Goal: Task Accomplishment & Management: Use online tool/utility

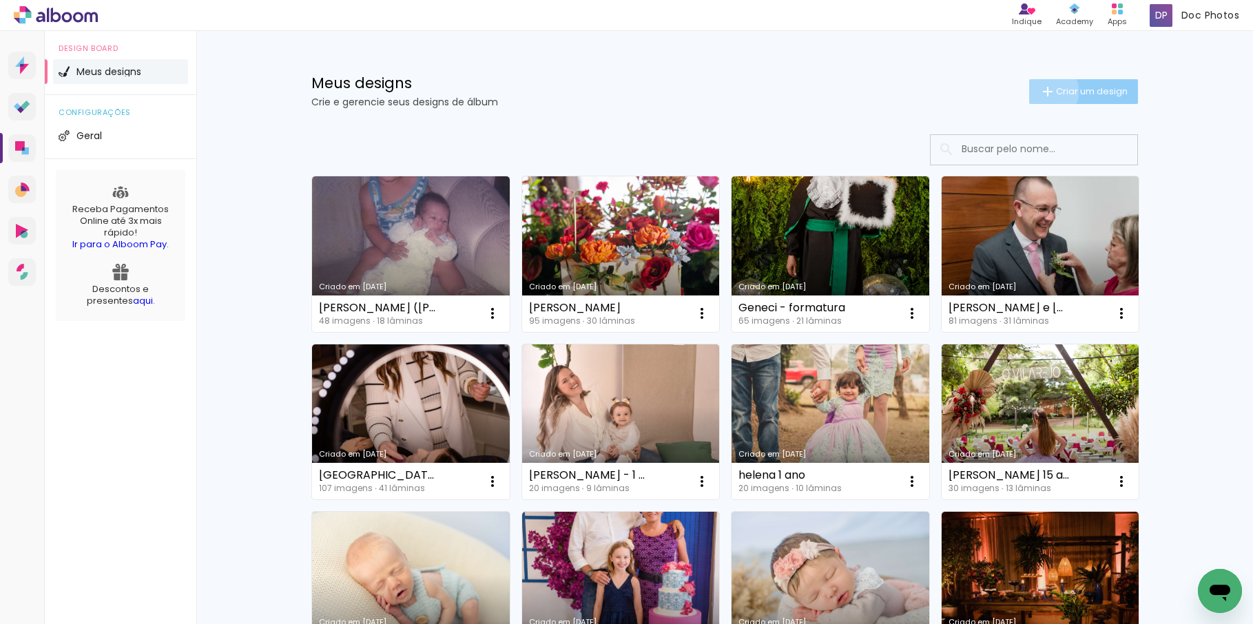
click at [1040, 91] on iron-icon at bounding box center [1048, 91] width 17 height 17
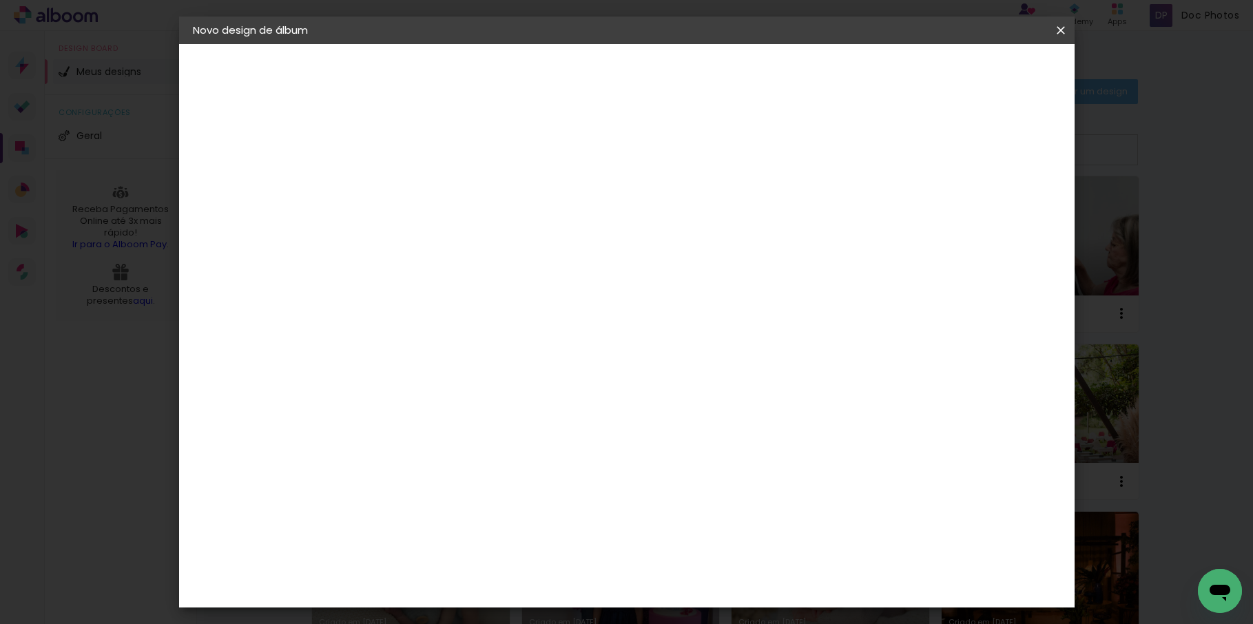
click at [418, 185] on input at bounding box center [418, 184] width 0 height 21
type input "Sarah eduarda - smash"
type paper-input "Sarah eduarda - smash"
click at [0, 0] on slot "Avançar" at bounding box center [0, 0] width 0 height 0
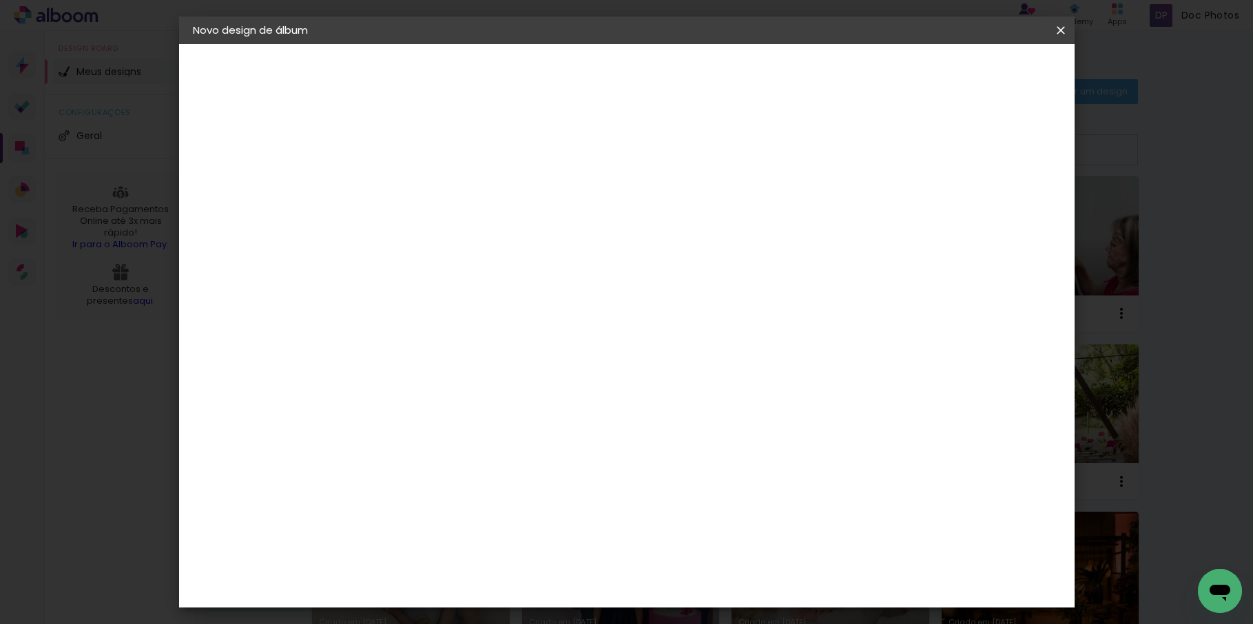
click at [442, 453] on div "Go image" at bounding box center [426, 464] width 34 height 22
click at [676, 83] on paper-button "Avançar" at bounding box center [642, 72] width 68 height 23
click at [472, 229] on input "text" at bounding box center [445, 239] width 54 height 21
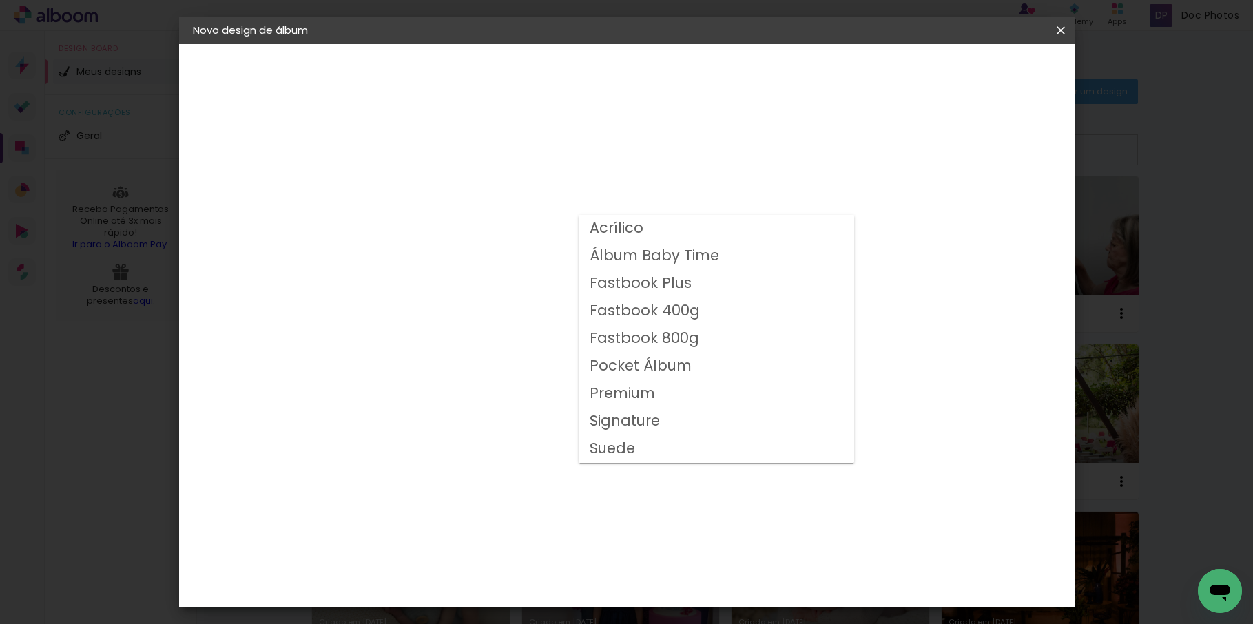
click at [0, 0] on slot "Fastbook 400g" at bounding box center [0, 0] width 0 height 0
type input "Fastbook 400g"
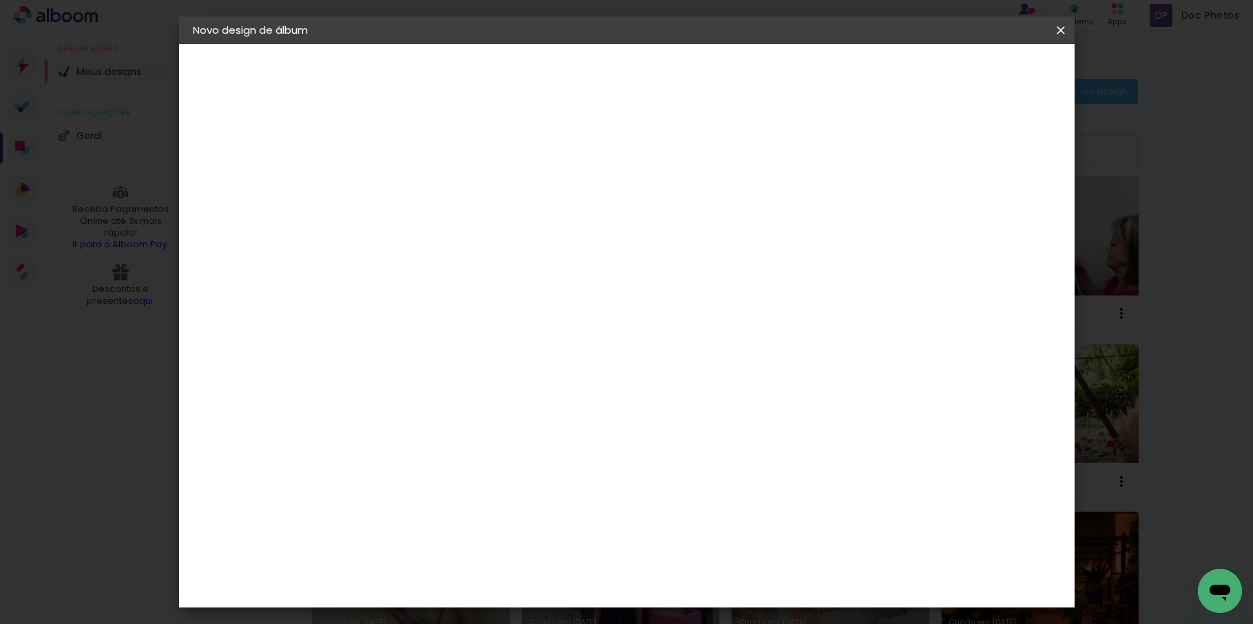
scroll to position [69, 0]
click at [511, 566] on span "20 × 20" at bounding box center [479, 588] width 64 height 45
click at [0, 0] on slot "Avançar" at bounding box center [0, 0] width 0 height 0
click at [0, 0] on slot "Mostrar sangria" at bounding box center [0, 0] width 0 height 0
type paper-checkbox "on"
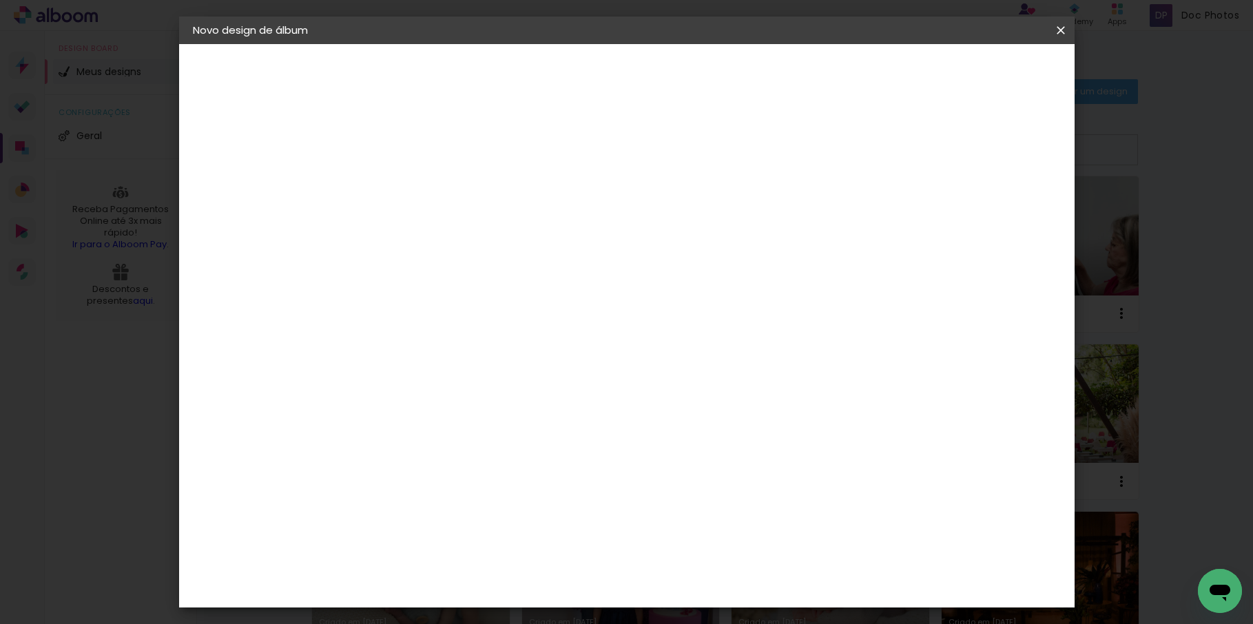
click at [989, 80] on paper-button "Iniciar design" at bounding box center [943, 72] width 90 height 23
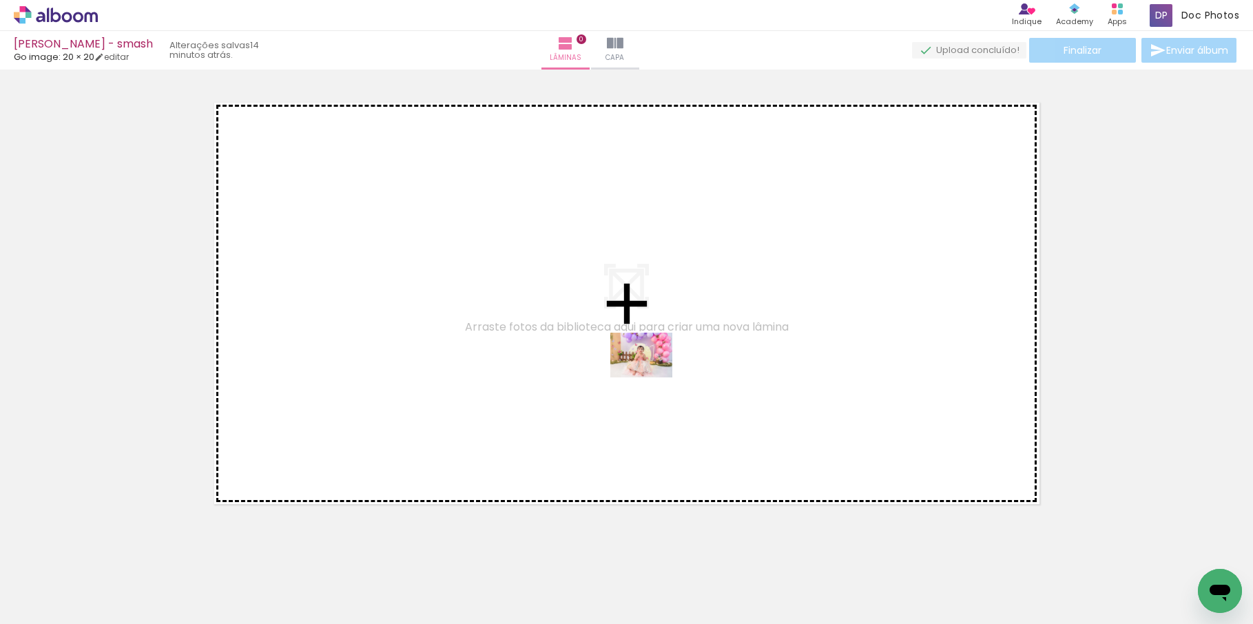
drag, startPoint x: 161, startPoint y: 591, endPoint x: 652, endPoint y: 374, distance: 537.1
click at [652, 374] on quentale-workspace at bounding box center [626, 312] width 1253 height 624
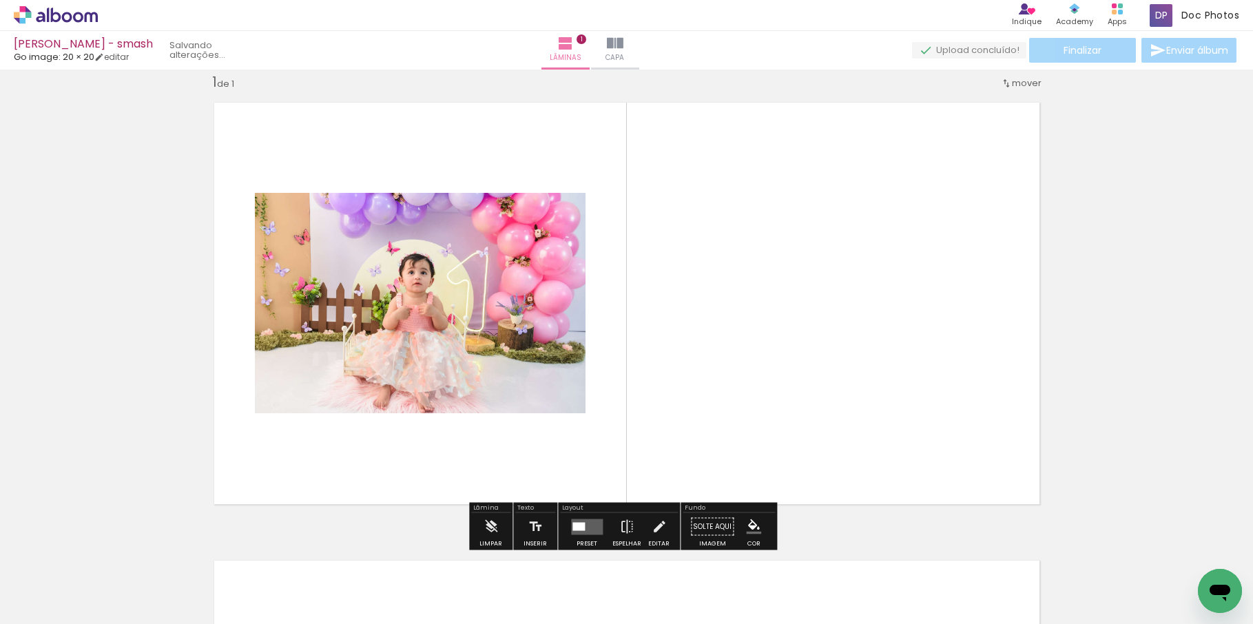
scroll to position [18, 0]
click at [580, 525] on div at bounding box center [579, 526] width 12 height 8
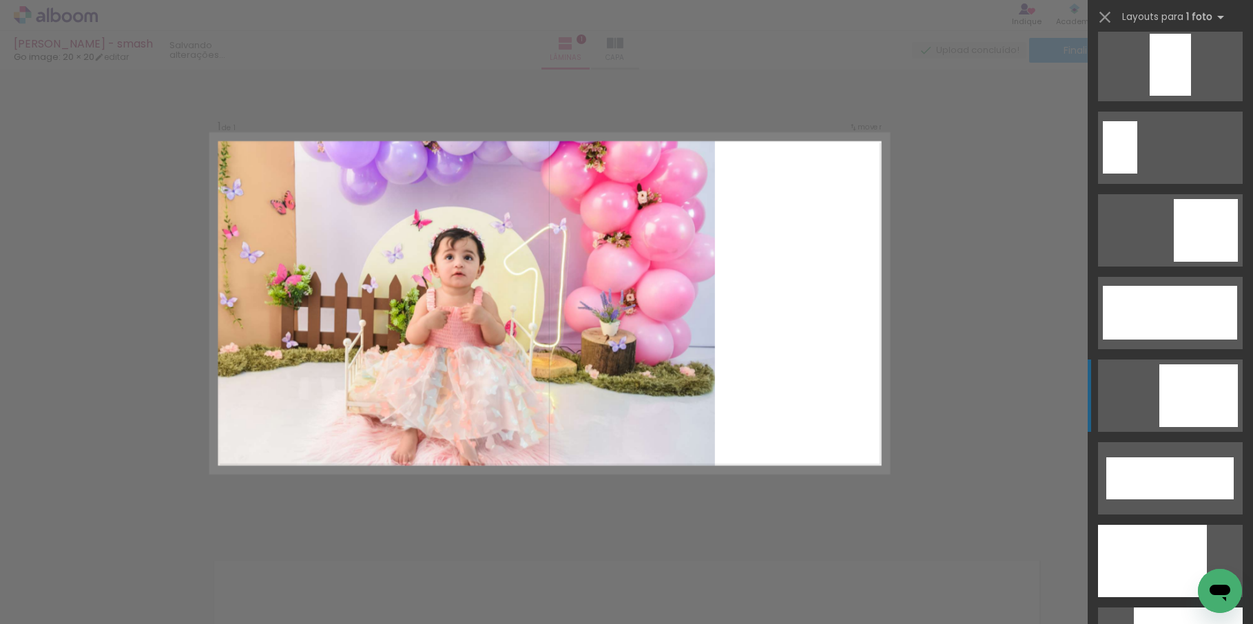
scroll to position [3376, 0]
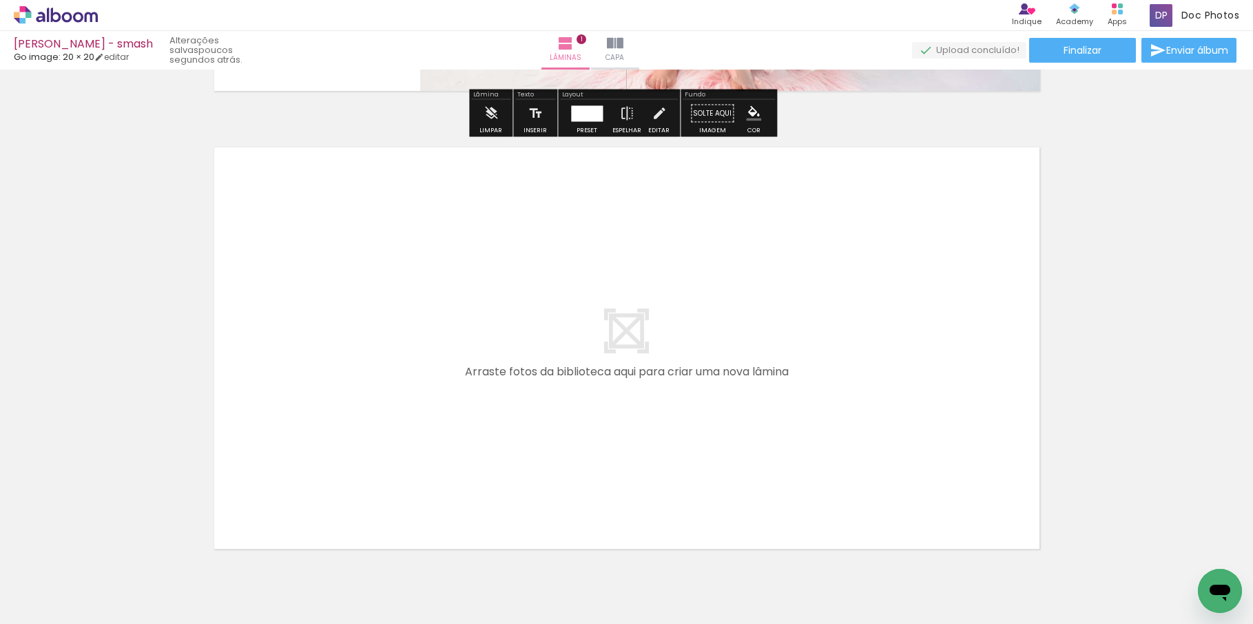
scroll to position [500, 0]
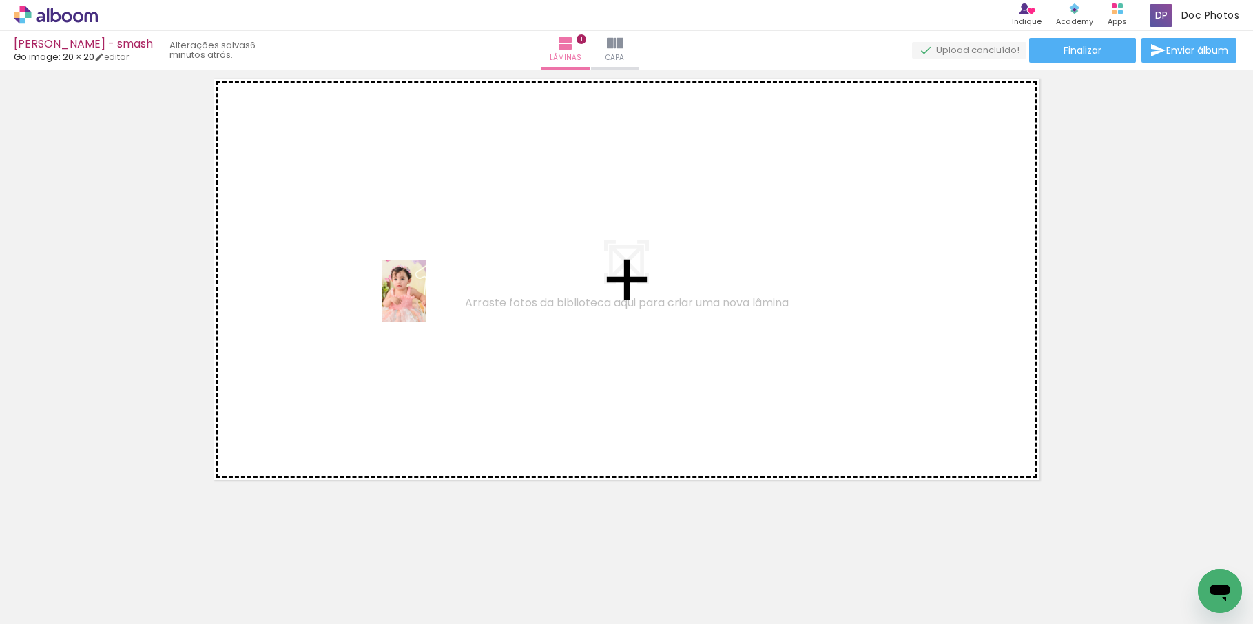
drag, startPoint x: 377, startPoint y: 584, endPoint x: 423, endPoint y: 301, distance: 286.3
click at [423, 301] on quentale-workspace at bounding box center [626, 312] width 1253 height 624
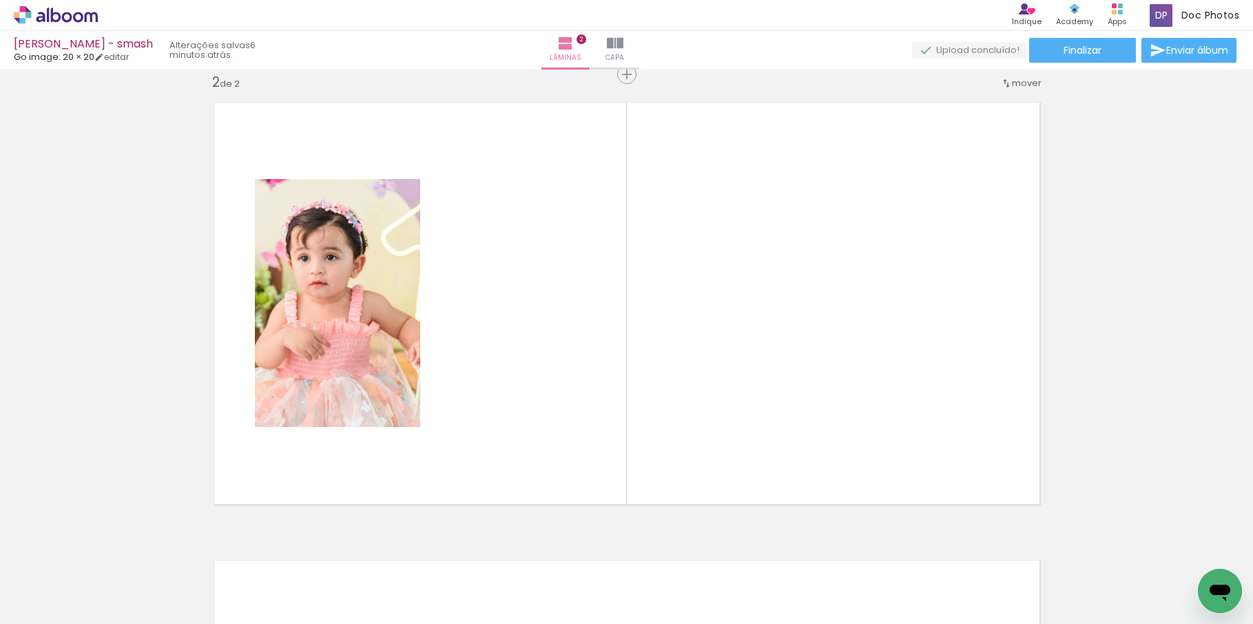
scroll to position [476, 0]
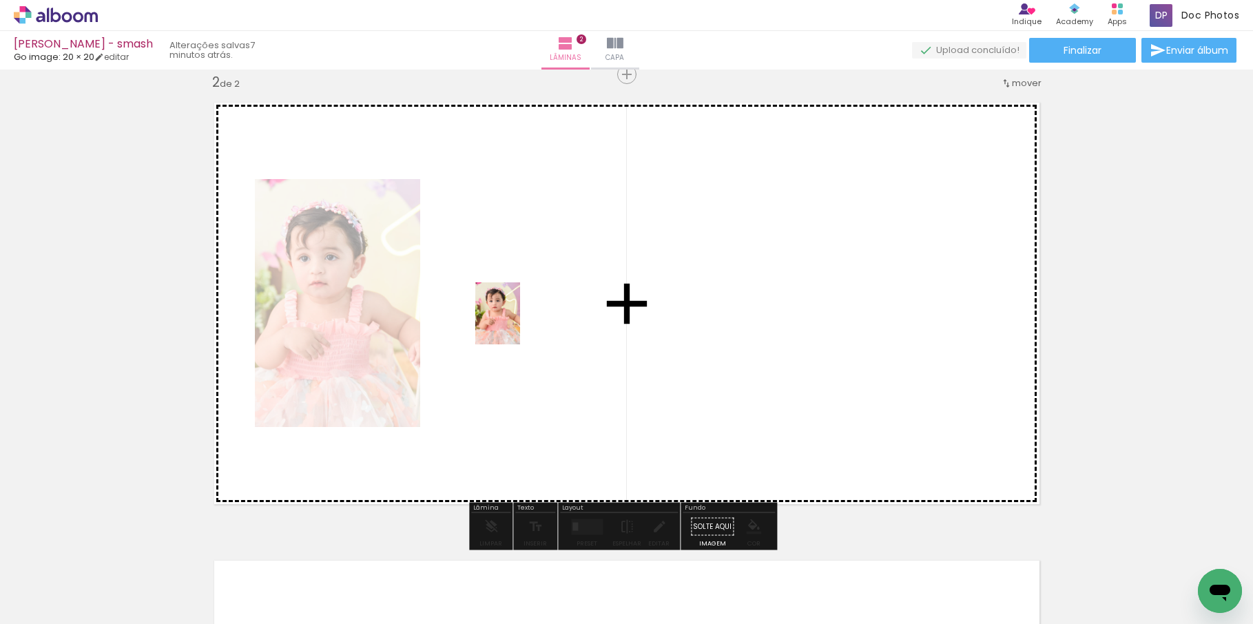
drag, startPoint x: 447, startPoint y: 590, endPoint x: 517, endPoint y: 324, distance: 274.9
click at [517, 324] on quentale-workspace at bounding box center [626, 312] width 1253 height 624
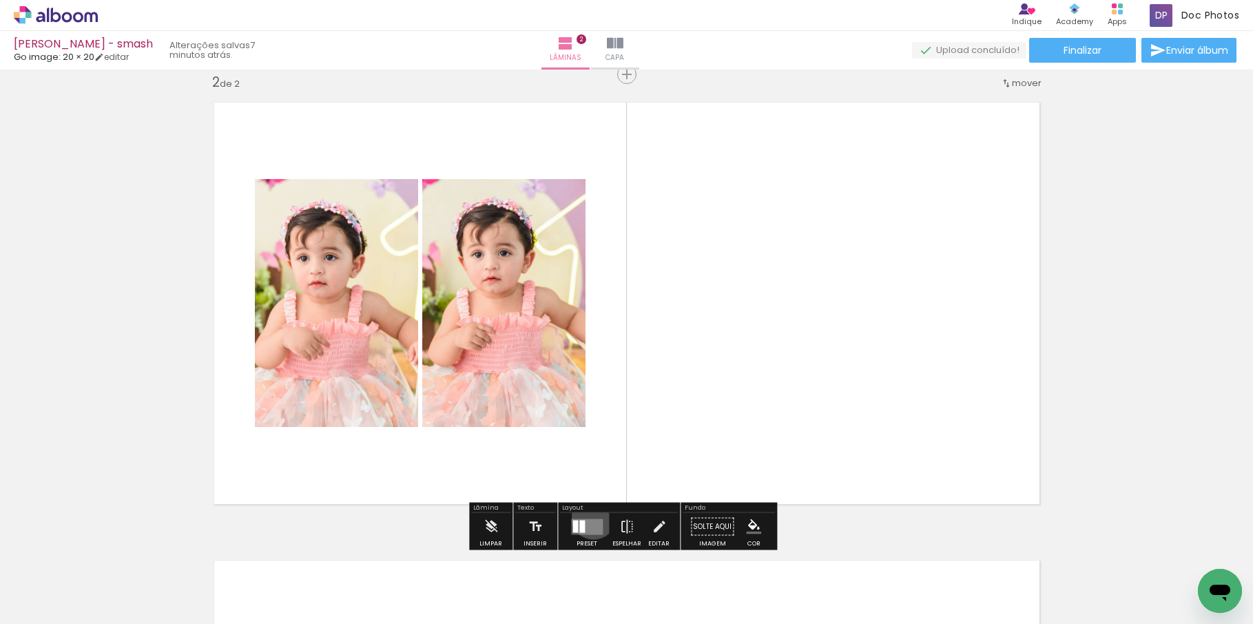
click at [591, 517] on div at bounding box center [586, 527] width 37 height 28
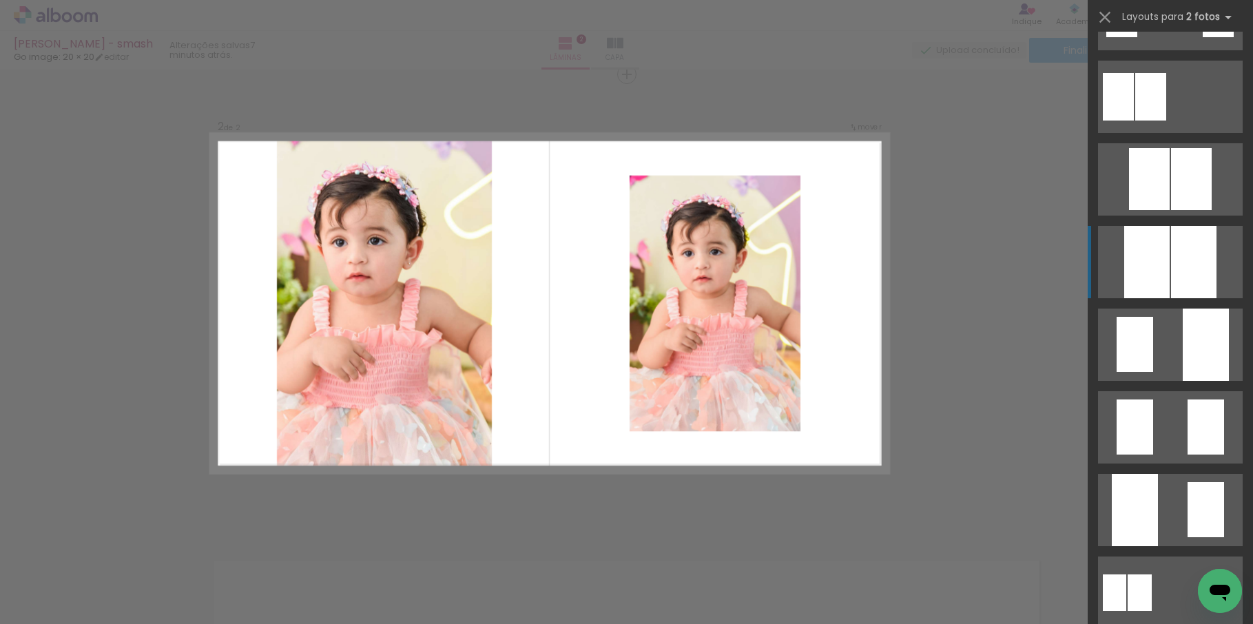
scroll to position [345, 0]
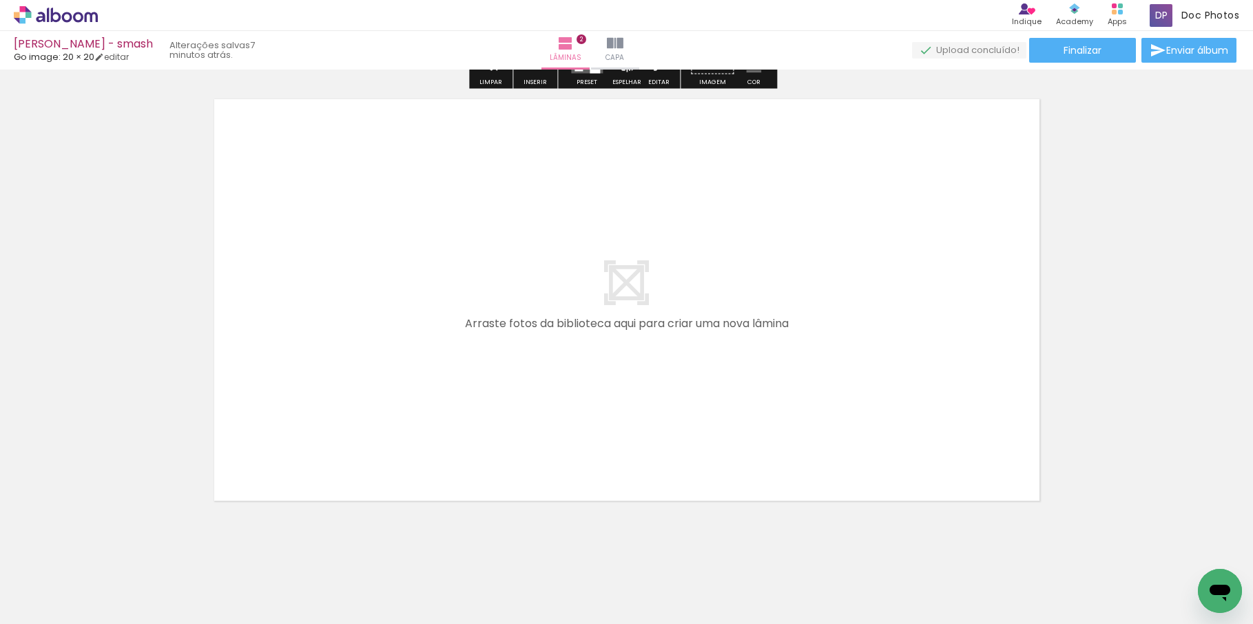
scroll to position [960, 0]
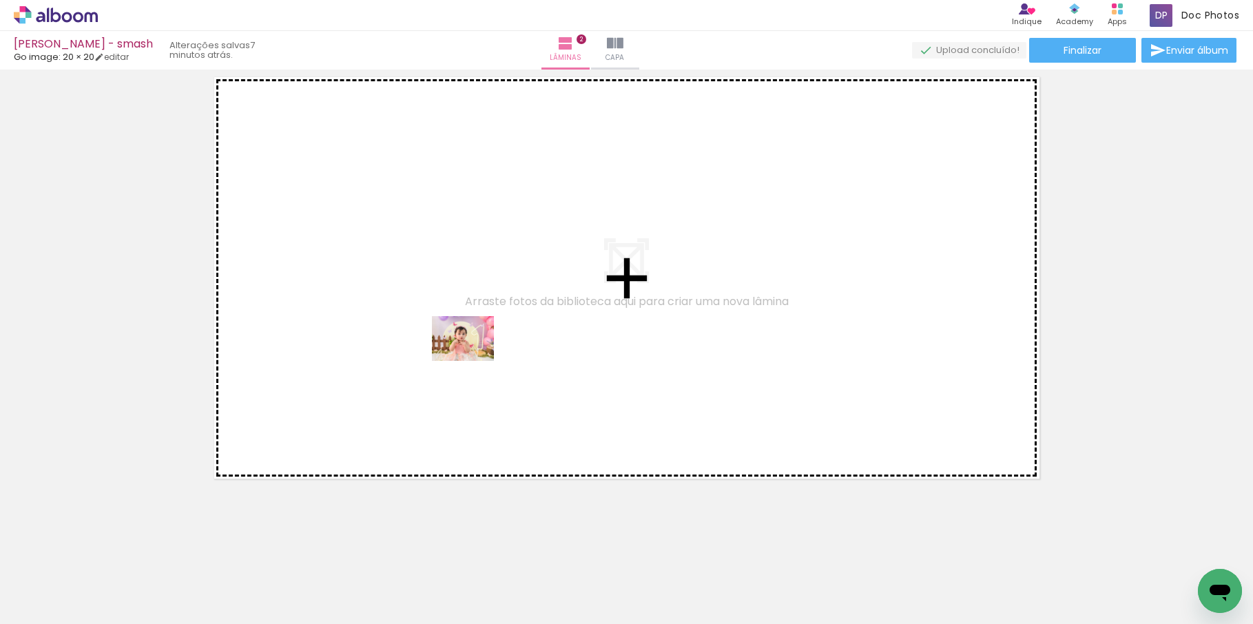
drag, startPoint x: 220, startPoint y: 585, endPoint x: 473, endPoint y: 358, distance: 340.1
click at [473, 358] on quentale-workspace at bounding box center [626, 312] width 1253 height 624
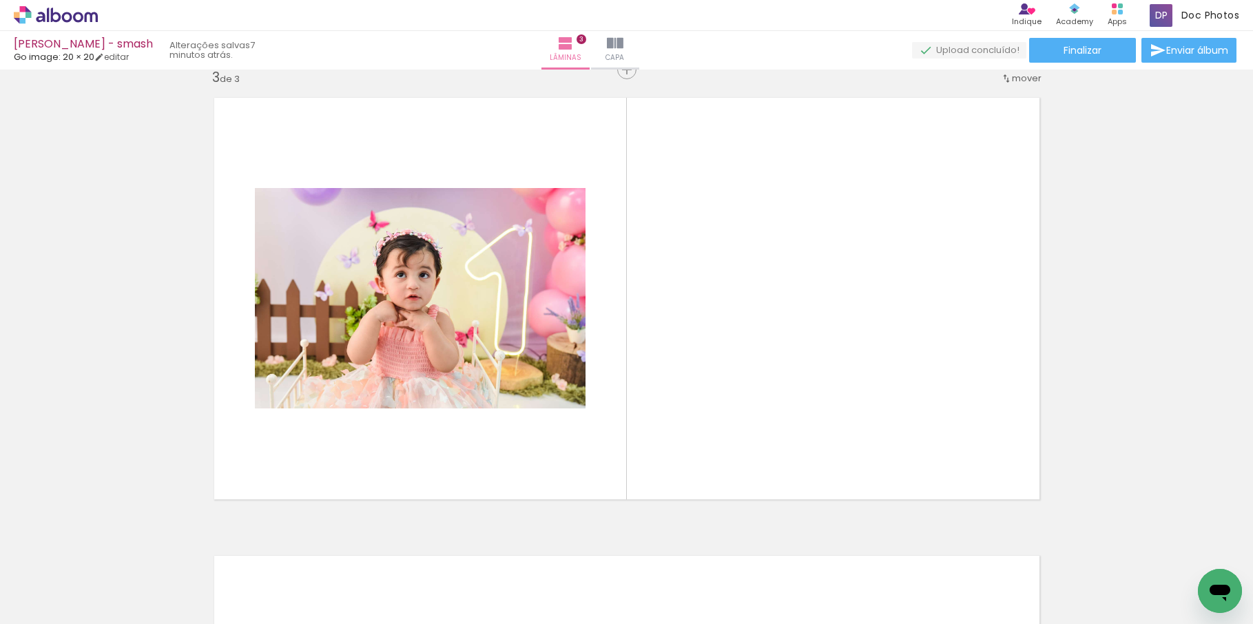
scroll to position [934, 0]
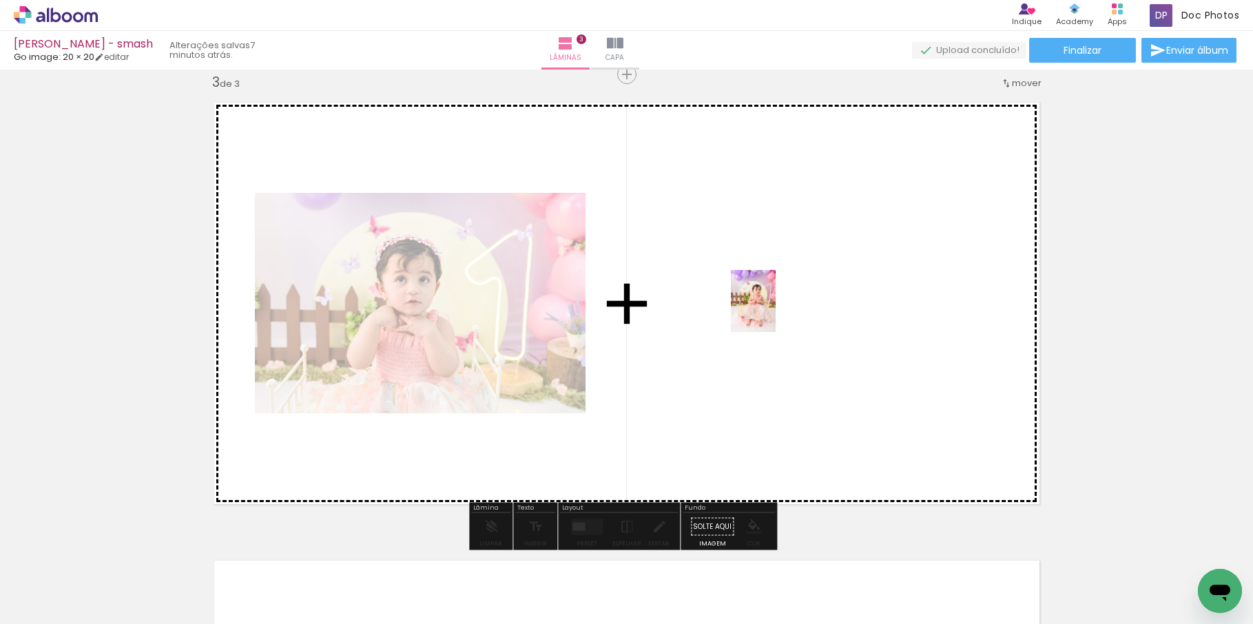
drag, startPoint x: 298, startPoint y: 589, endPoint x: 772, endPoint y: 311, distance: 550.0
click at [772, 311] on quentale-workspace at bounding box center [626, 312] width 1253 height 624
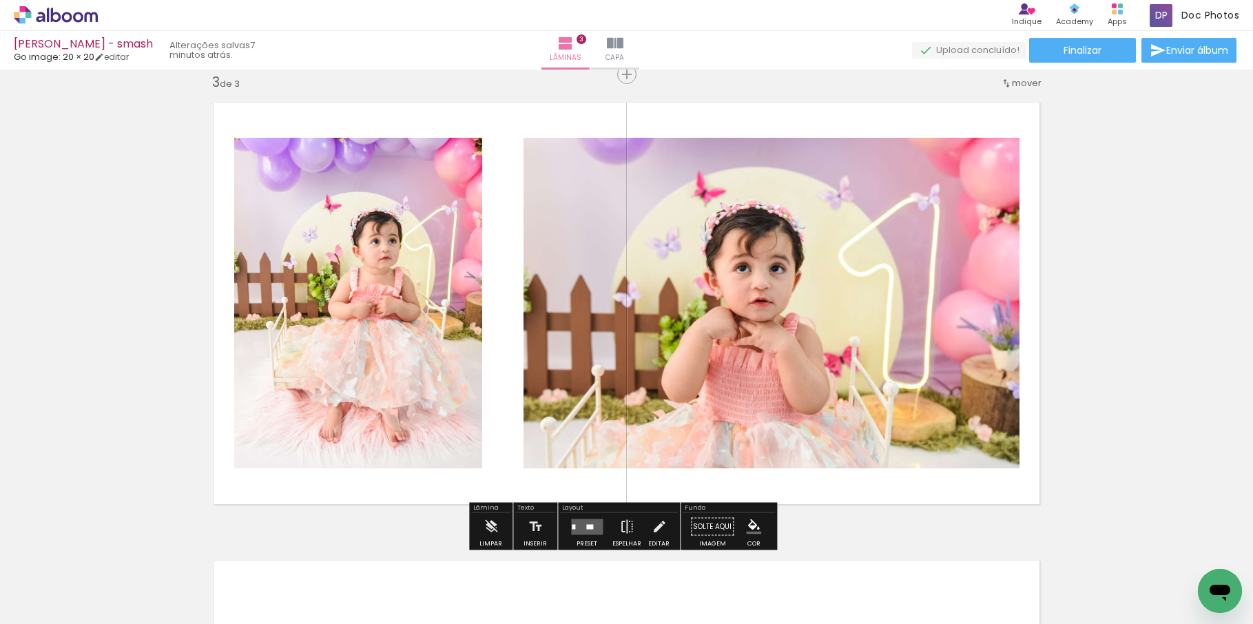
click at [579, 524] on quentale-layouter at bounding box center [587, 527] width 32 height 16
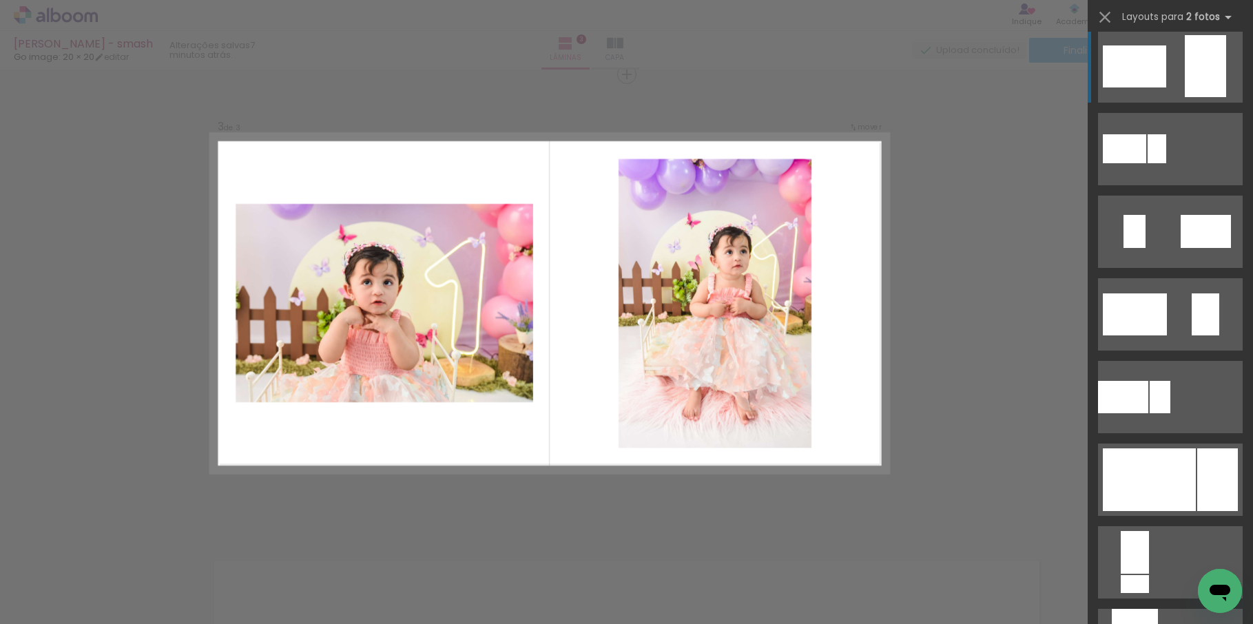
scroll to position [345, 0]
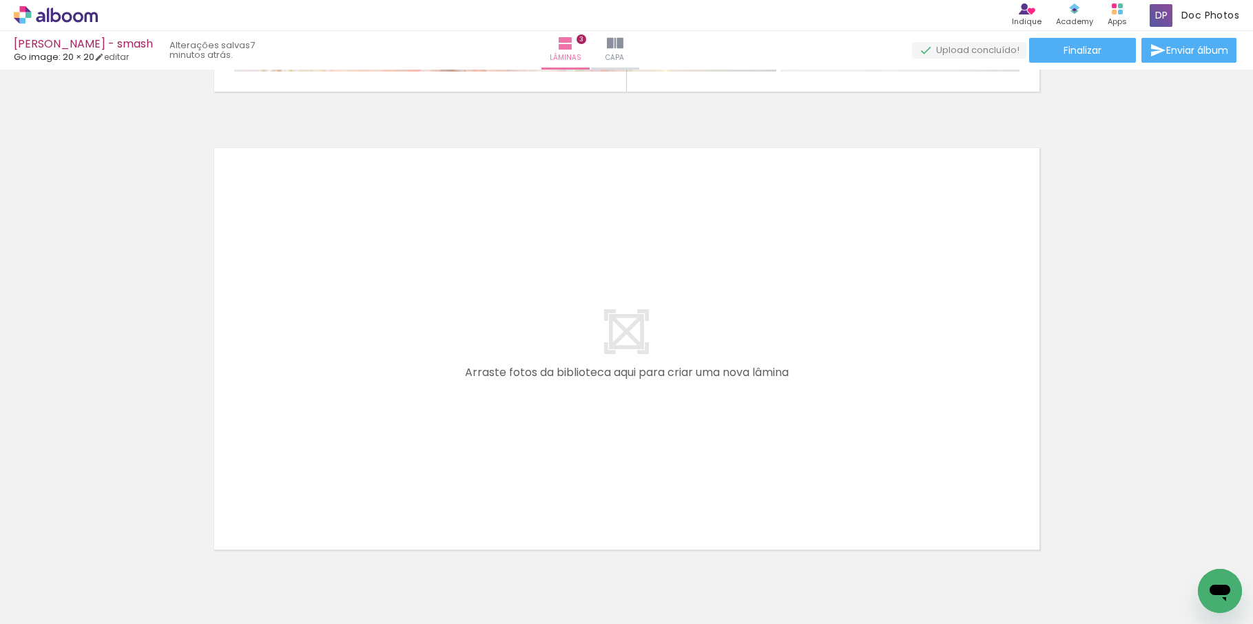
scroll to position [1348, 0]
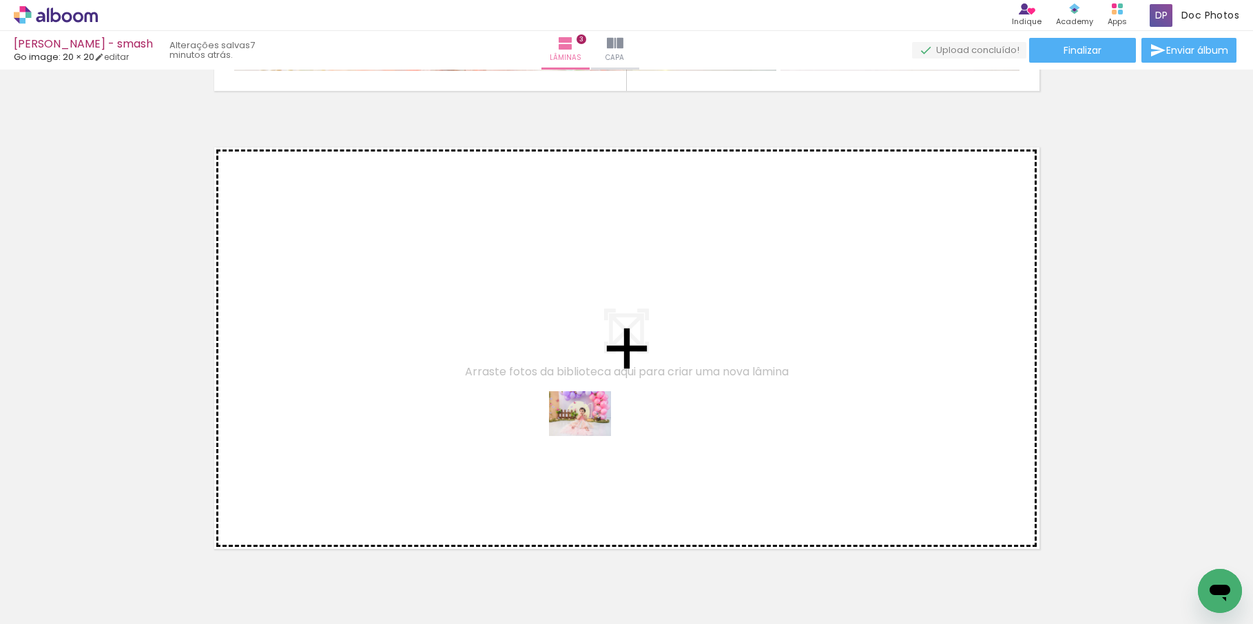
drag, startPoint x: 536, startPoint y: 592, endPoint x: 591, endPoint y: 433, distance: 168.2
click at [591, 433] on quentale-workspace at bounding box center [626, 312] width 1253 height 624
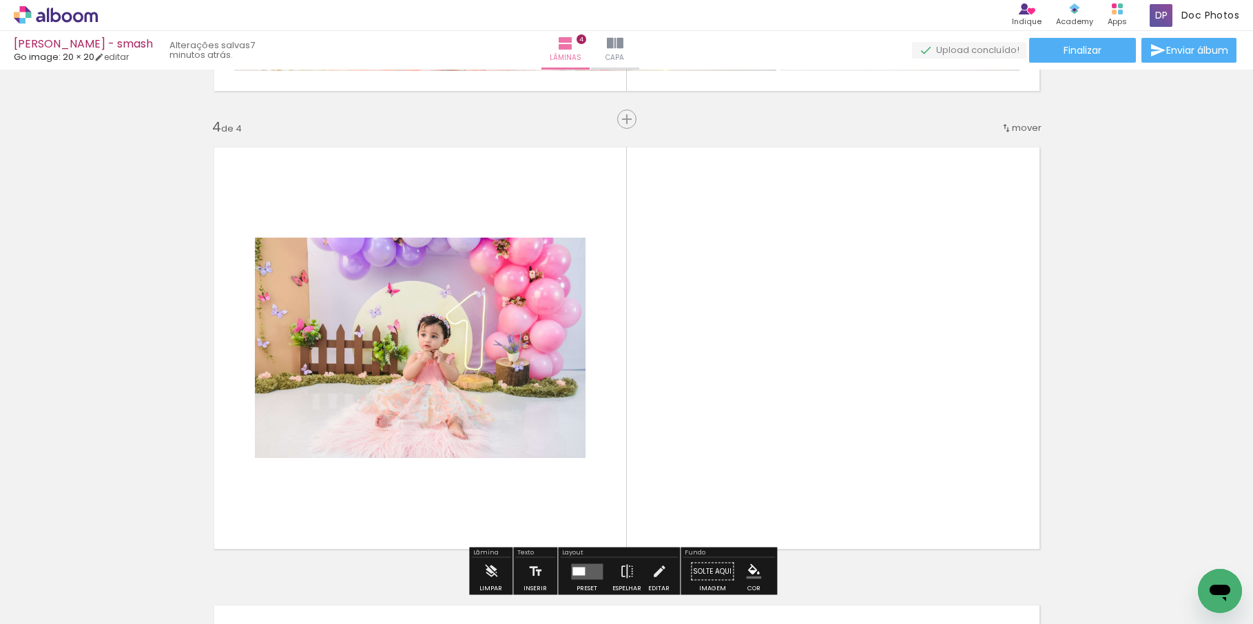
scroll to position [1393, 0]
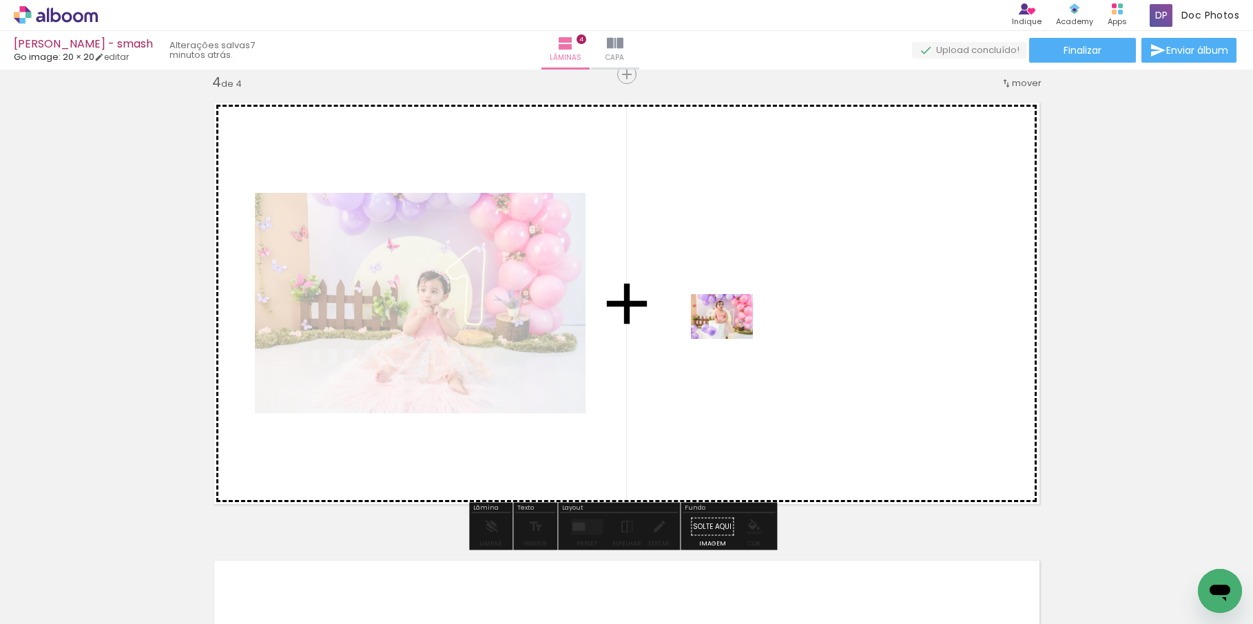
drag, startPoint x: 604, startPoint y: 588, endPoint x: 732, endPoint y: 336, distance: 283.8
click at [732, 336] on quentale-workspace at bounding box center [626, 312] width 1253 height 624
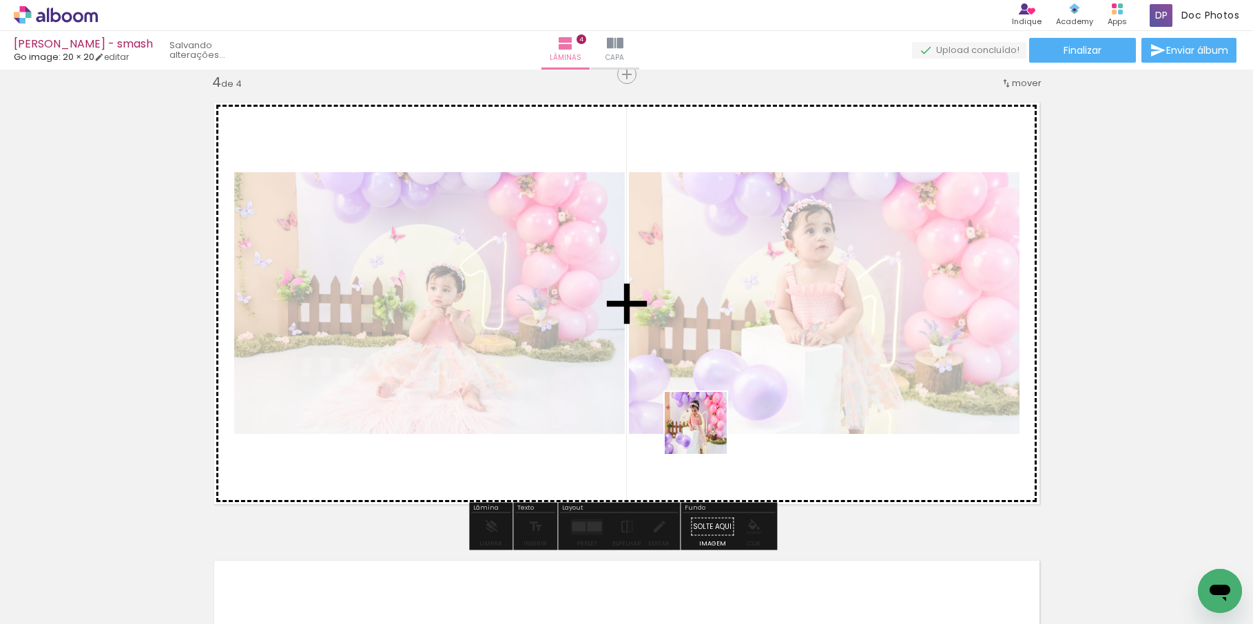
drag, startPoint x: 684, startPoint y: 582, endPoint x: 717, endPoint y: 386, distance: 198.6
click at [717, 386] on quentale-workspace at bounding box center [626, 312] width 1253 height 624
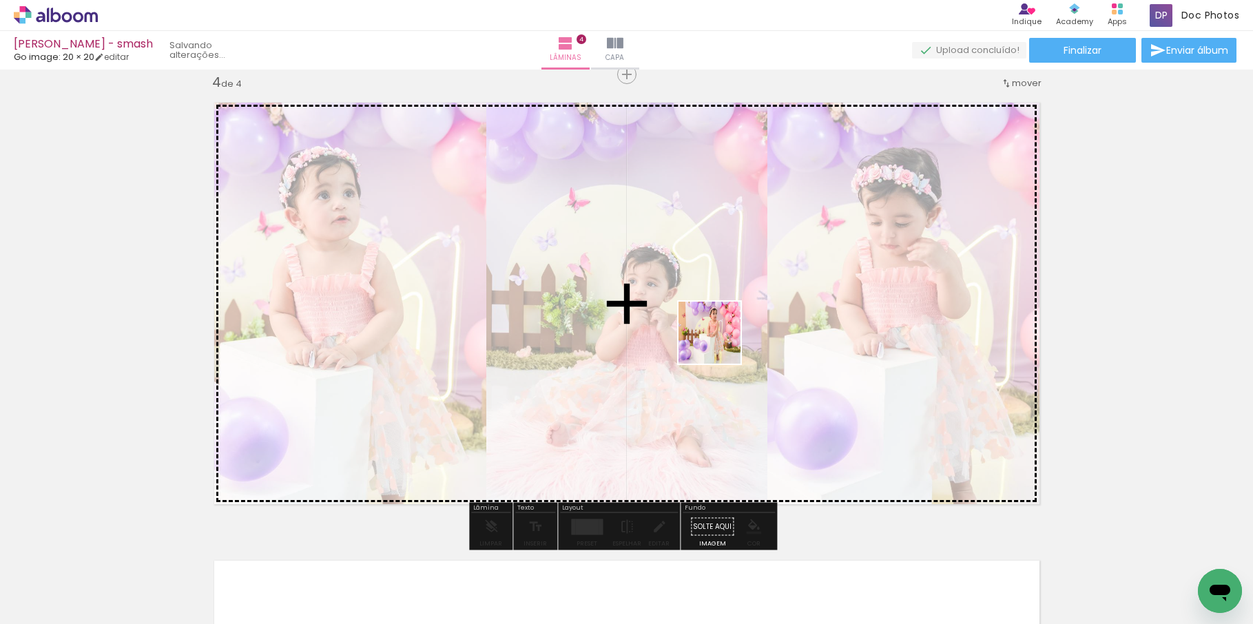
drag, startPoint x: 759, startPoint y: 588, endPoint x: 719, endPoint y: 341, distance: 250.6
click at [719, 341] on quentale-workspace at bounding box center [626, 312] width 1253 height 624
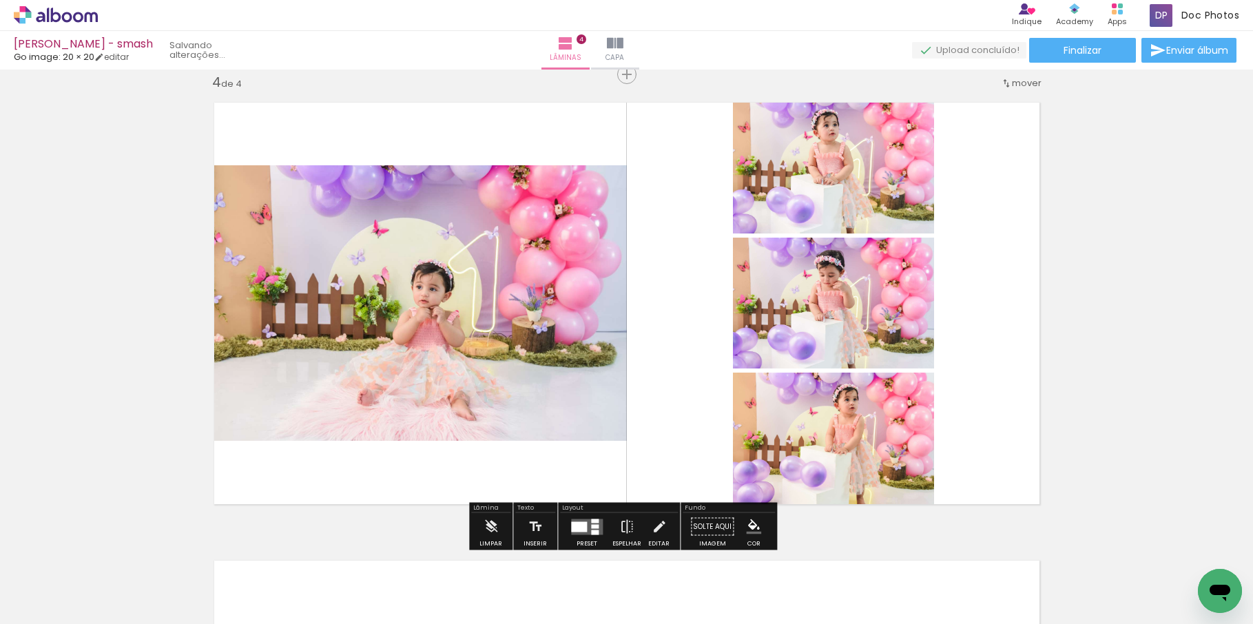
click at [595, 530] on div at bounding box center [595, 532] width 8 height 5
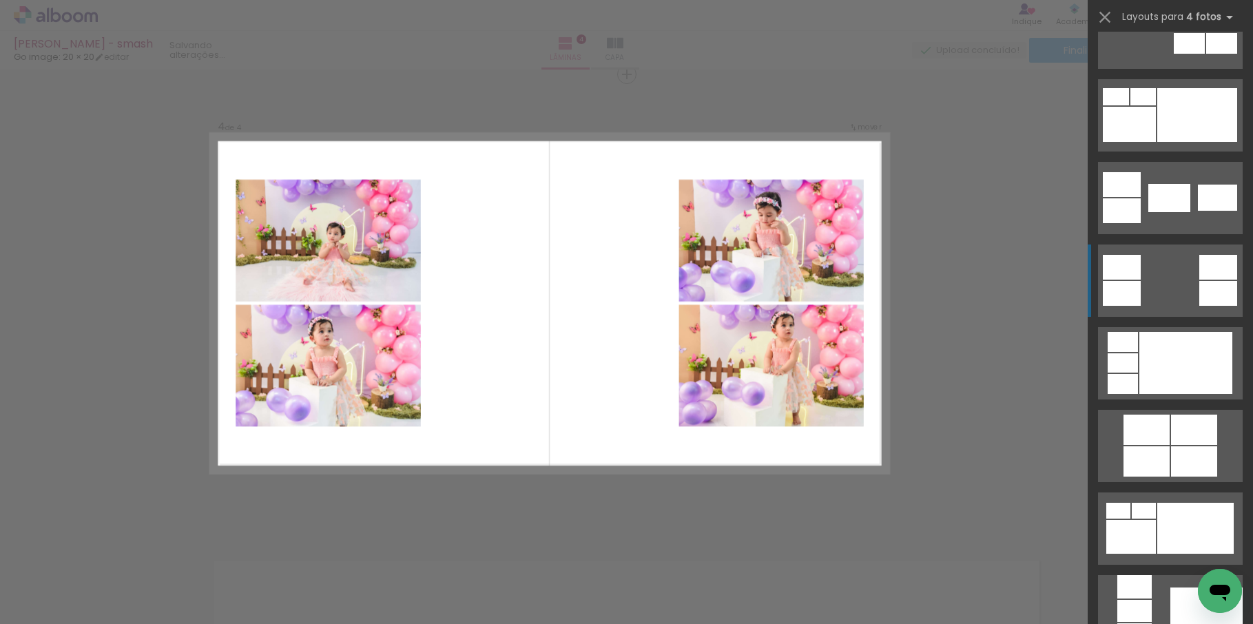
scroll to position [413, 0]
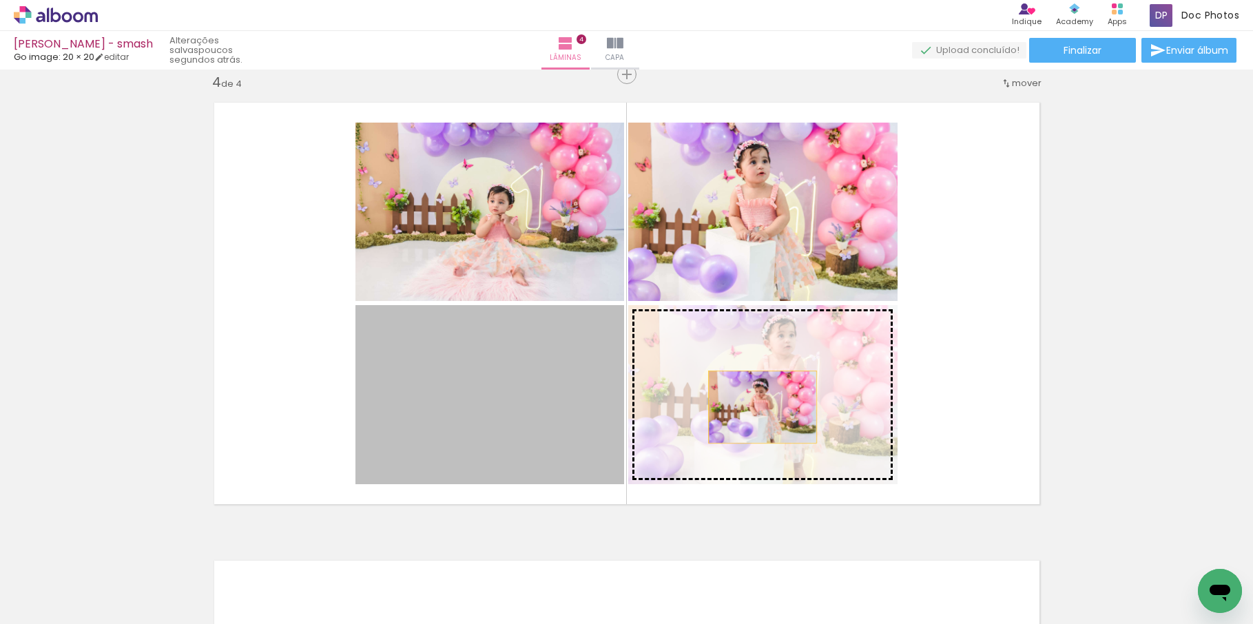
drag, startPoint x: 516, startPoint y: 409, endPoint x: 757, endPoint y: 407, distance: 241.2
click at [0, 0] on slot at bounding box center [0, 0] width 0 height 0
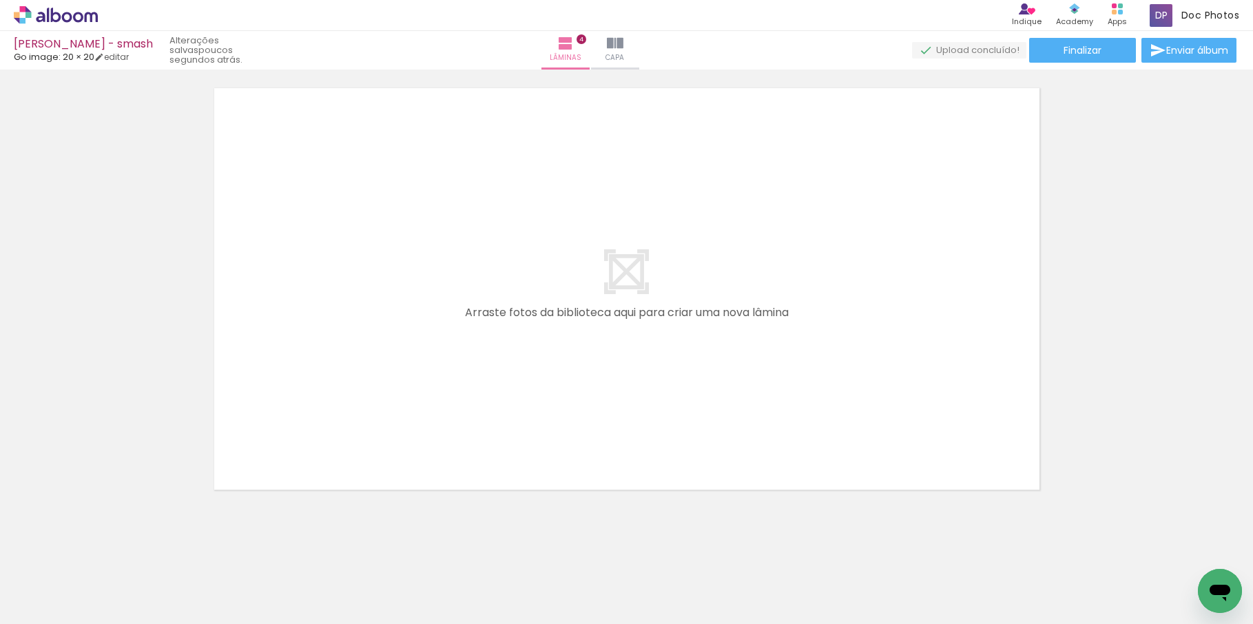
scroll to position [1876, 0]
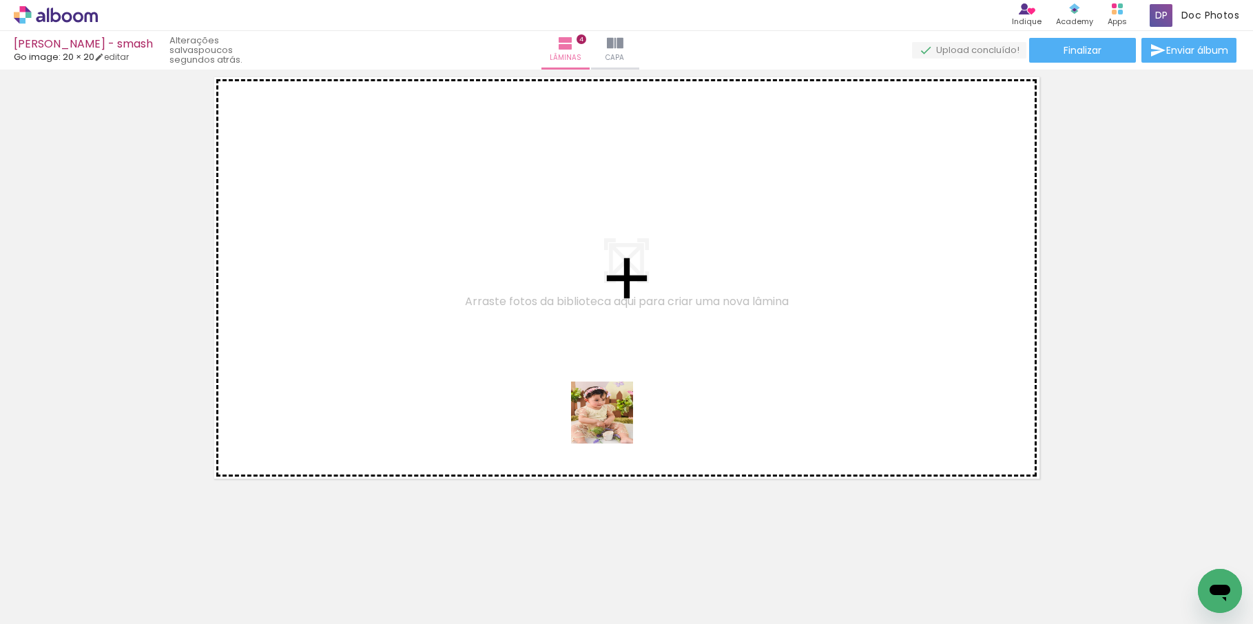
drag, startPoint x: 606, startPoint y: 595, endPoint x: 608, endPoint y: 380, distance: 215.0
click at [608, 380] on quentale-workspace at bounding box center [626, 312] width 1253 height 624
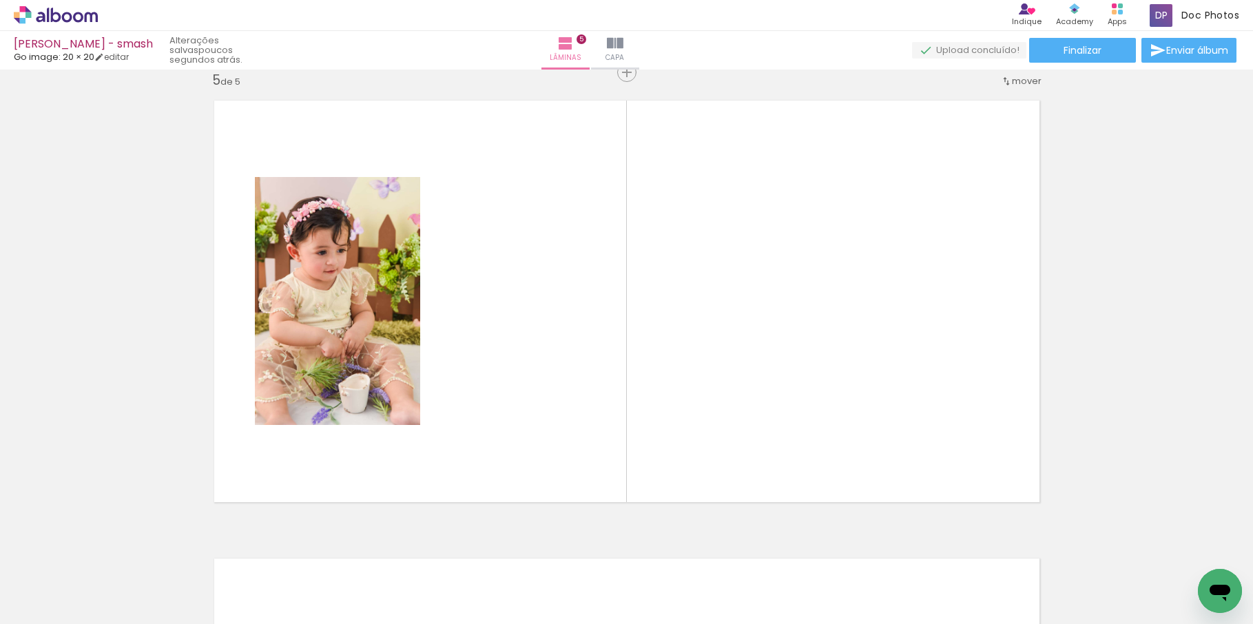
scroll to position [1851, 0]
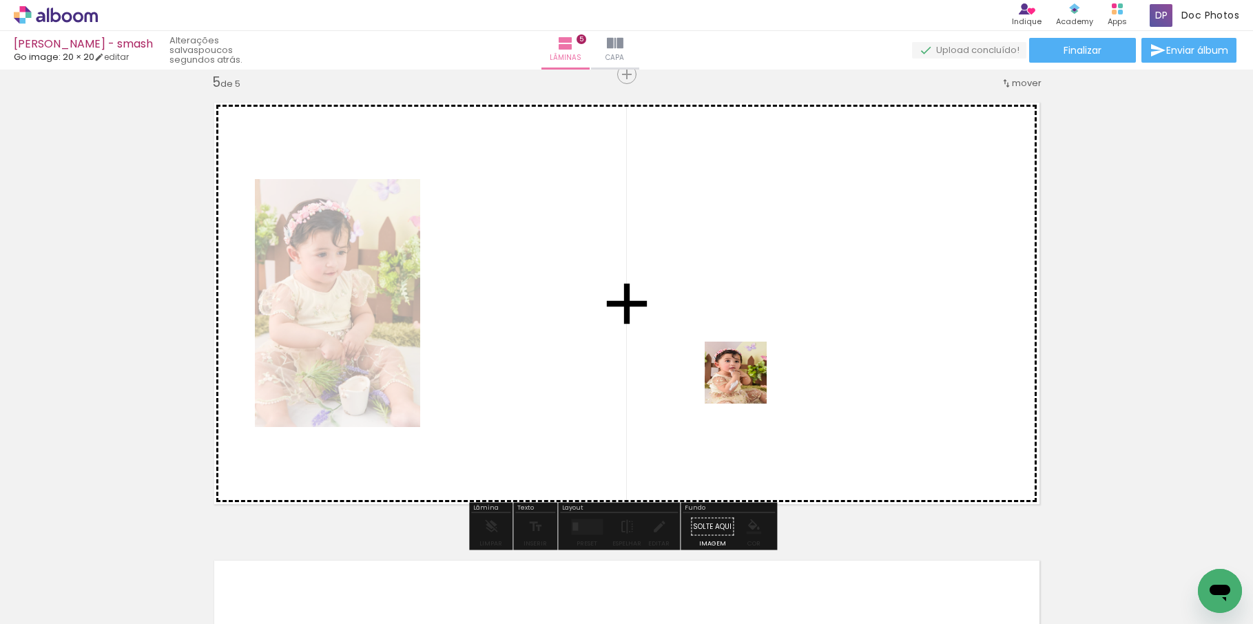
drag, startPoint x: 737, startPoint y: 597, endPoint x: 746, endPoint y: 383, distance: 213.8
click at [746, 383] on quentale-workspace at bounding box center [626, 312] width 1253 height 624
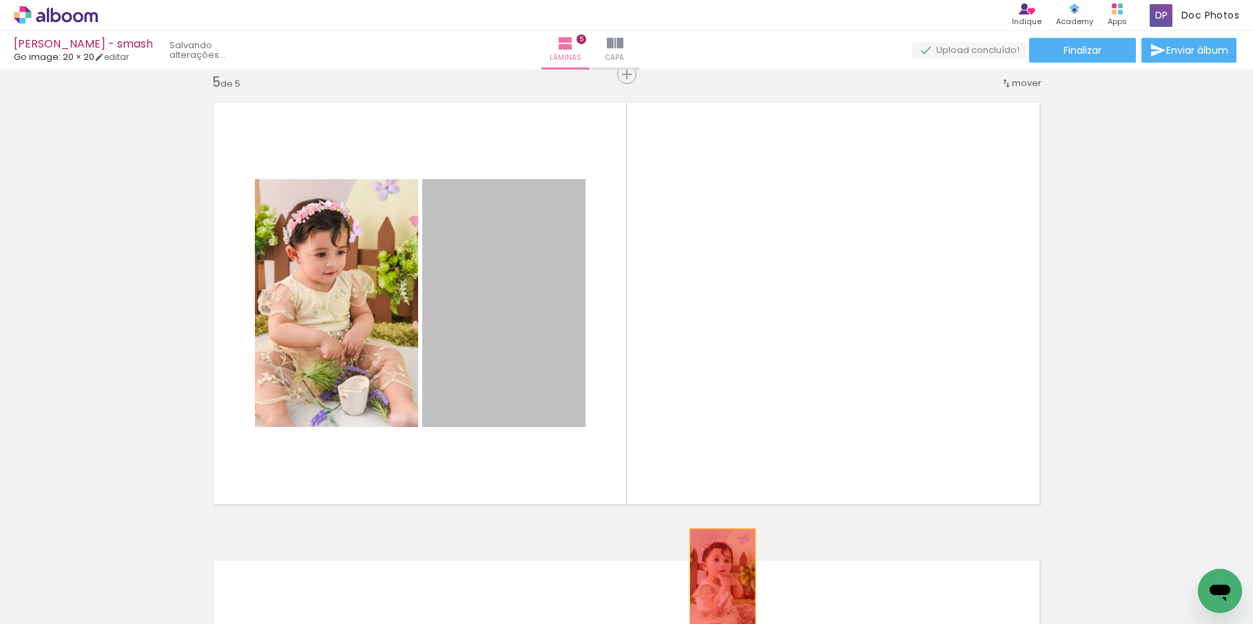
drag, startPoint x: 515, startPoint y: 316, endPoint x: 720, endPoint y: 582, distance: 335.6
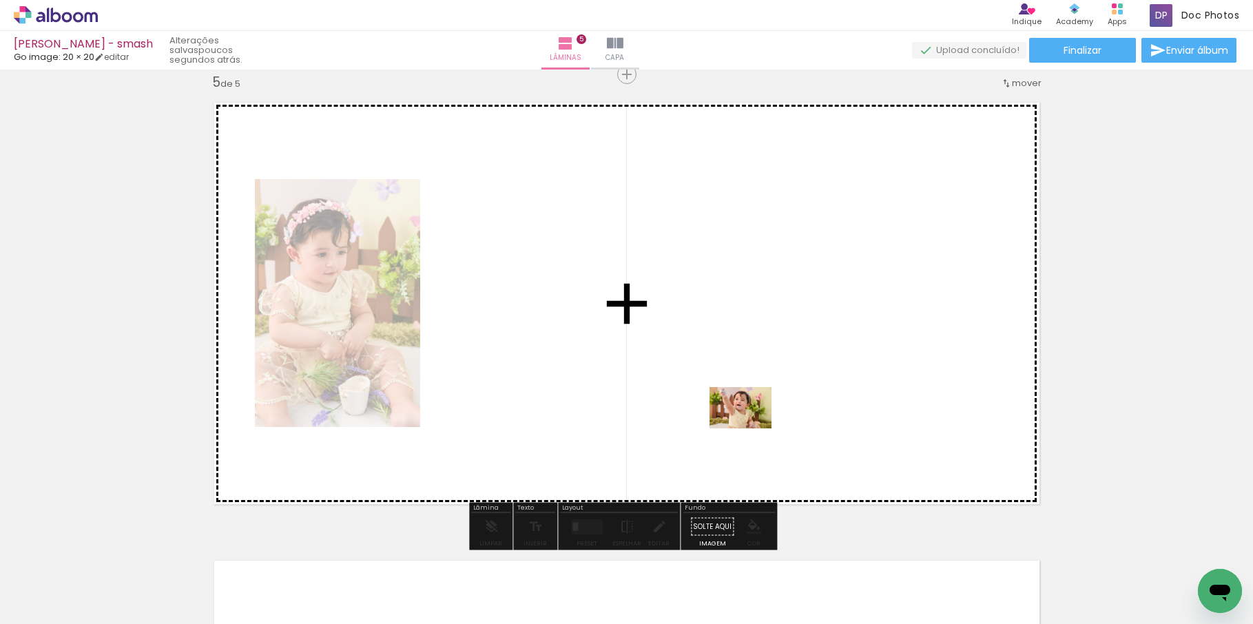
drag, startPoint x: 795, startPoint y: 589, endPoint x: 751, endPoint y: 429, distance: 166.5
click at [751, 429] on quentale-workspace at bounding box center [626, 312] width 1253 height 624
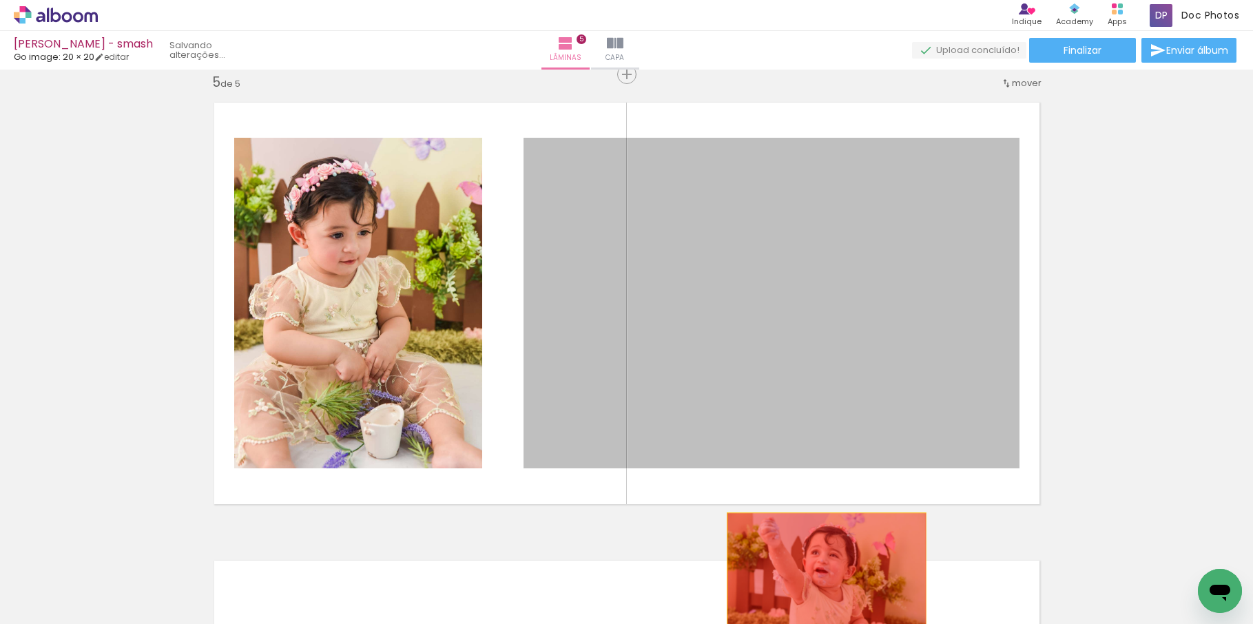
drag, startPoint x: 761, startPoint y: 306, endPoint x: 821, endPoint y: 579, distance: 280.2
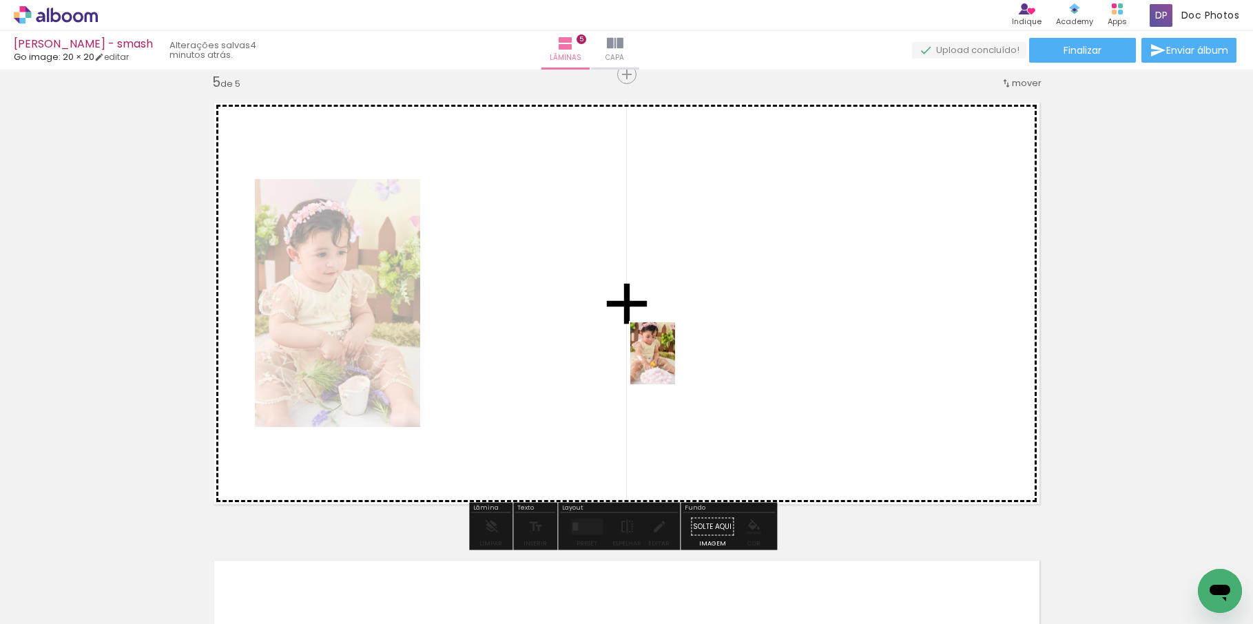
drag, startPoint x: 670, startPoint y: 589, endPoint x: 672, endPoint y: 364, distance: 225.3
click at [672, 364] on quentale-workspace at bounding box center [626, 312] width 1253 height 624
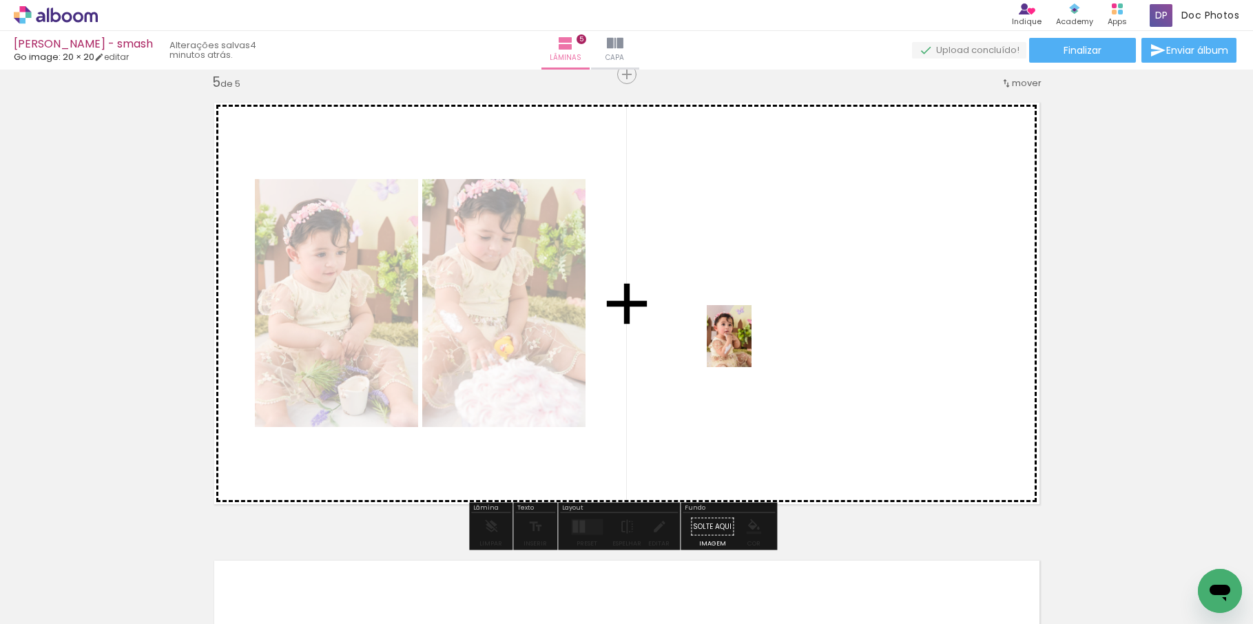
drag, startPoint x: 735, startPoint y: 583, endPoint x: 748, endPoint y: 347, distance: 236.7
click at [748, 347] on quentale-workspace at bounding box center [626, 312] width 1253 height 624
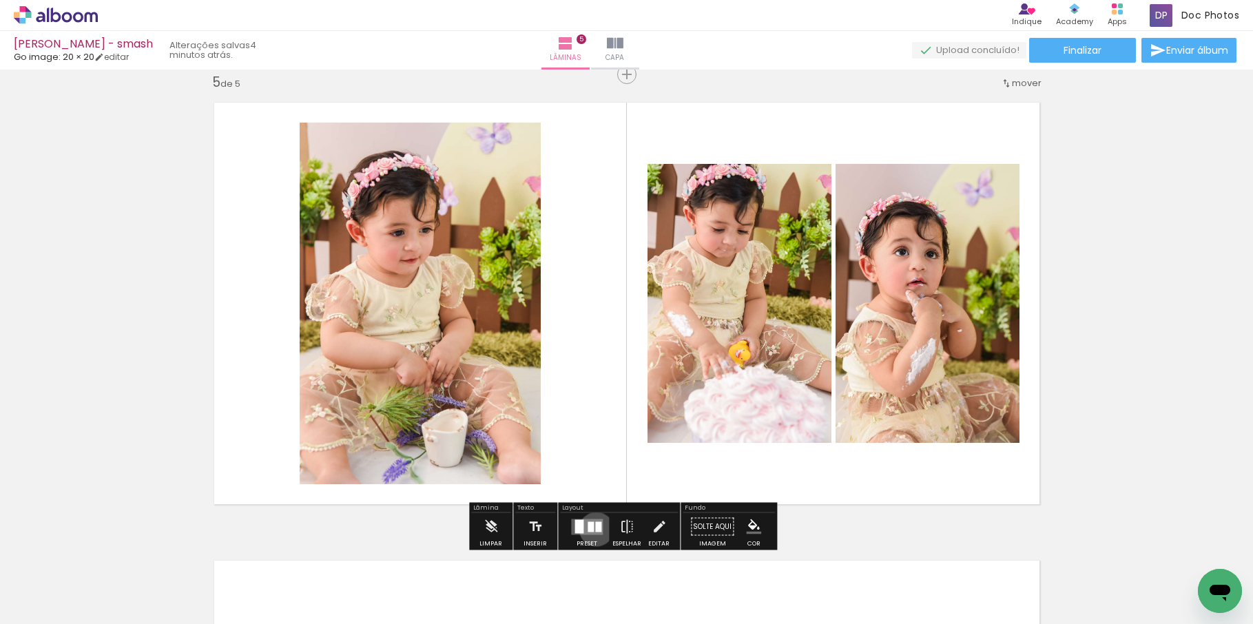
click at [595, 529] on div at bounding box center [598, 527] width 6 height 10
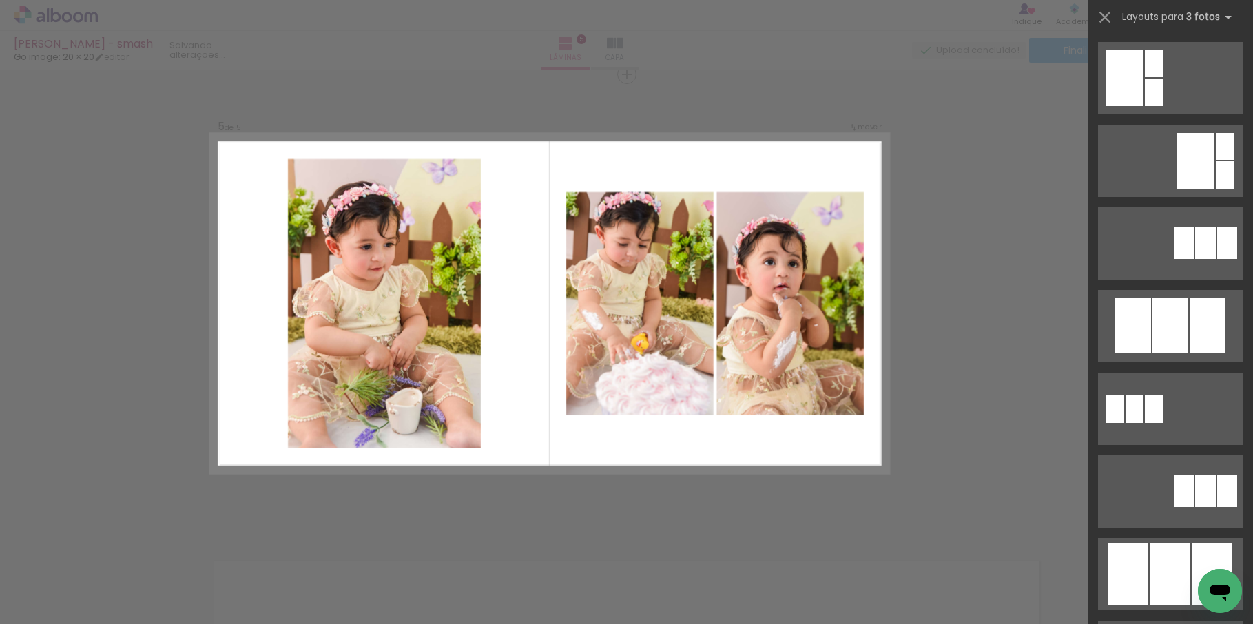
scroll to position [0, 0]
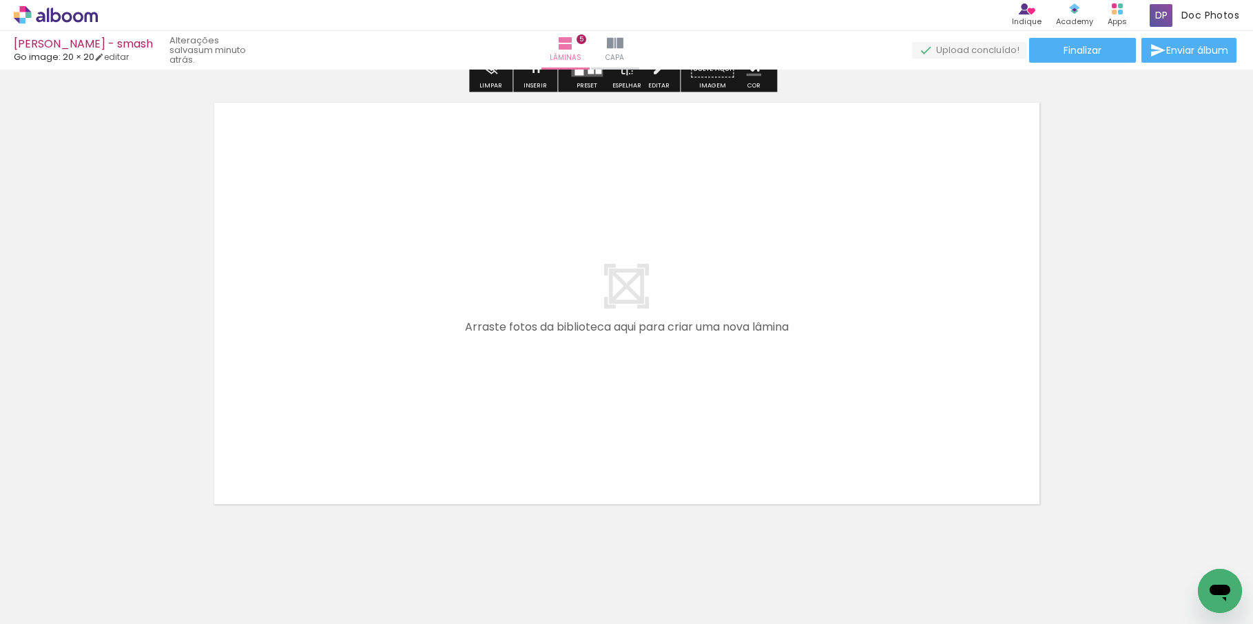
scroll to position [2333, 0]
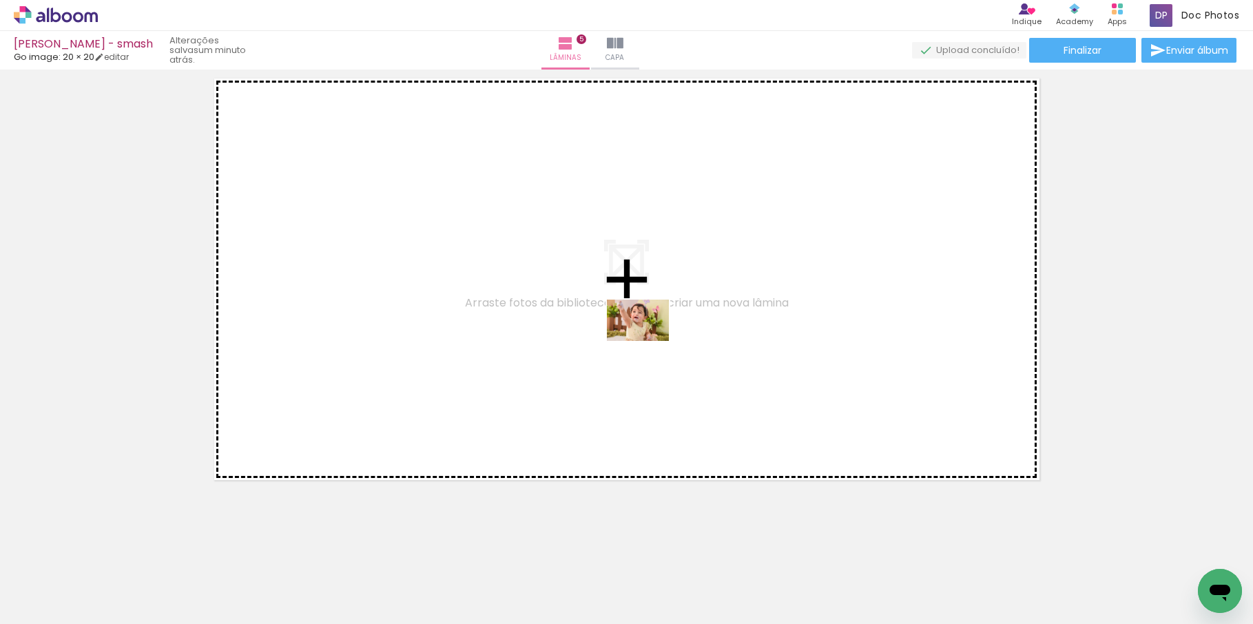
drag, startPoint x: 672, startPoint y: 587, endPoint x: 648, endPoint y: 341, distance: 247.1
click at [648, 341] on quentale-workspace at bounding box center [626, 312] width 1253 height 624
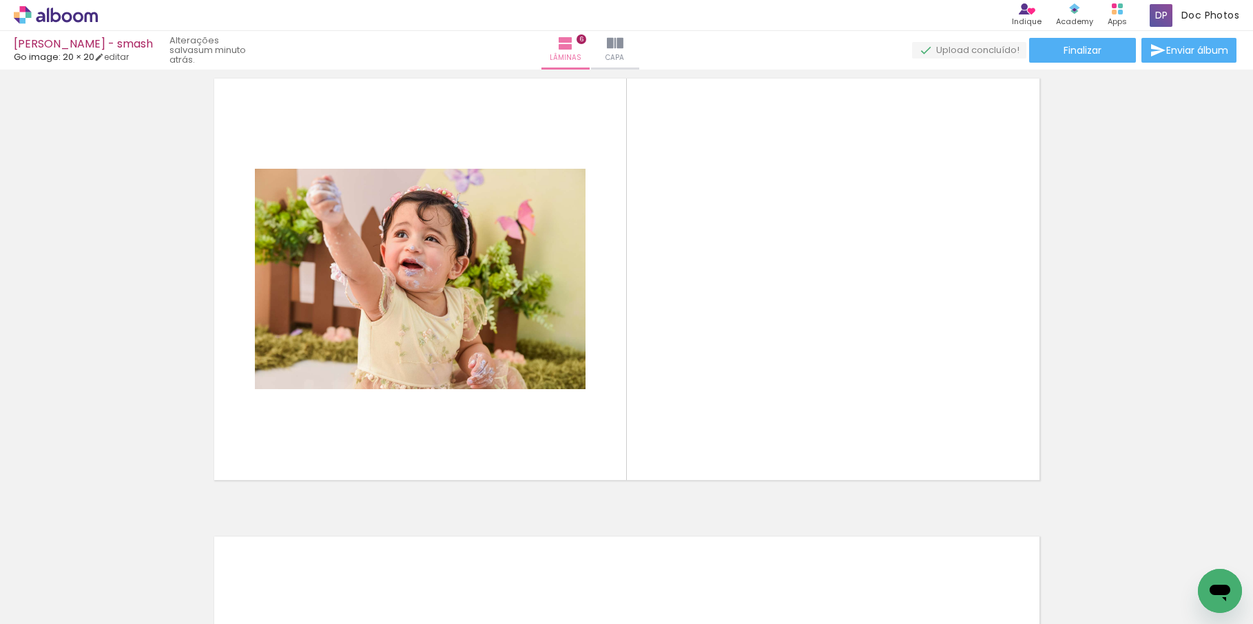
scroll to position [2309, 0]
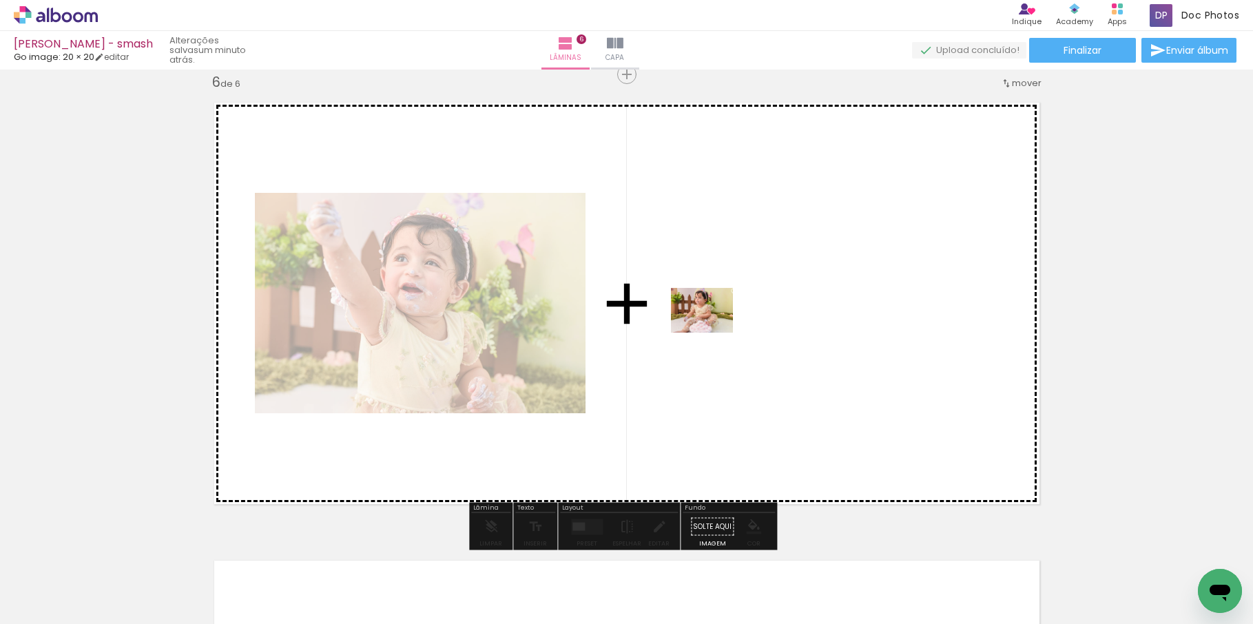
drag, startPoint x: 743, startPoint y: 590, endPoint x: 712, endPoint y: 329, distance: 262.2
click at [712, 329] on quentale-workspace at bounding box center [626, 312] width 1253 height 624
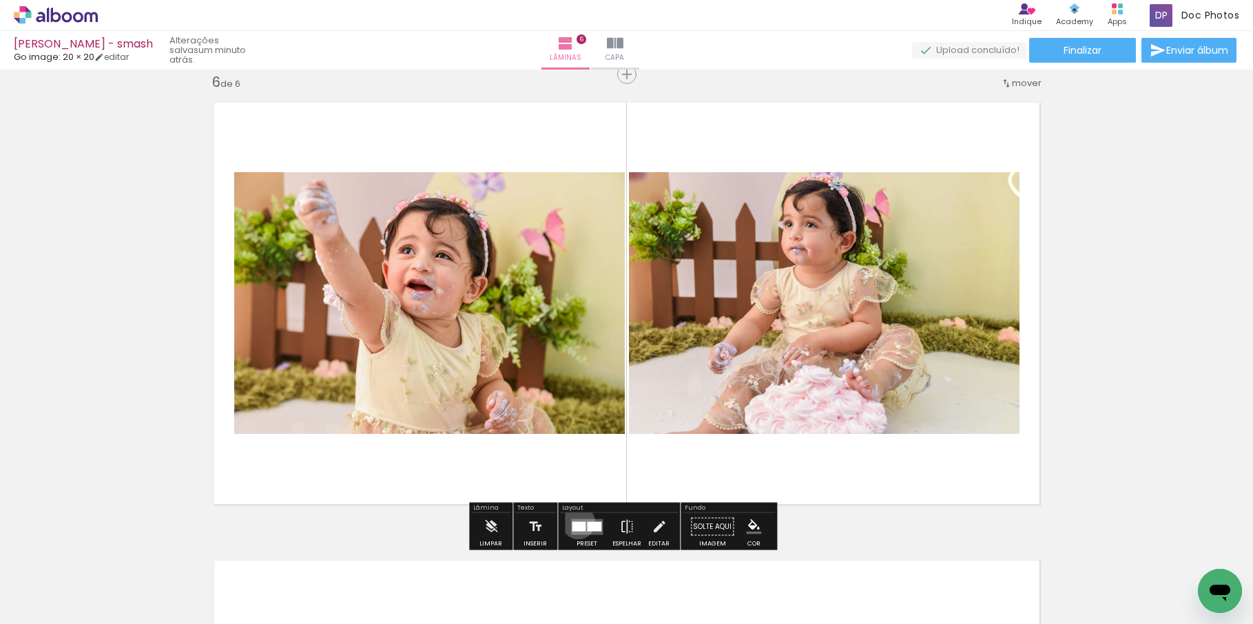
click at [575, 522] on div at bounding box center [579, 527] width 14 height 10
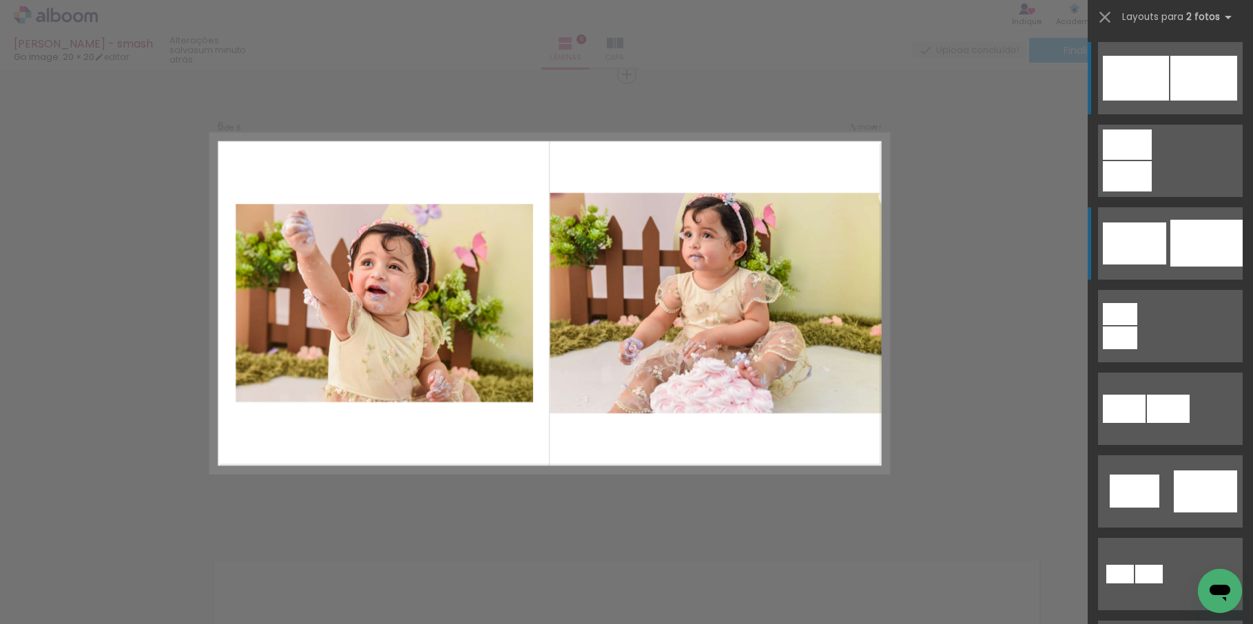
click at [1178, 247] on div at bounding box center [1207, 243] width 72 height 47
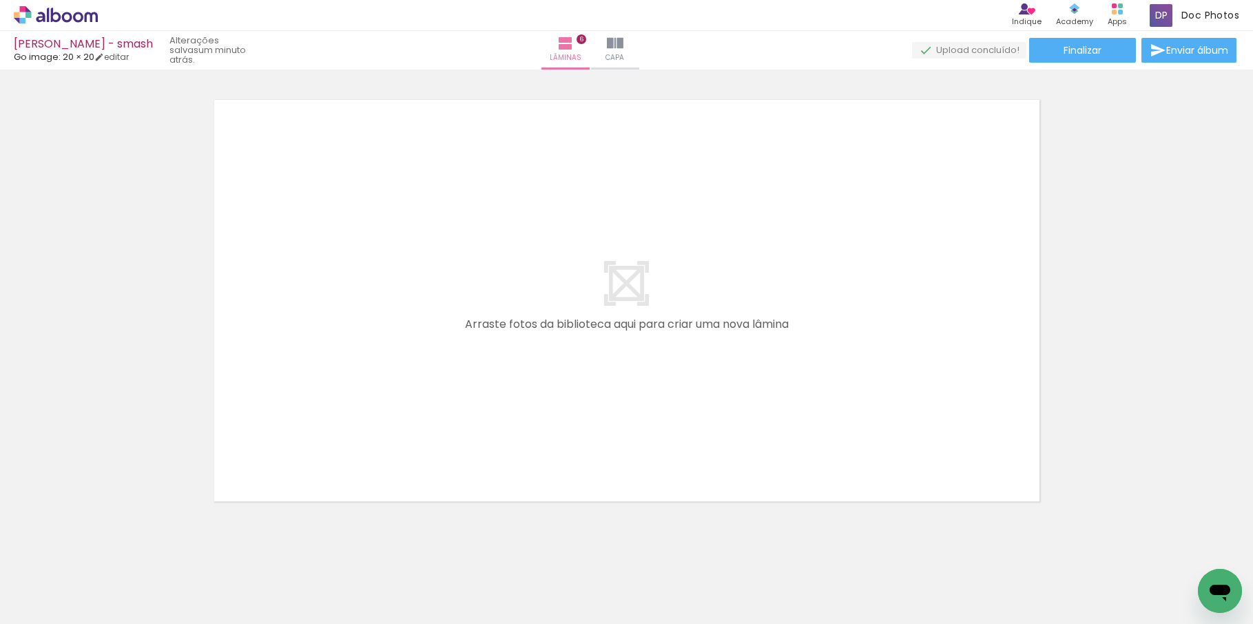
scroll to position [2791, 0]
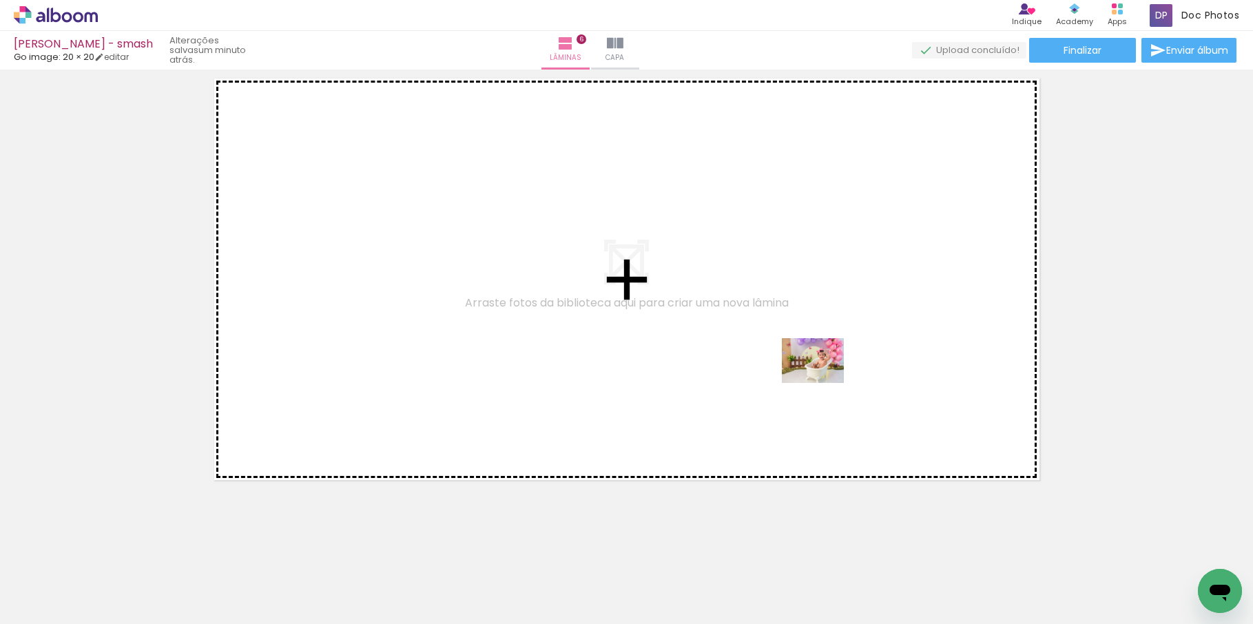
drag, startPoint x: 1067, startPoint y: 589, endPoint x: 821, endPoint y: 379, distance: 323.5
click at [821, 379] on quentale-workspace at bounding box center [626, 312] width 1253 height 624
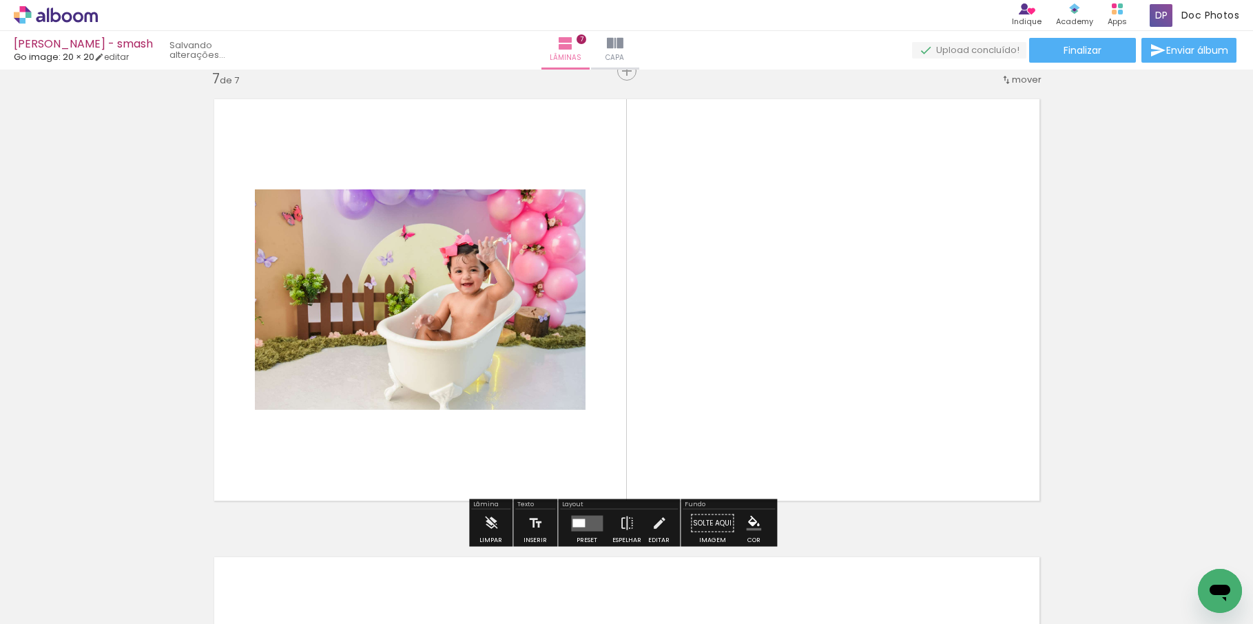
scroll to position [2767, 0]
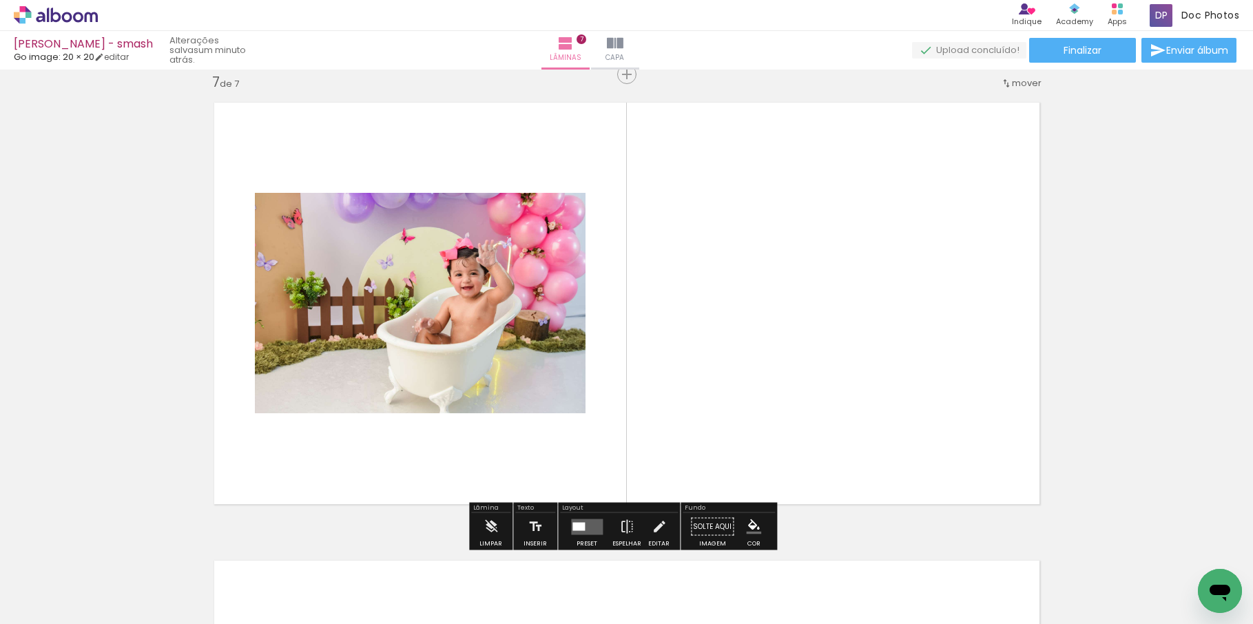
click at [591, 519] on quentale-layouter at bounding box center [587, 527] width 32 height 16
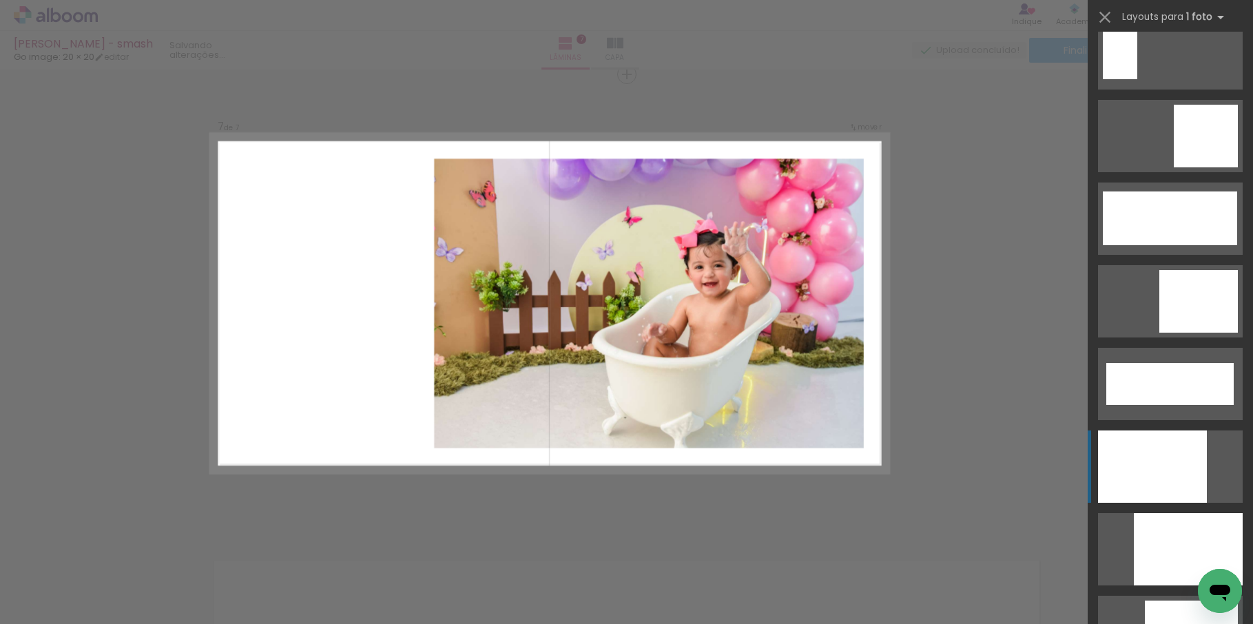
scroll to position [3376, 0]
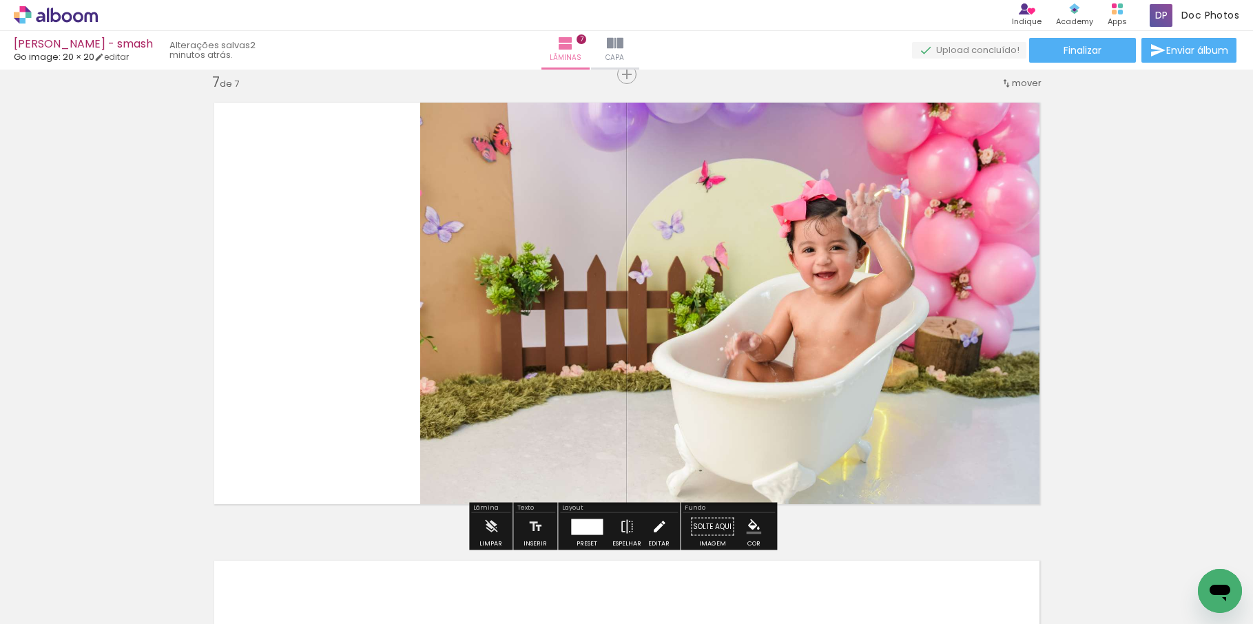
click at [659, 523] on iron-icon at bounding box center [659, 527] width 15 height 28
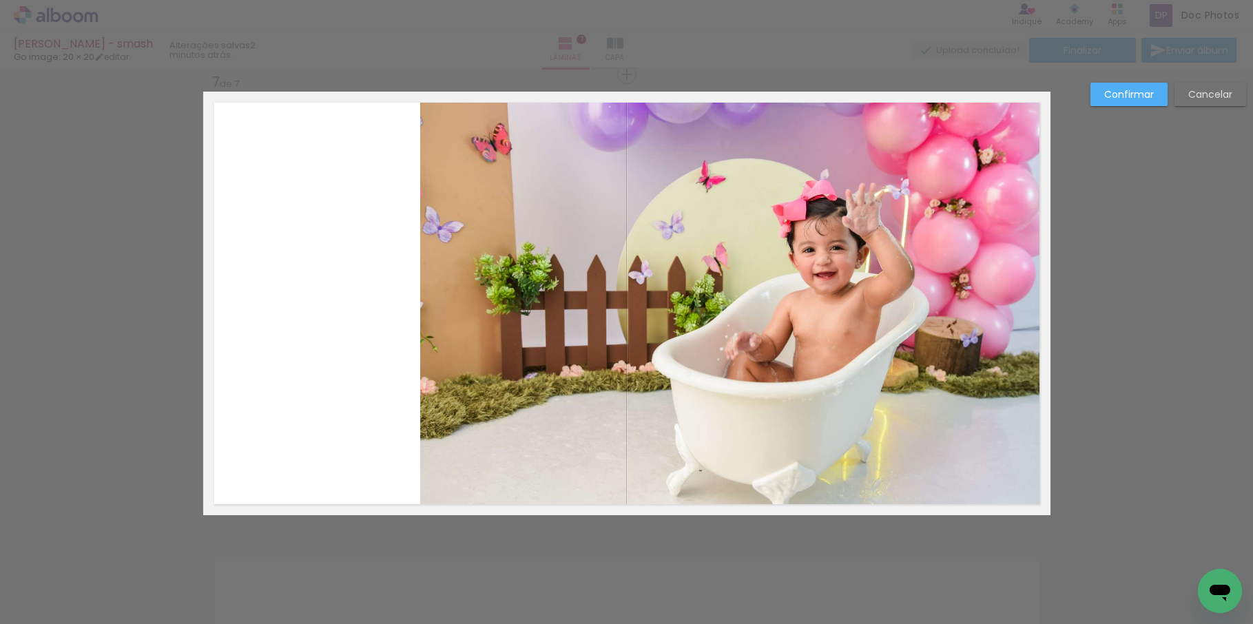
click at [701, 388] on quentale-photo at bounding box center [735, 304] width 630 height 424
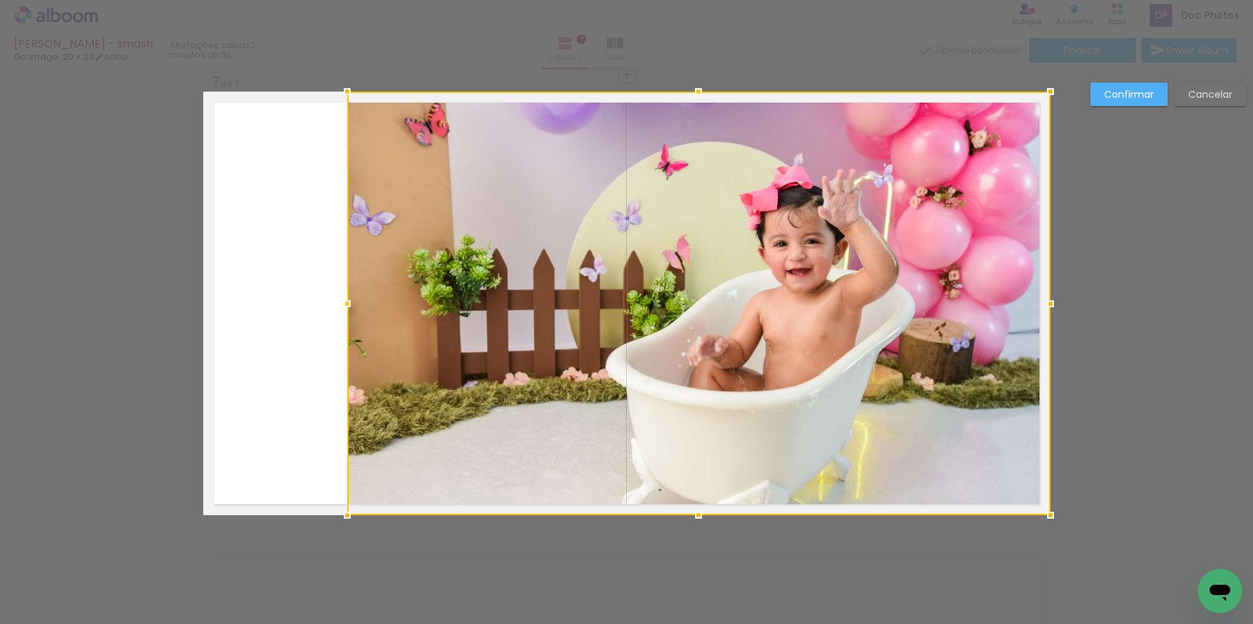
drag, startPoint x: 418, startPoint y: 303, endPoint x: 345, endPoint y: 296, distance: 73.4
click at [345, 296] on div at bounding box center [347, 304] width 28 height 28
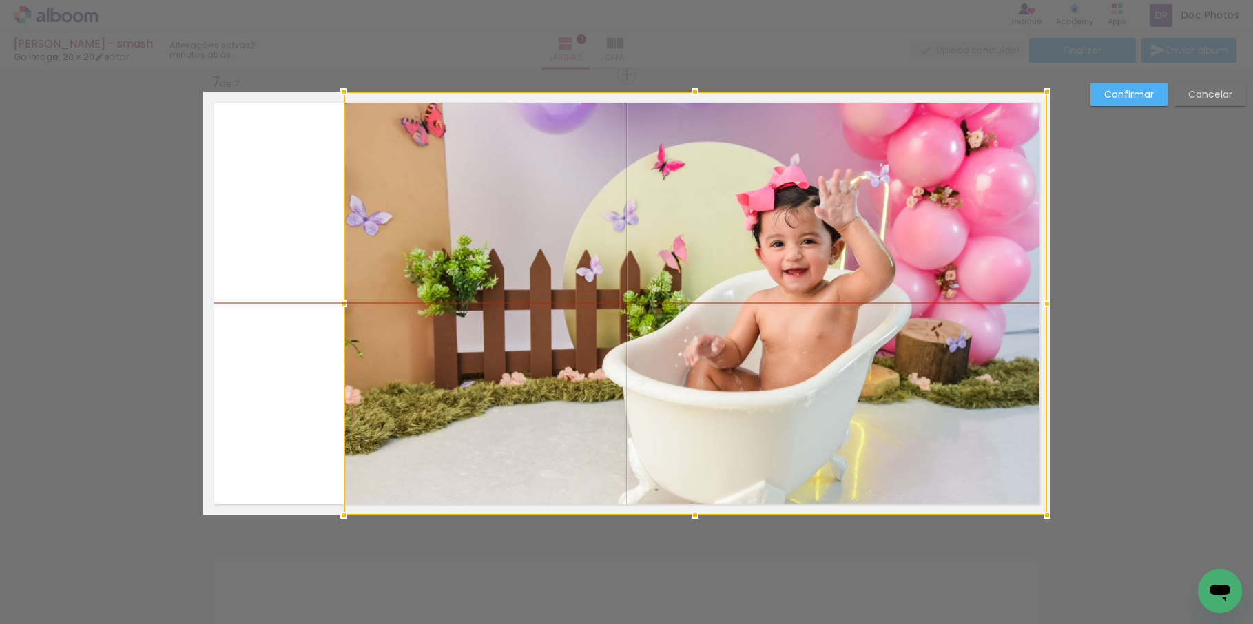
click at [738, 349] on div at bounding box center [696, 304] width 704 height 424
click at [270, 283] on quentale-layouter at bounding box center [627, 304] width 848 height 424
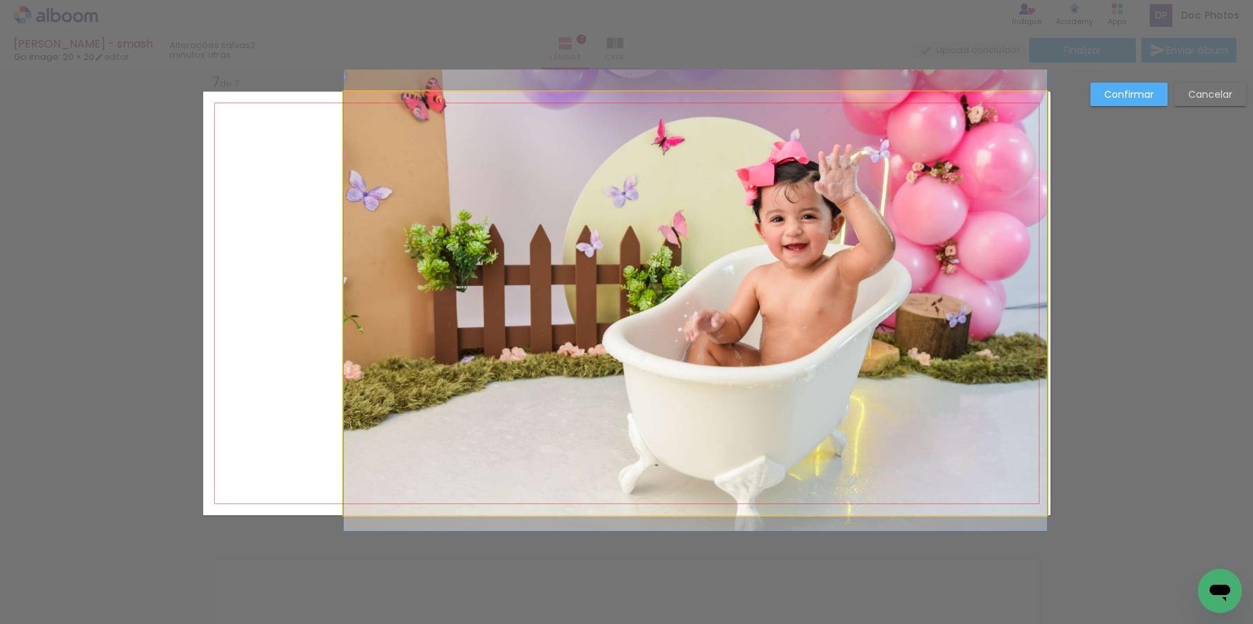
drag, startPoint x: 728, startPoint y: 366, endPoint x: 719, endPoint y: 341, distance: 26.4
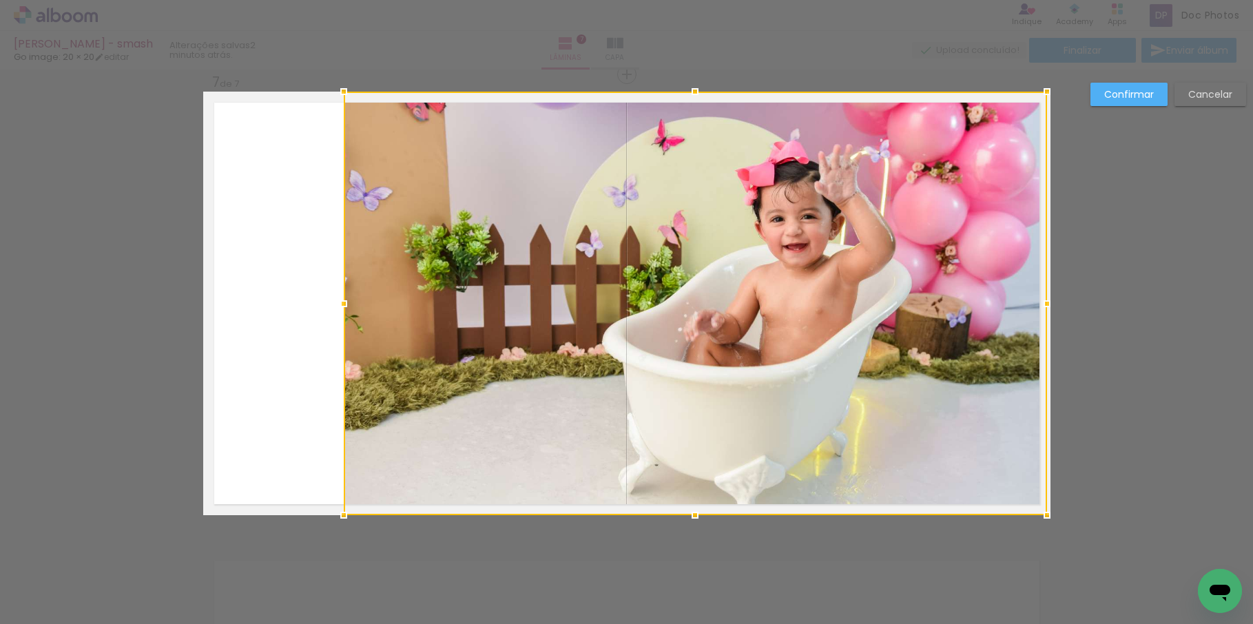
click at [1154, 92] on paper-button "Confirmar" at bounding box center [1129, 94] width 77 height 23
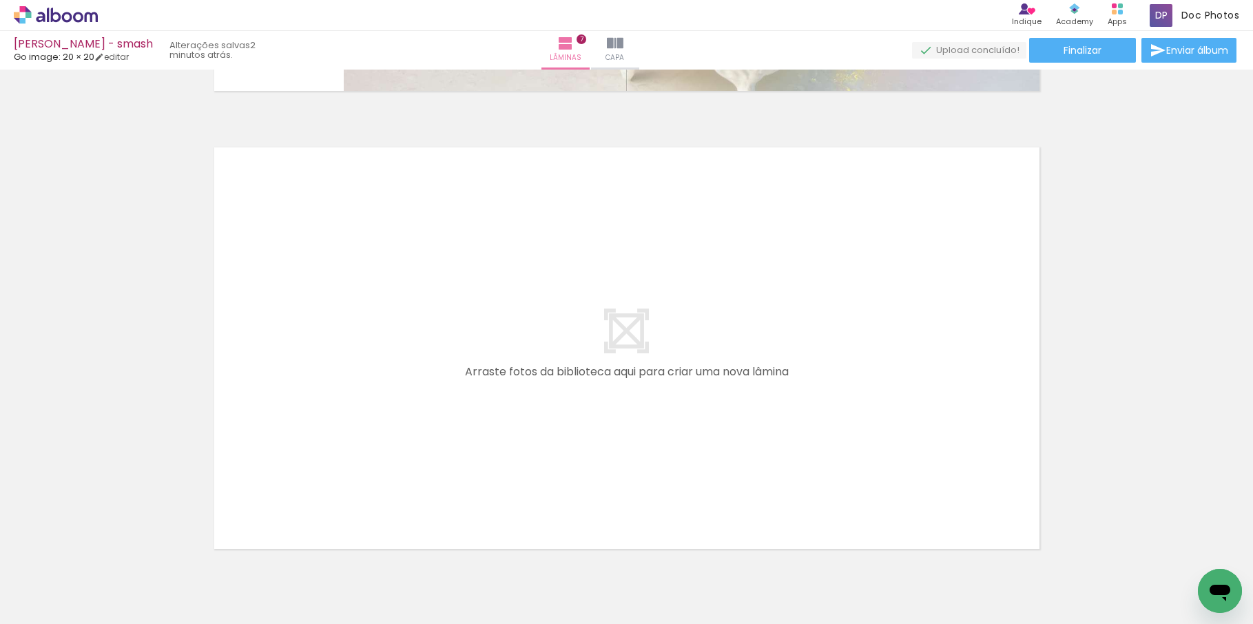
scroll to position [3249, 0]
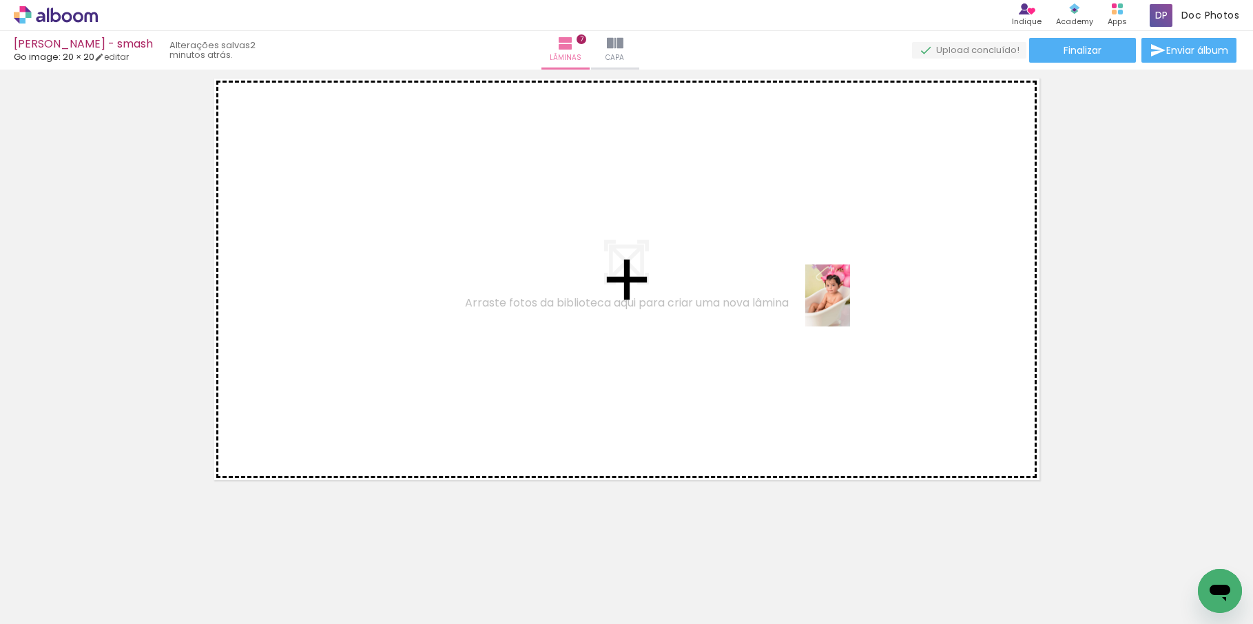
drag, startPoint x: 833, startPoint y: 584, endPoint x: 847, endPoint y: 306, distance: 278.0
click at [847, 306] on quentale-workspace at bounding box center [626, 312] width 1253 height 624
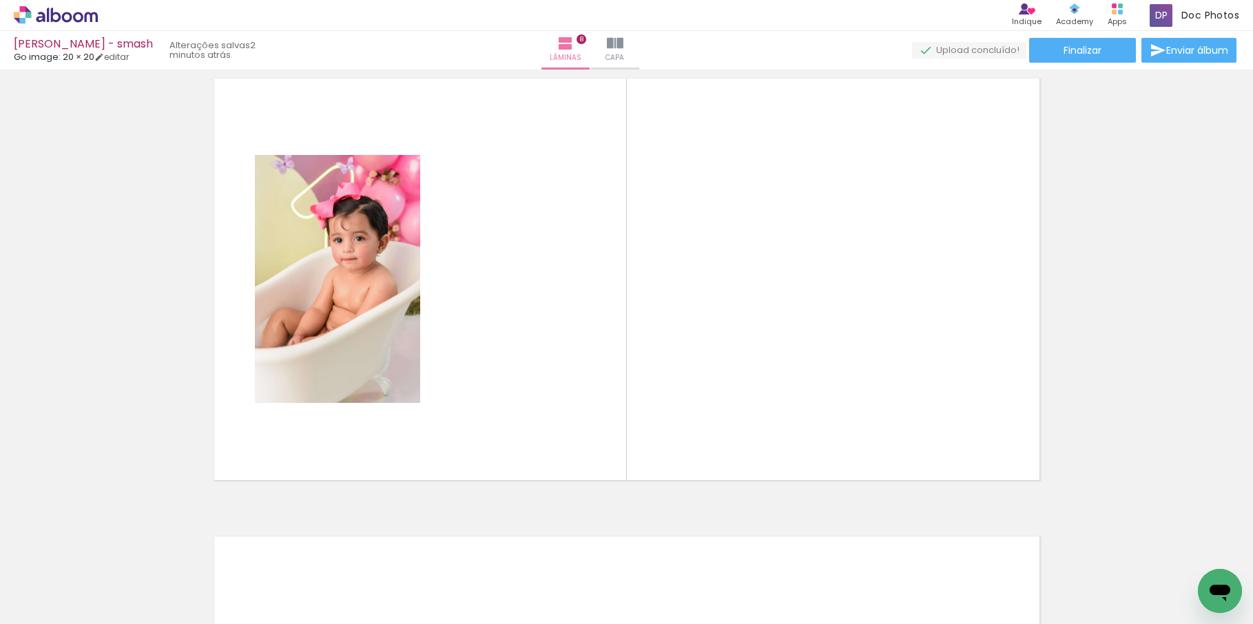
scroll to position [3225, 0]
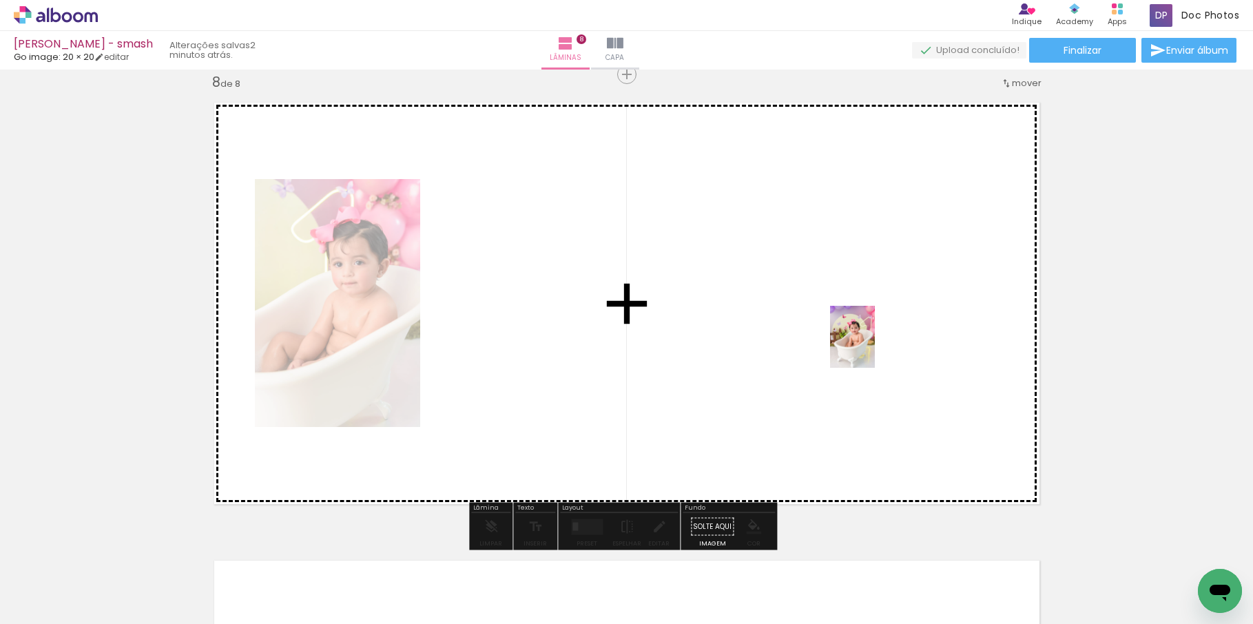
drag, startPoint x: 980, startPoint y: 603, endPoint x: 872, endPoint y: 347, distance: 277.8
click at [872, 347] on quentale-workspace at bounding box center [626, 312] width 1253 height 624
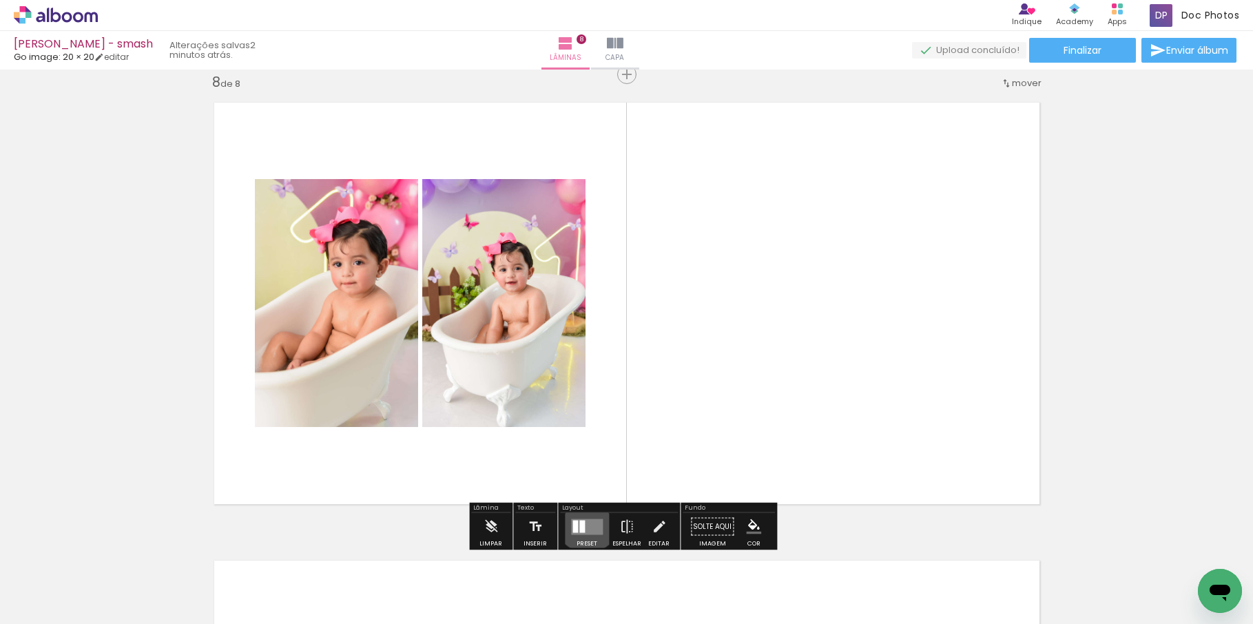
click at [584, 520] on quentale-layouter at bounding box center [587, 527] width 32 height 16
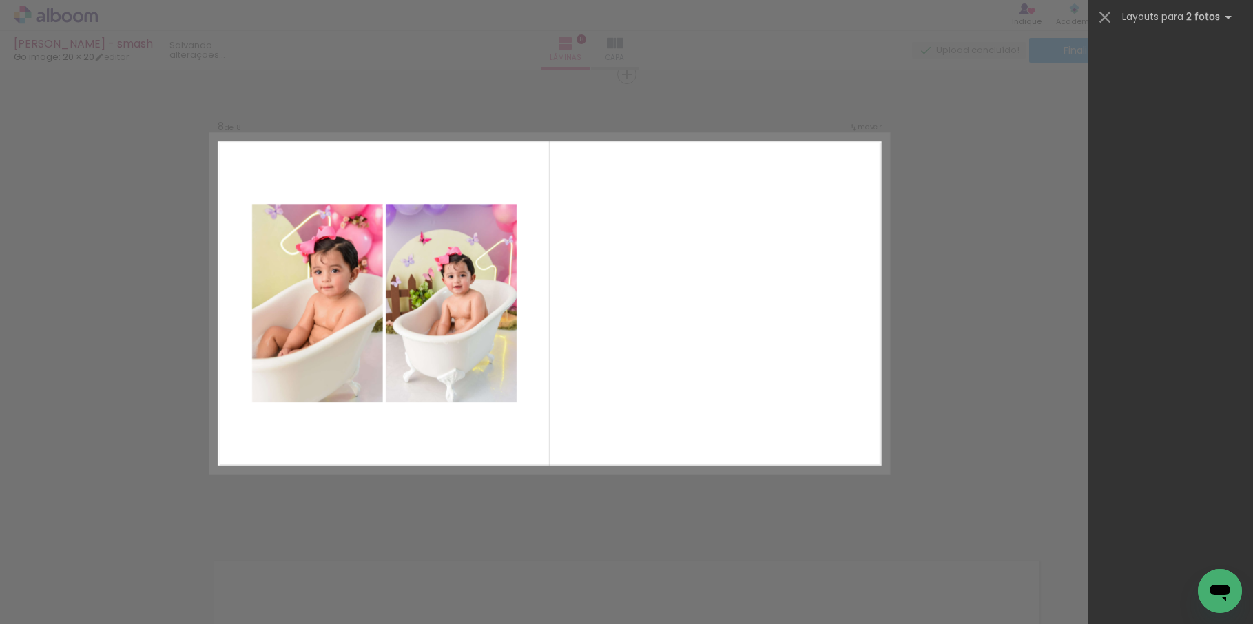
scroll to position [0, 0]
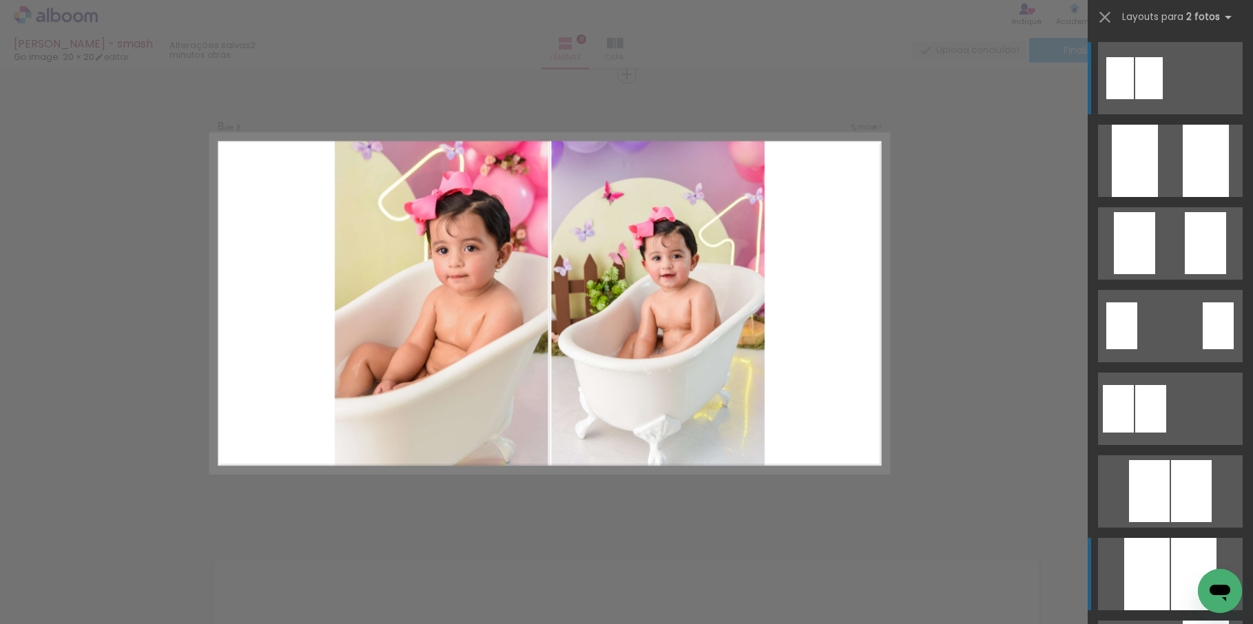
click at [1146, 197] on div at bounding box center [1135, 161] width 46 height 72
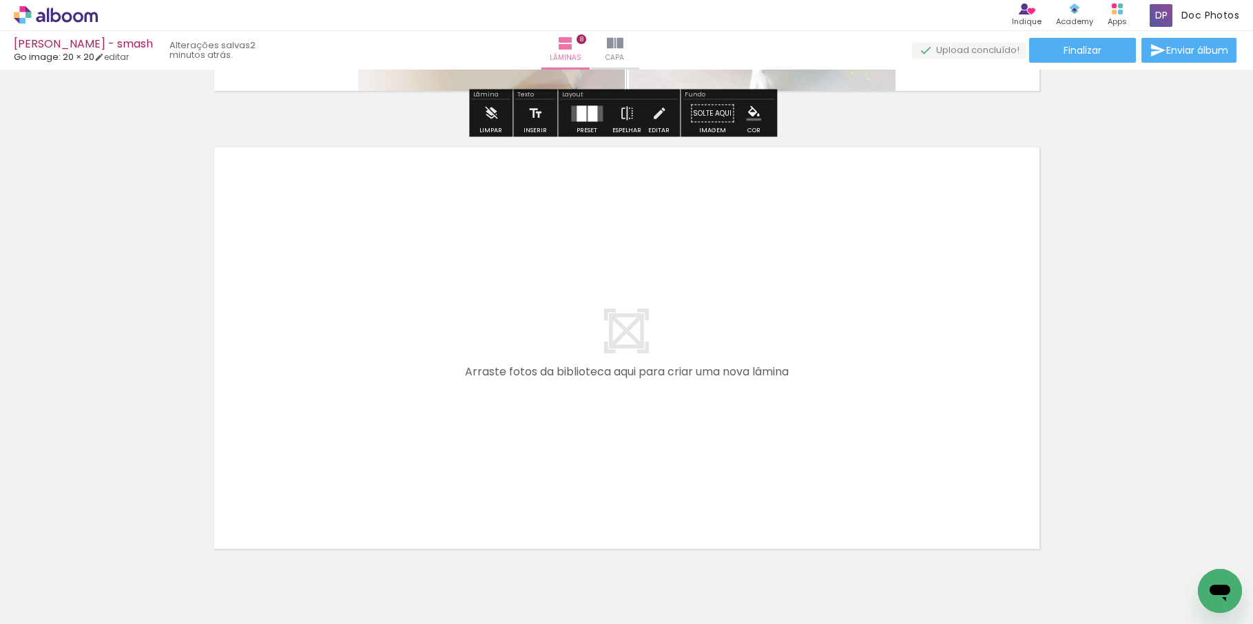
scroll to position [3708, 0]
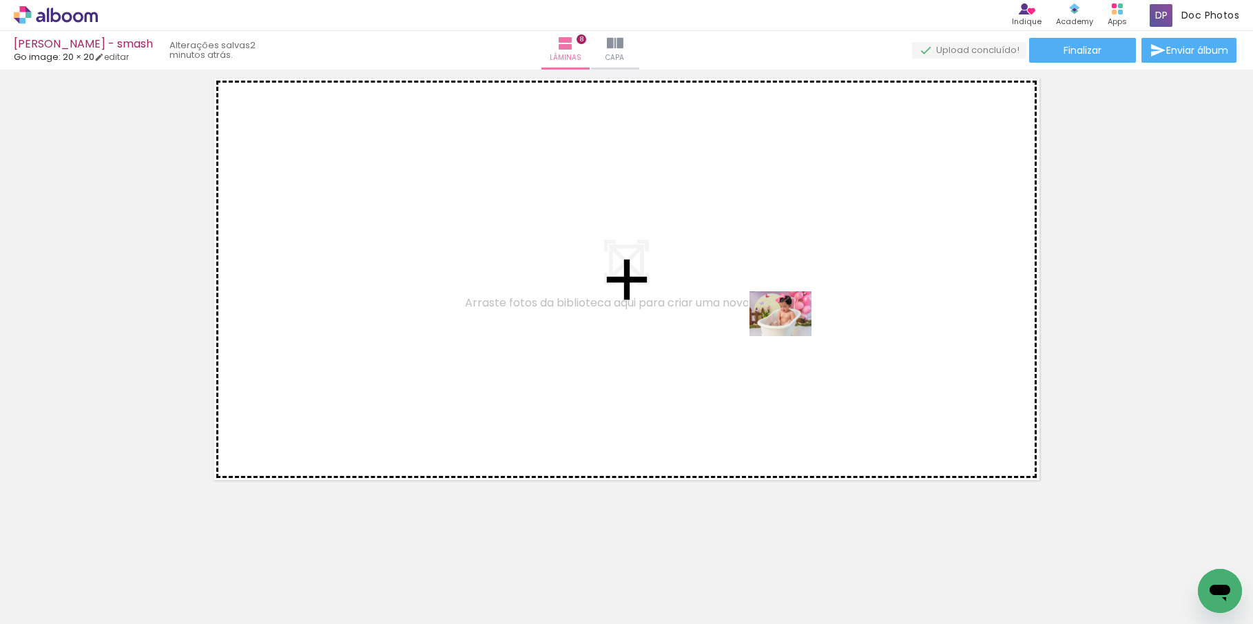
drag, startPoint x: 1205, startPoint y: 562, endPoint x: 759, endPoint y: 311, distance: 511.5
click at [759, 311] on quentale-workspace at bounding box center [626, 312] width 1253 height 624
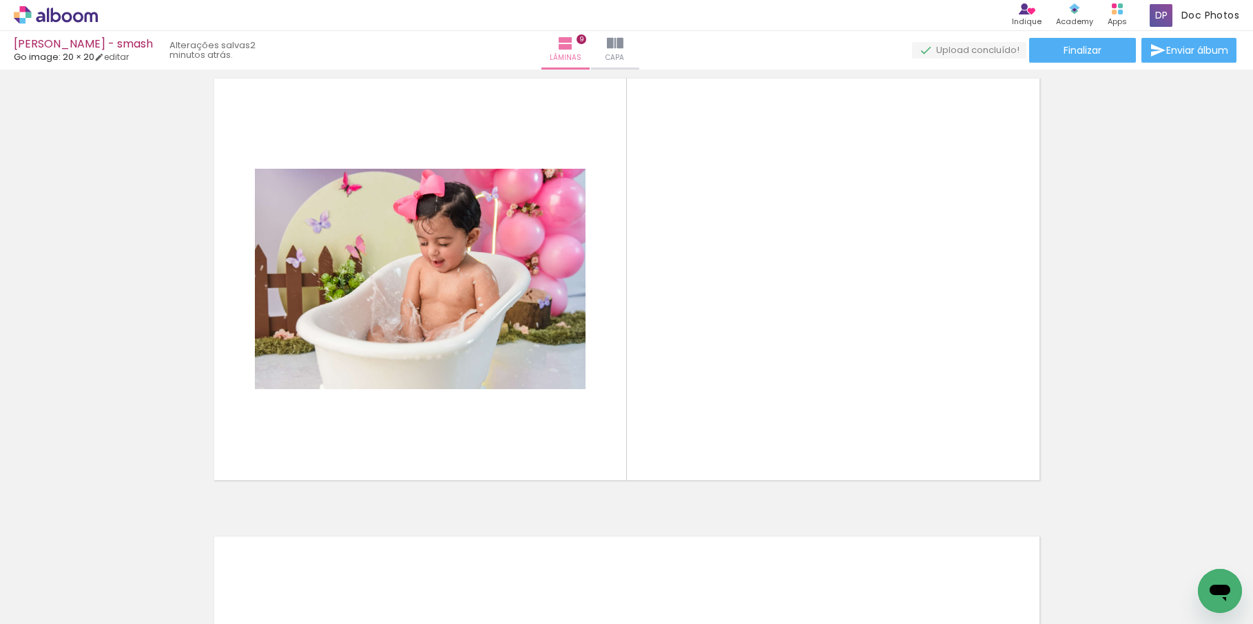
scroll to position [3684, 0]
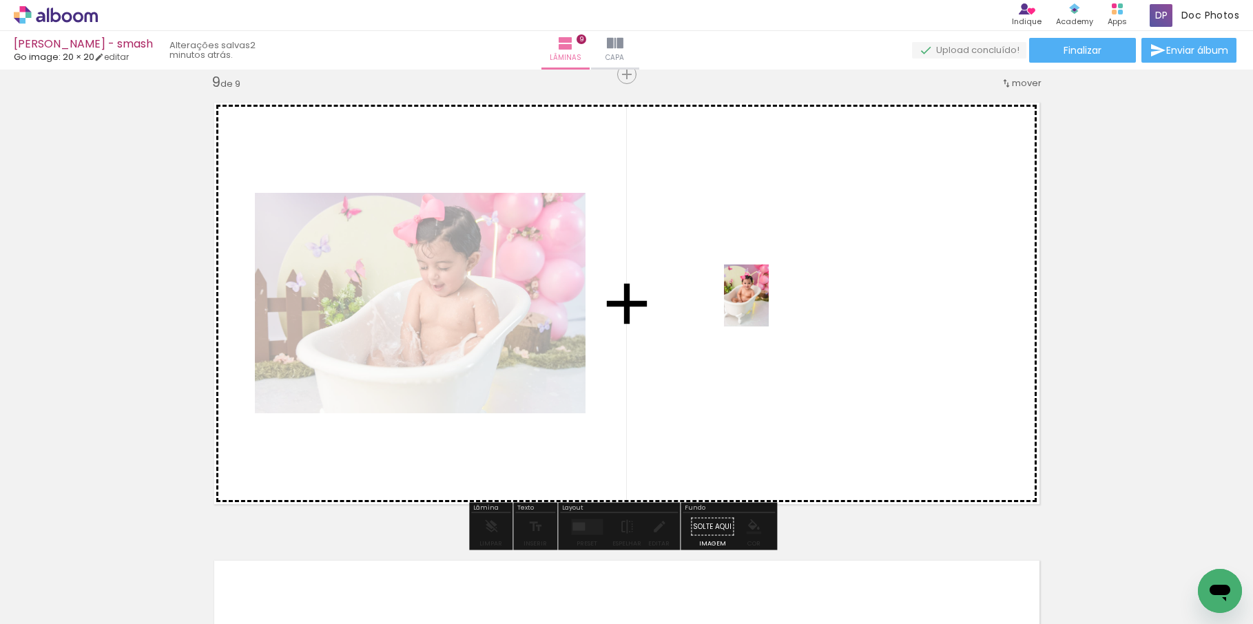
drag, startPoint x: 1127, startPoint y: 576, endPoint x: 766, endPoint y: 306, distance: 451.5
click at [766, 306] on quentale-workspace at bounding box center [626, 312] width 1253 height 624
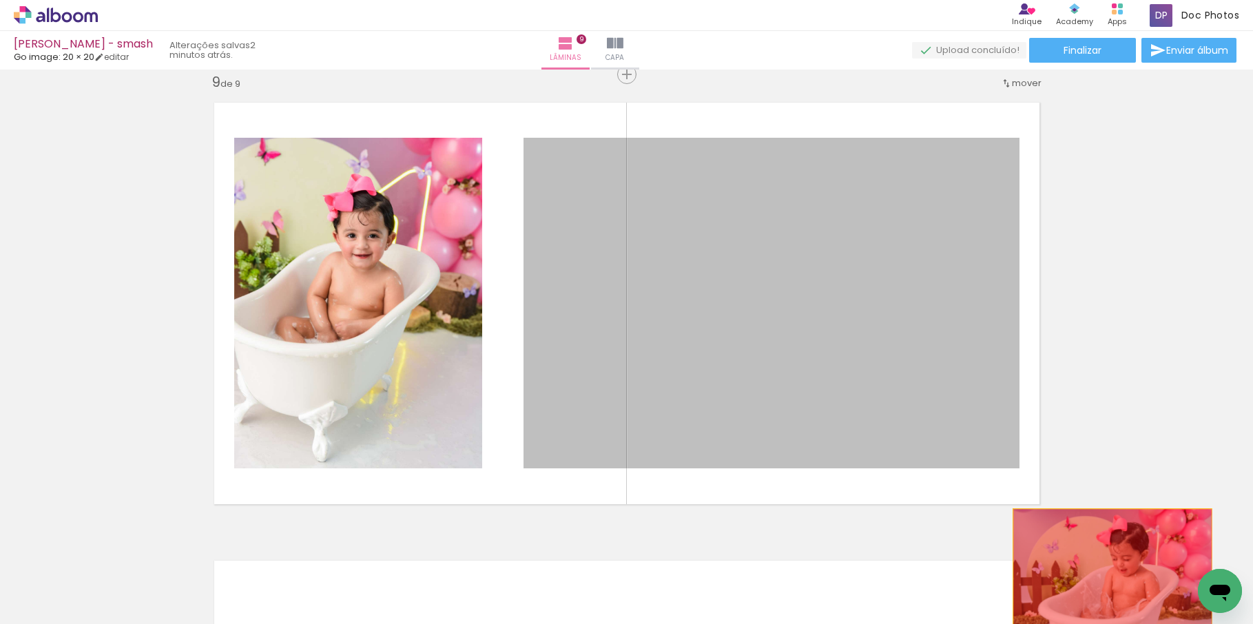
drag, startPoint x: 828, startPoint y: 355, endPoint x: 1107, endPoint y: 575, distance: 355.7
click at [1107, 575] on quentale-workspace at bounding box center [626, 312] width 1253 height 624
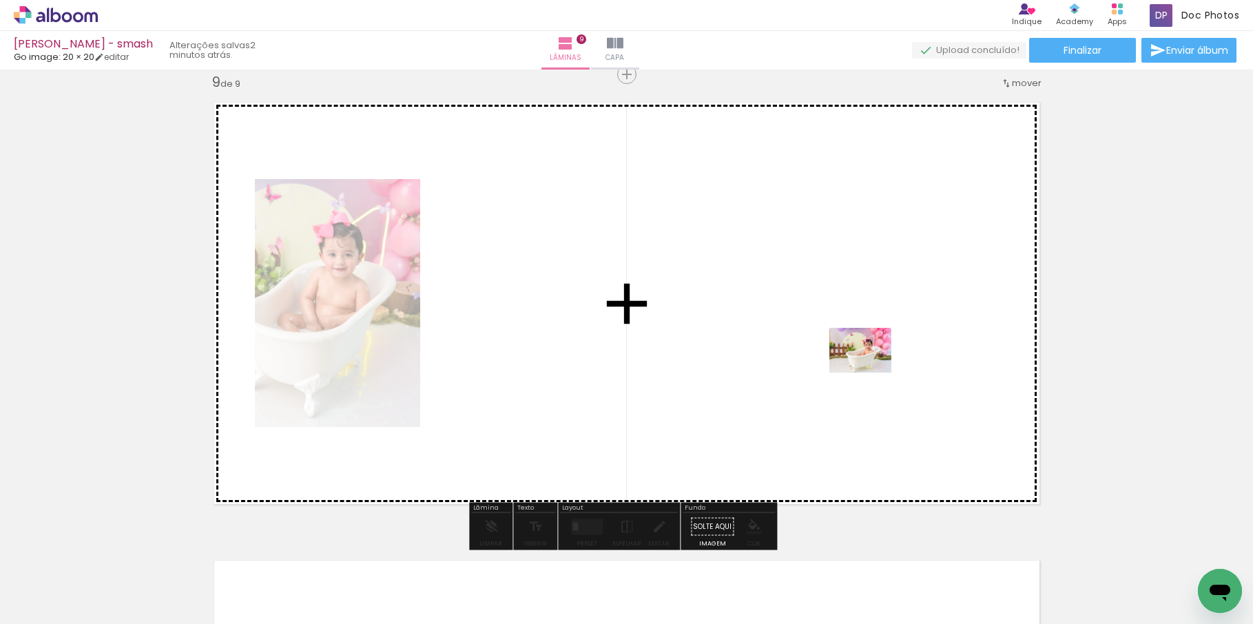
drag, startPoint x: 904, startPoint y: 591, endPoint x: 871, endPoint y: 369, distance: 223.6
click at [871, 369] on quentale-workspace at bounding box center [626, 312] width 1253 height 624
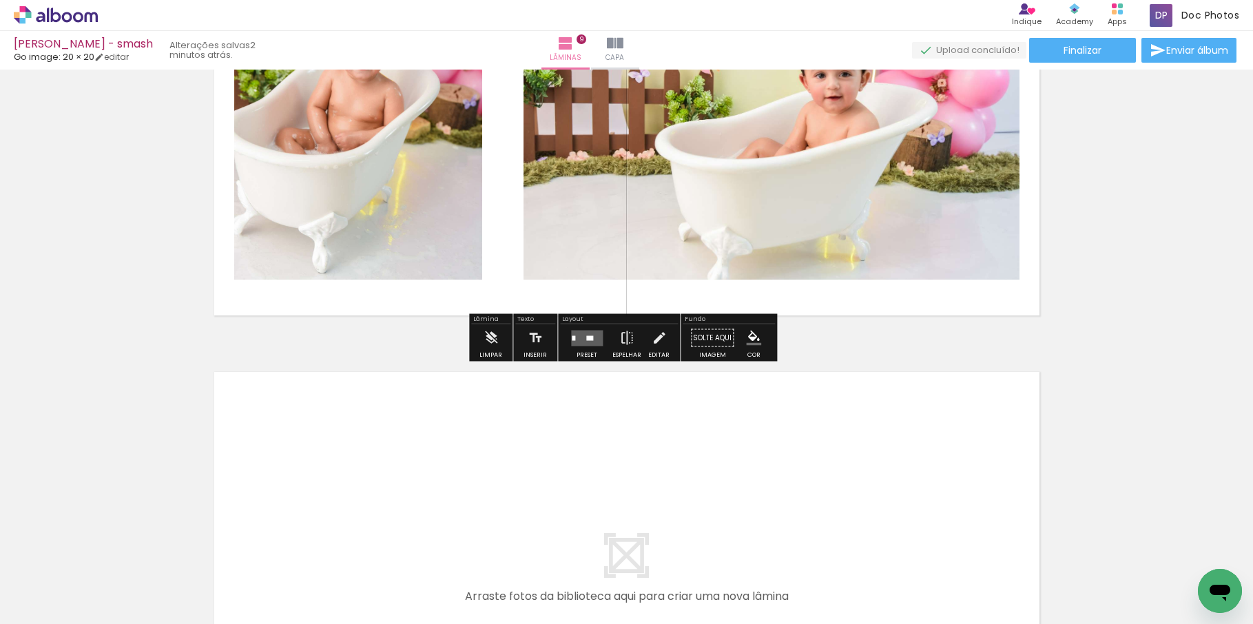
scroll to position [3959, 0]
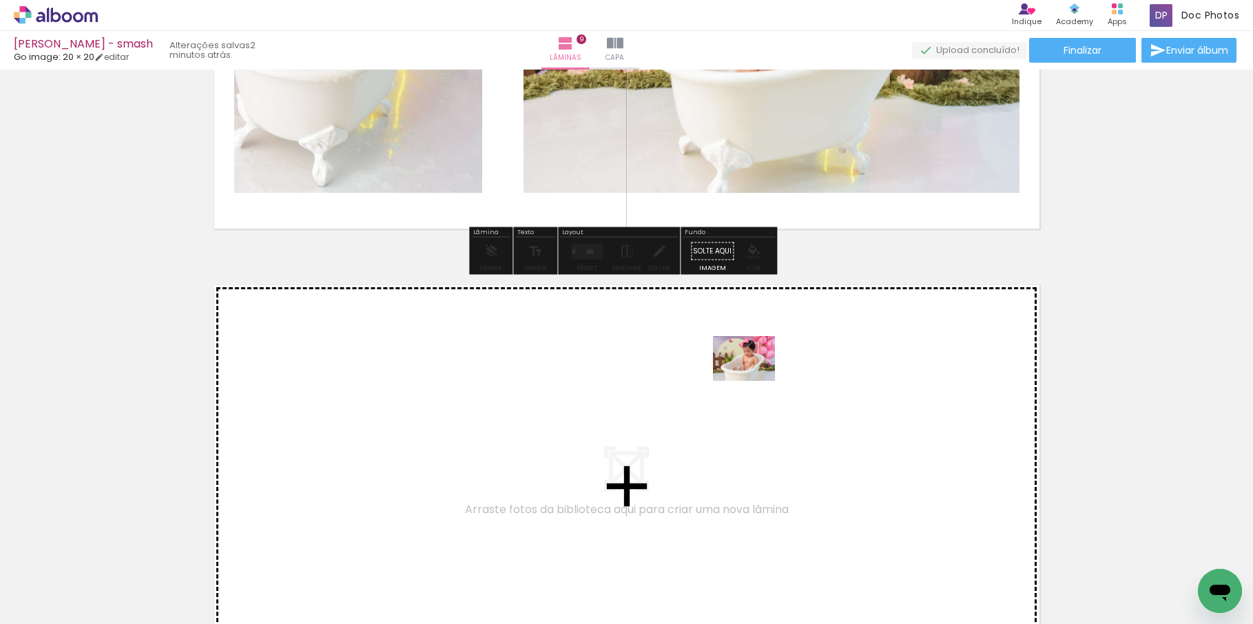
drag, startPoint x: 1200, startPoint y: 564, endPoint x: 754, endPoint y: 378, distance: 483.1
click at [754, 378] on quentale-workspace at bounding box center [626, 312] width 1253 height 624
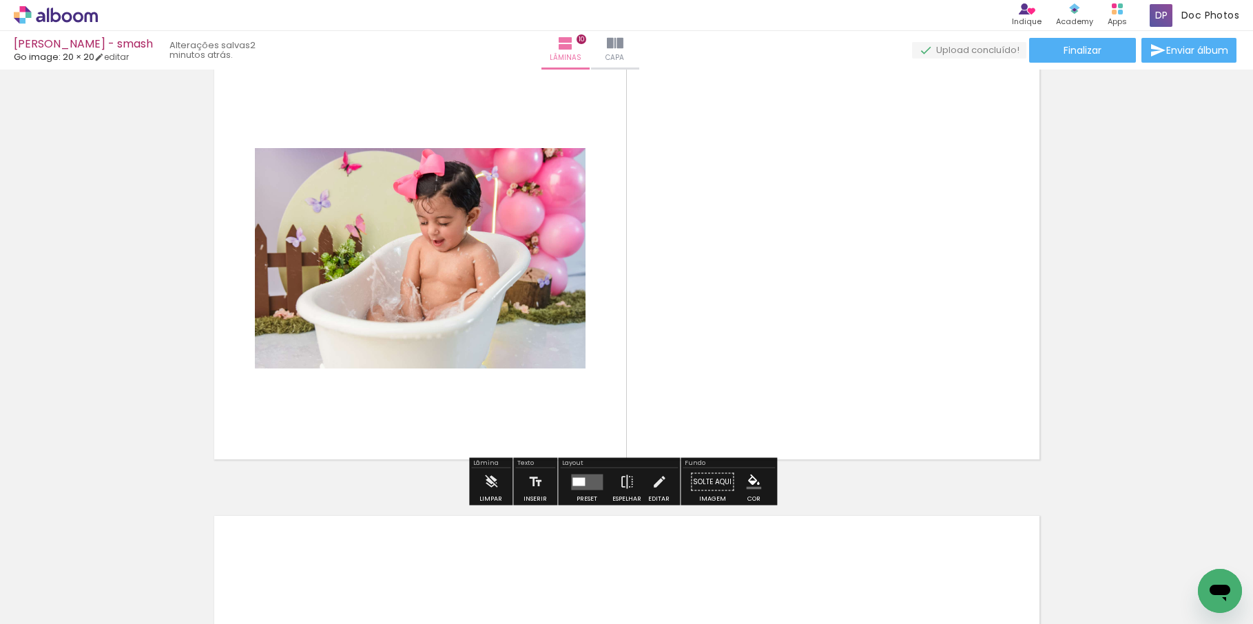
scroll to position [4211, 0]
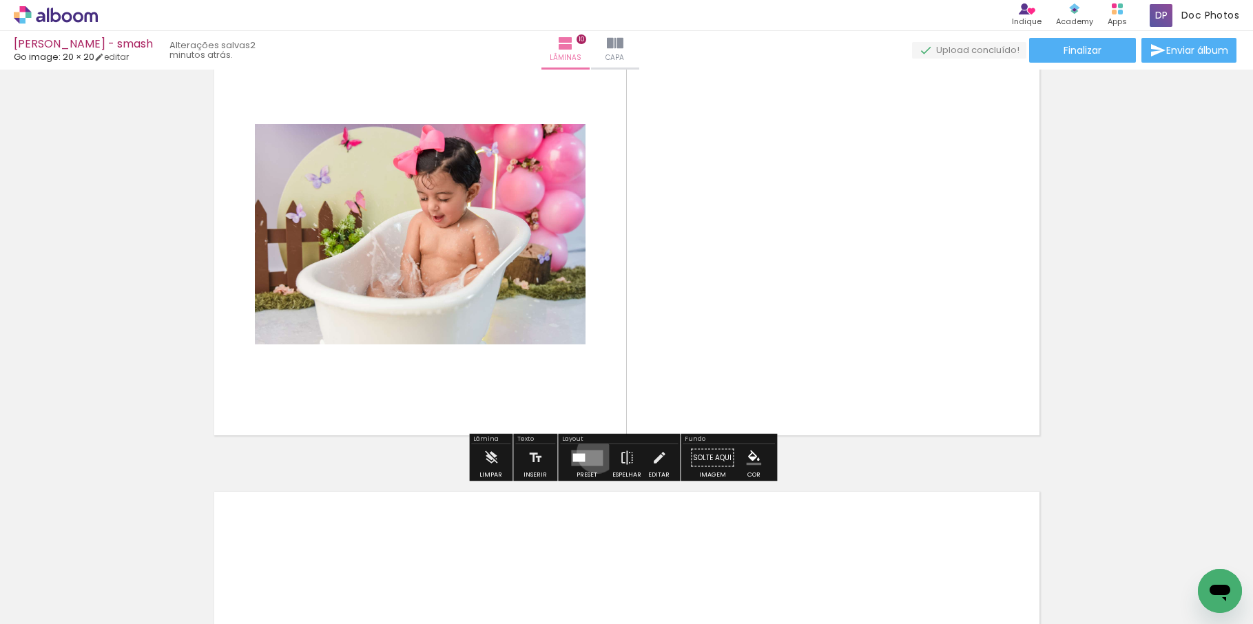
click at [594, 453] on quentale-layouter at bounding box center [587, 458] width 32 height 16
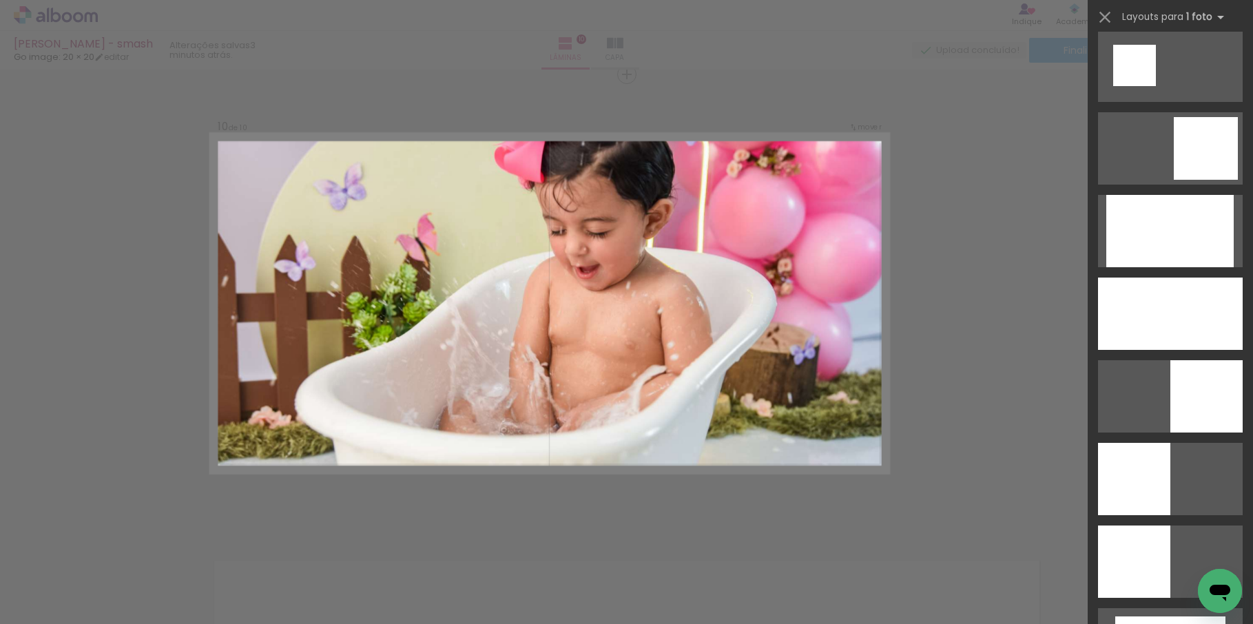
scroll to position [1791, 0]
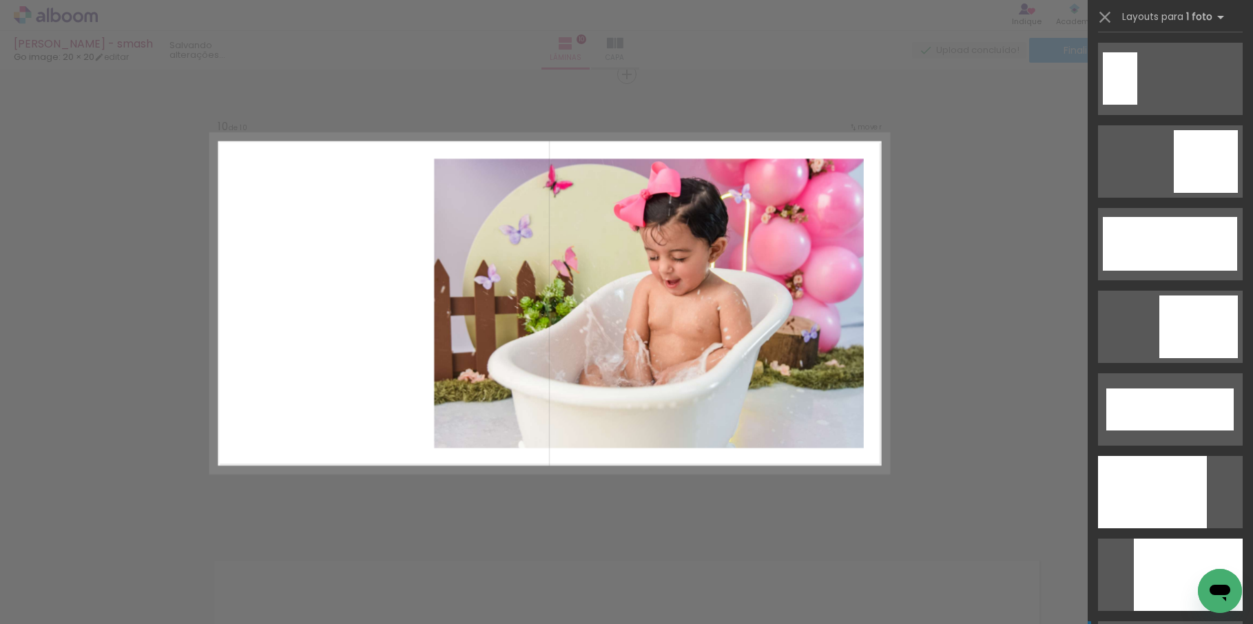
scroll to position [3390, 0]
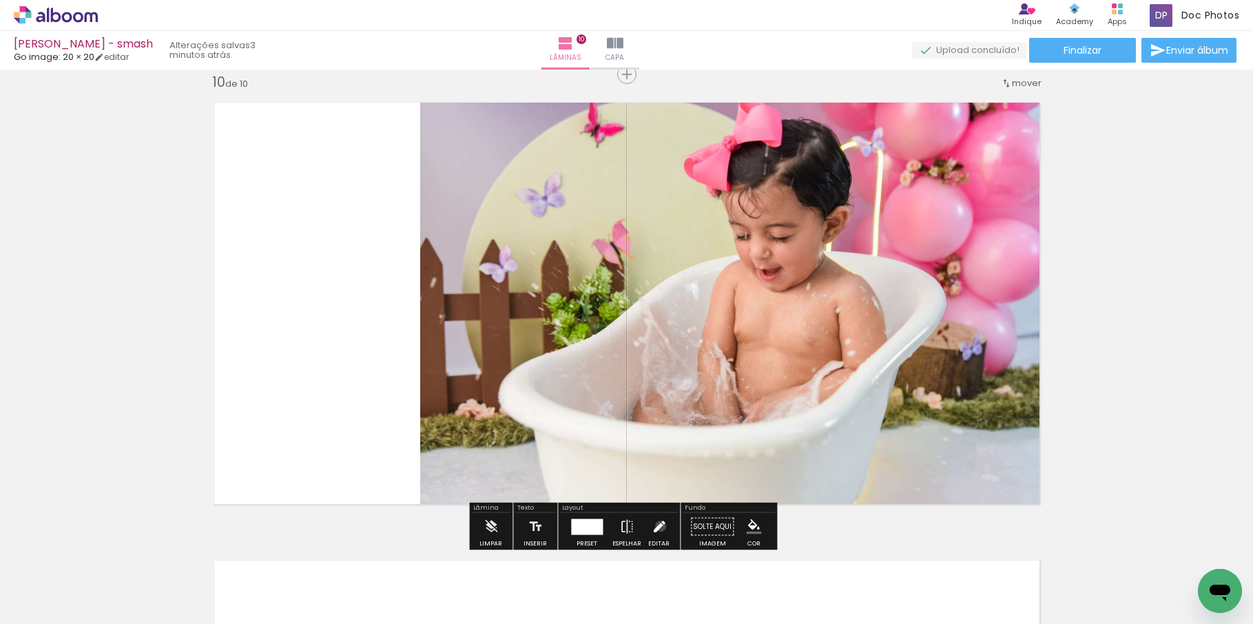
click at [657, 526] on iron-icon at bounding box center [659, 527] width 15 height 28
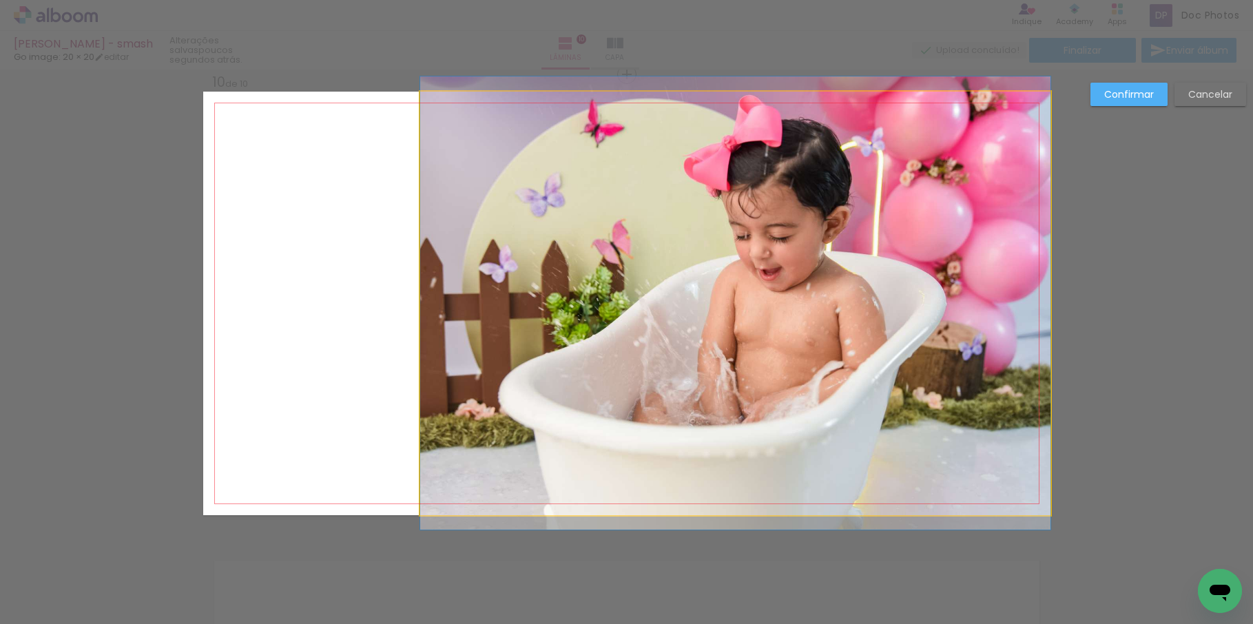
drag, startPoint x: 905, startPoint y: 382, endPoint x: 891, endPoint y: 382, distance: 13.8
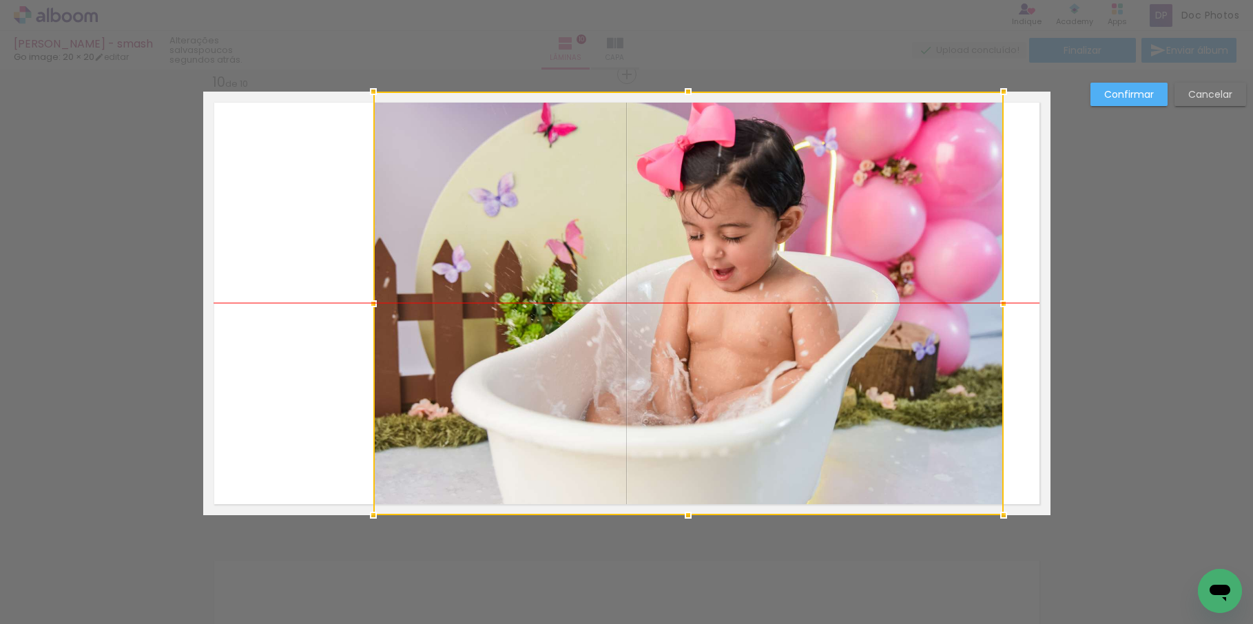
drag, startPoint x: 821, startPoint y: 338, endPoint x: 778, endPoint y: 345, distance: 43.8
click at [778, 345] on div at bounding box center [688, 304] width 630 height 424
click at [318, 315] on quentale-layouter at bounding box center [627, 304] width 848 height 424
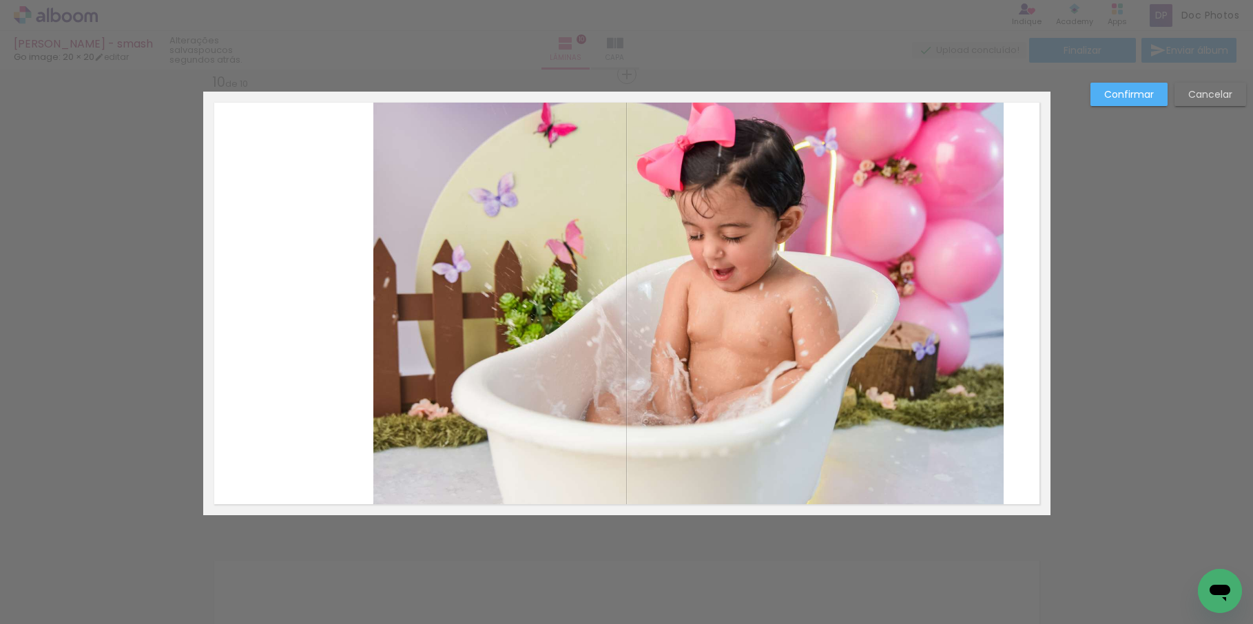
click at [863, 288] on quentale-photo at bounding box center [688, 304] width 630 height 424
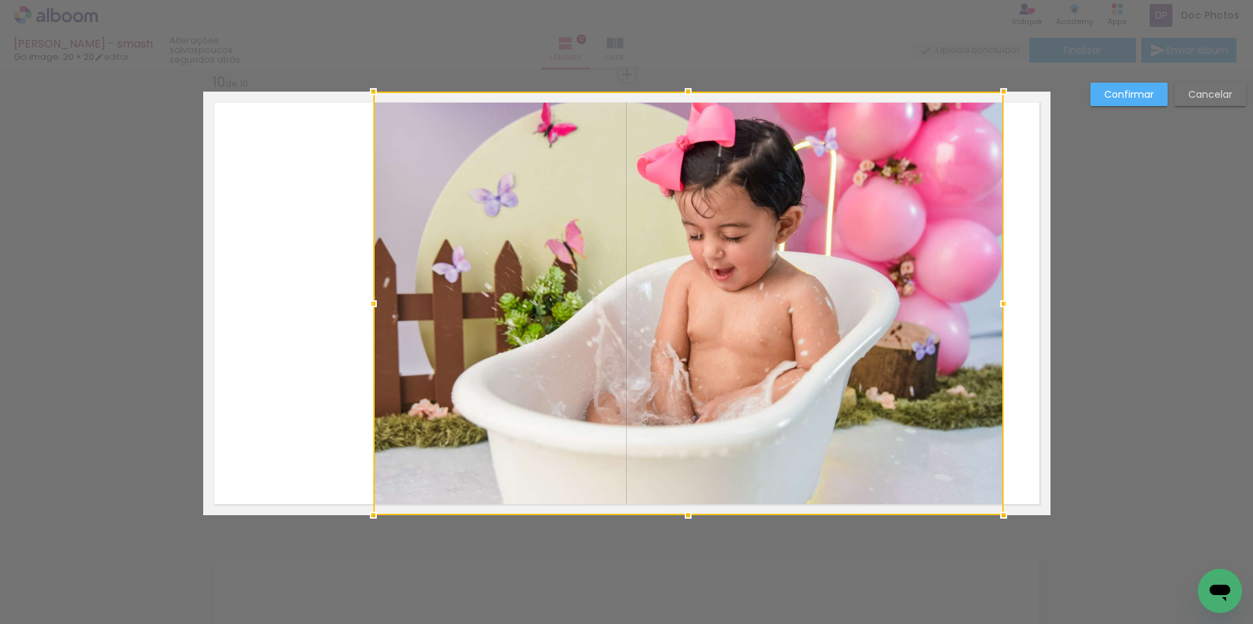
click at [1134, 107] on div "Confirmar Cancelar" at bounding box center [1165, 100] width 163 height 34
click at [0, 0] on slot "Confirmar" at bounding box center [0, 0] width 0 height 0
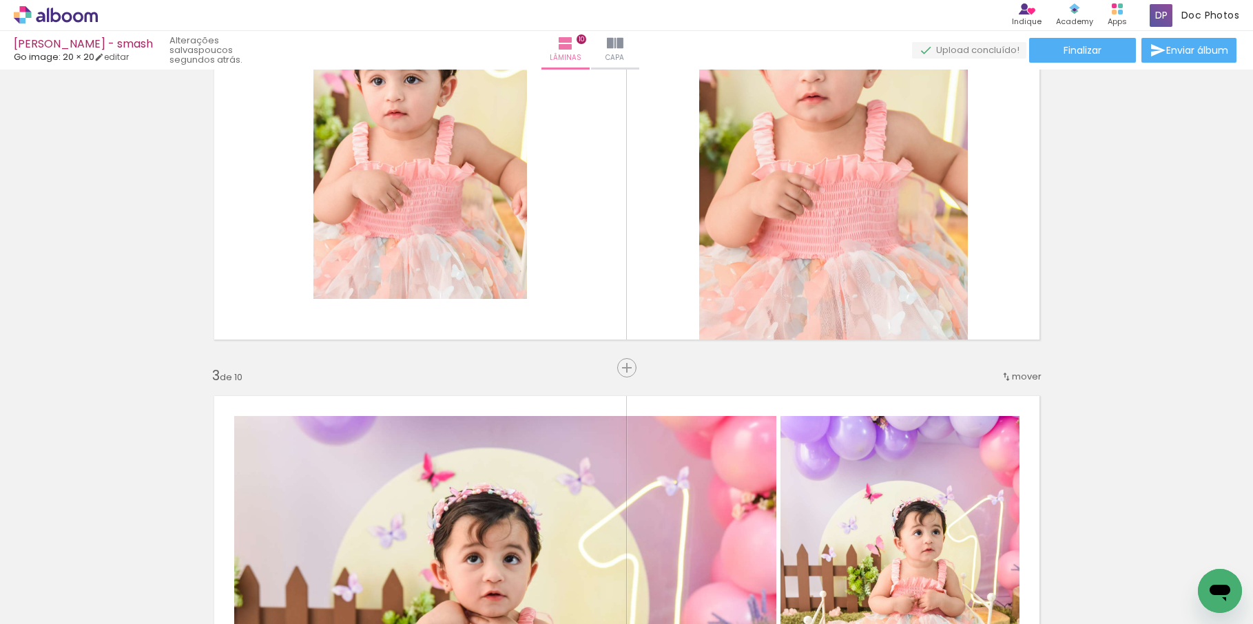
scroll to position [689, 0]
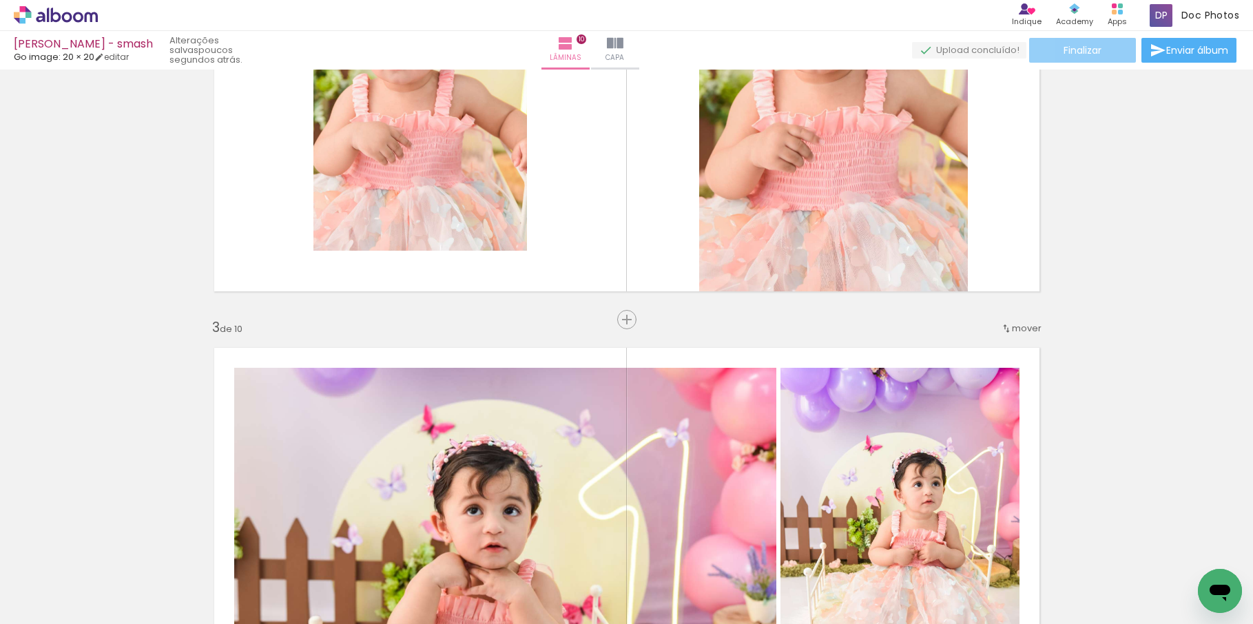
click at [1116, 57] on paper-button "Finalizar" at bounding box center [1082, 50] width 107 height 25
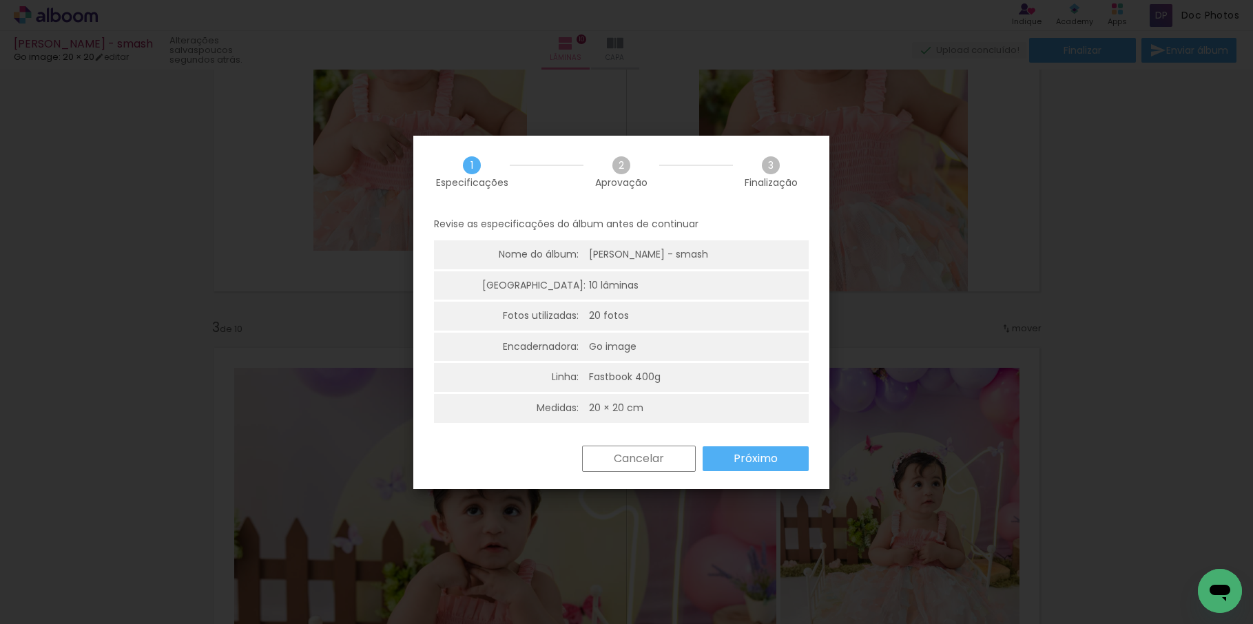
click at [749, 475] on div "Cancelar Próximo" at bounding box center [621, 469] width 416 height 47
click at [0, 0] on slot "Próximo" at bounding box center [0, 0] width 0 height 0
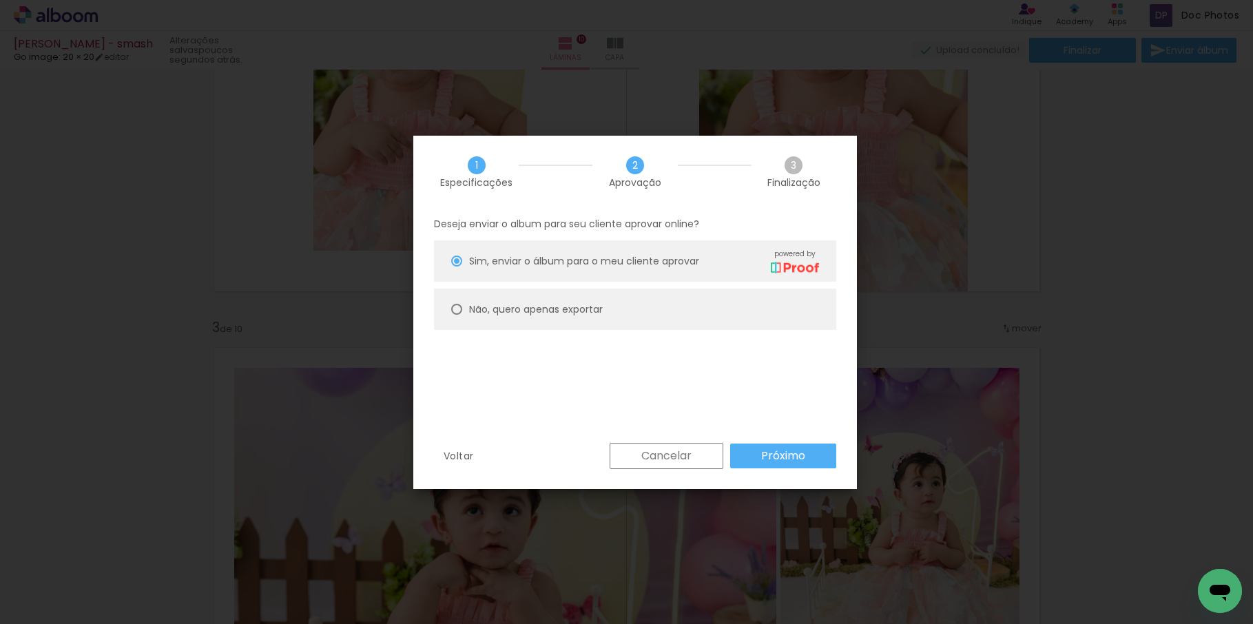
click at [775, 308] on paper-radio-button "Não, quero apenas exportar" at bounding box center [635, 309] width 402 height 41
type paper-radio-button "on"
click at [810, 458] on paper-button "Próximo" at bounding box center [783, 456] width 106 height 25
type input "Alta, 300 DPI"
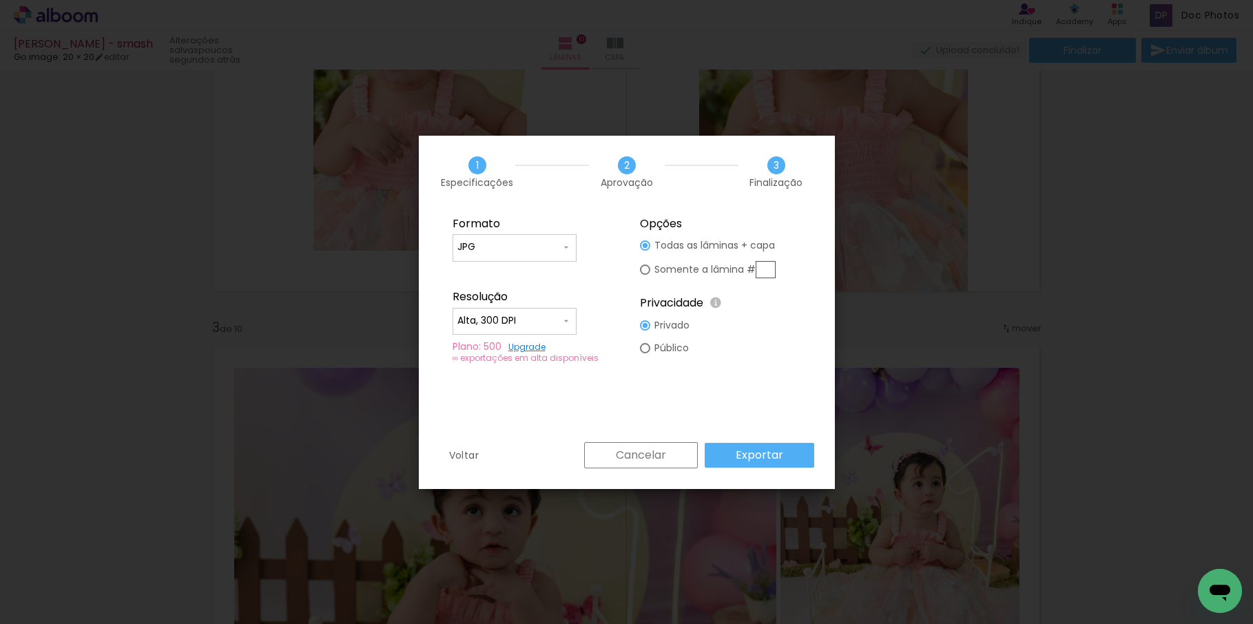
click at [797, 457] on paper-button "Exportar" at bounding box center [760, 455] width 110 height 25
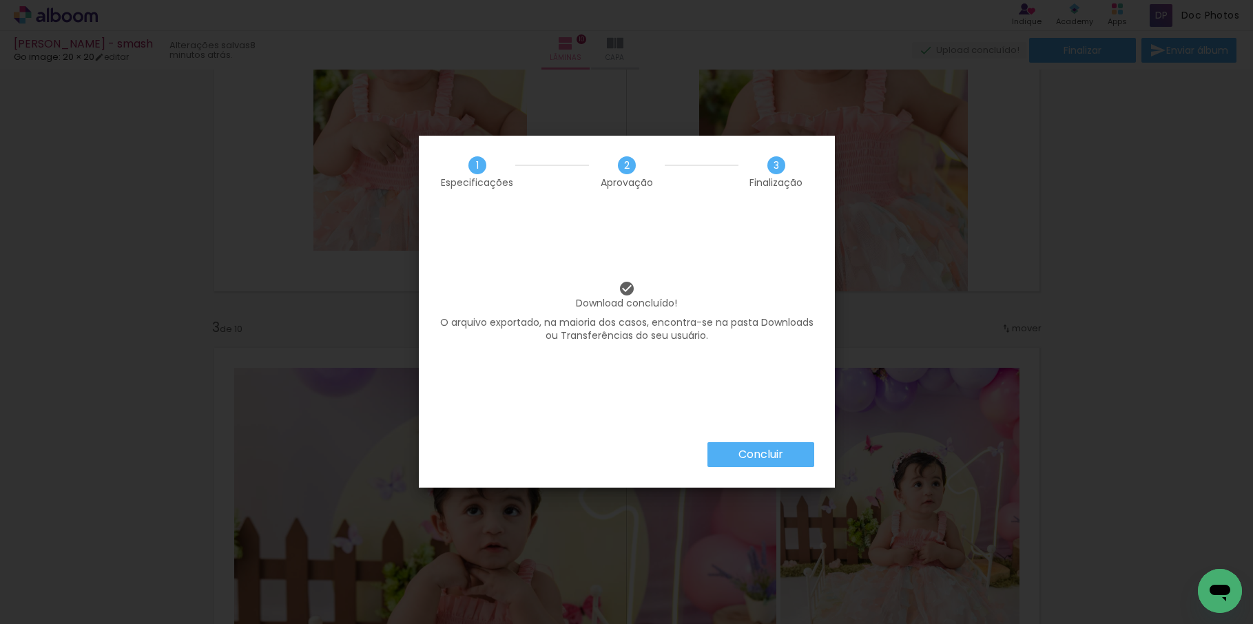
click at [717, 464] on paper-button "Concluir" at bounding box center [761, 454] width 107 height 25
